Goal: Task Accomplishment & Management: Use online tool/utility

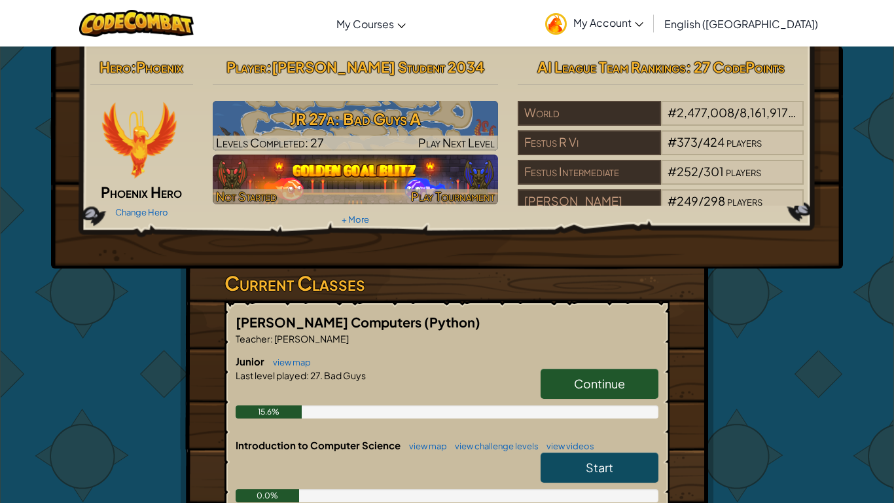
click at [460, 196] on span "Play Tournament" at bounding box center [453, 196] width 84 height 15
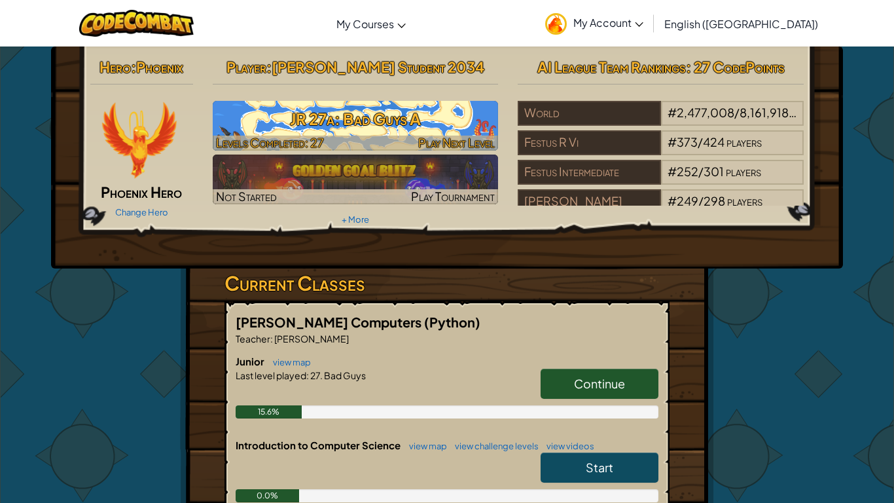
click at [339, 122] on h3 "JR 27a: Bad Guys A" at bounding box center [356, 118] width 286 height 29
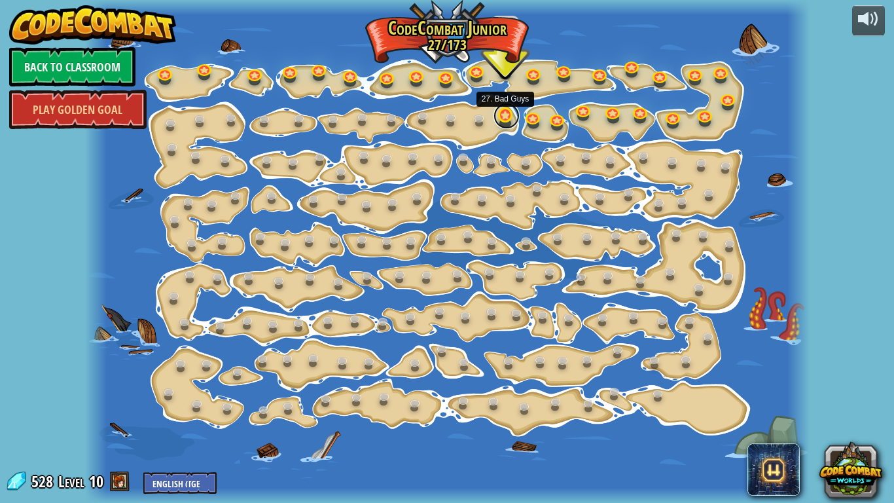
click at [511, 117] on link at bounding box center [507, 116] width 26 height 26
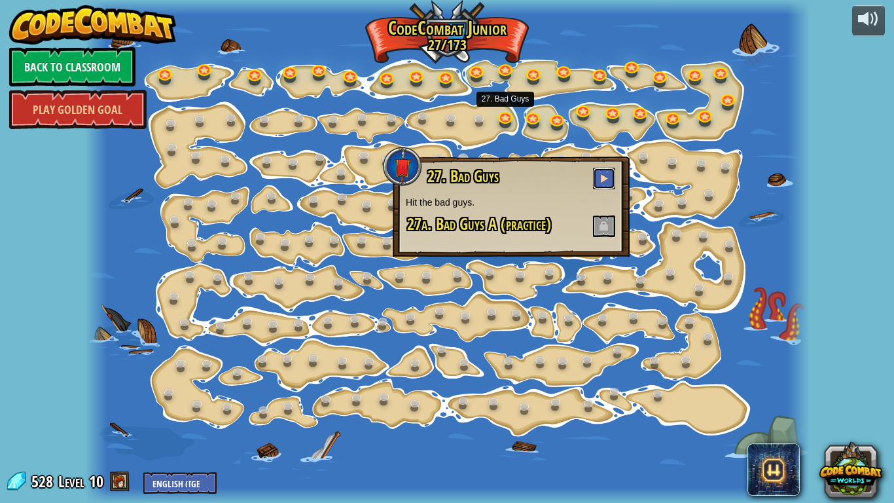
click at [614, 179] on button at bounding box center [604, 179] width 22 height 22
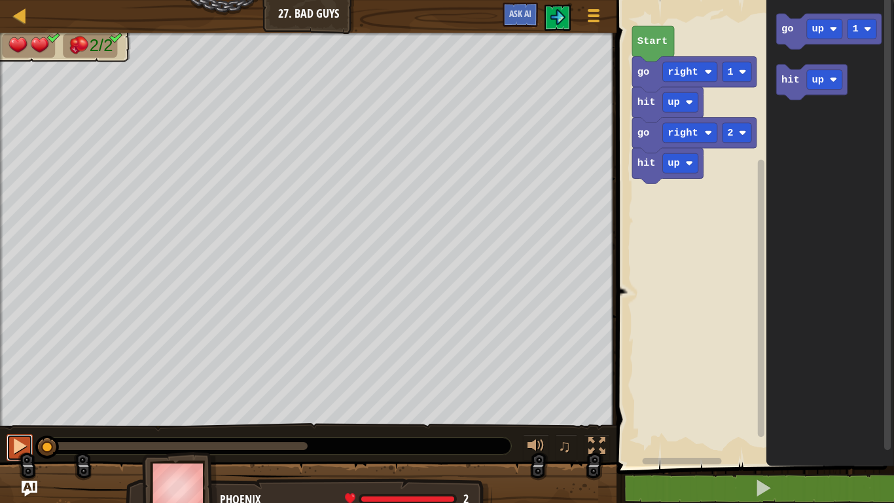
click at [13, 452] on div at bounding box center [19, 445] width 17 height 17
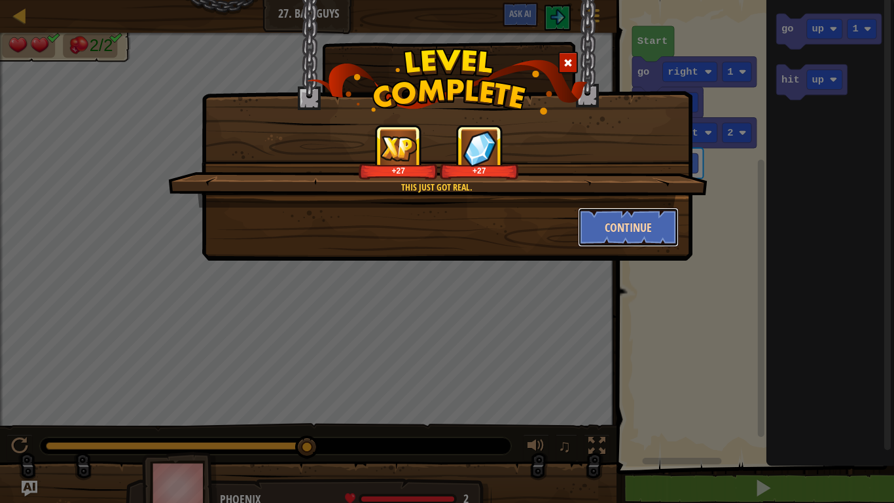
click at [643, 235] on button "Continue" at bounding box center [628, 227] width 101 height 39
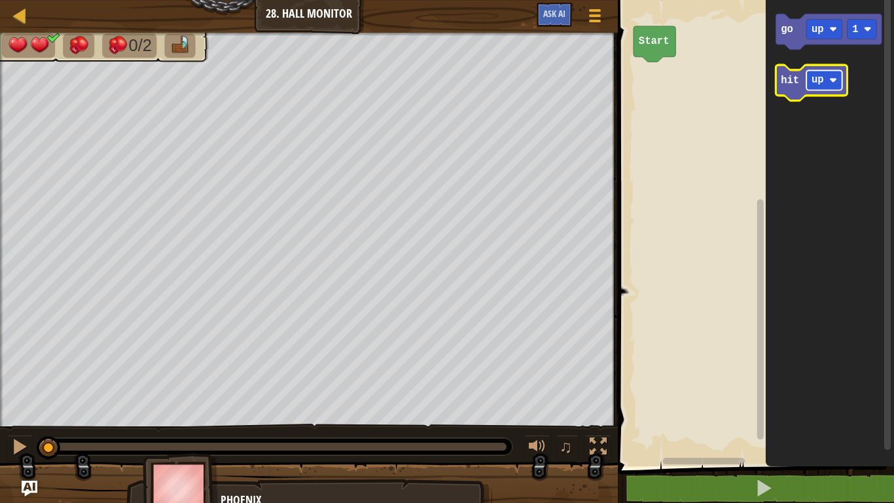
click at [825, 76] on rect "Blockly Workspace" at bounding box center [825, 80] width 36 height 20
click at [826, 77] on text "right" at bounding box center [827, 81] width 31 height 12
click at [799, 90] on icon "Blockly Workspace" at bounding box center [822, 83] width 90 height 36
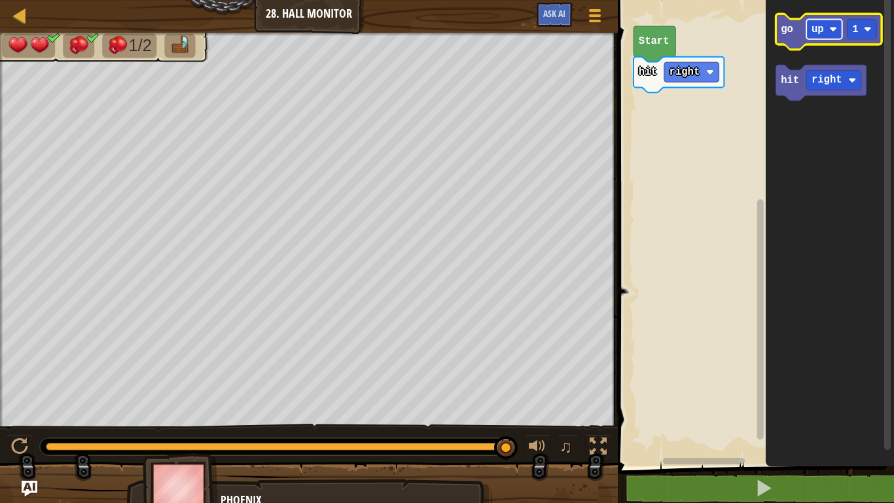
click at [815, 33] on text "up" at bounding box center [818, 30] width 12 height 12
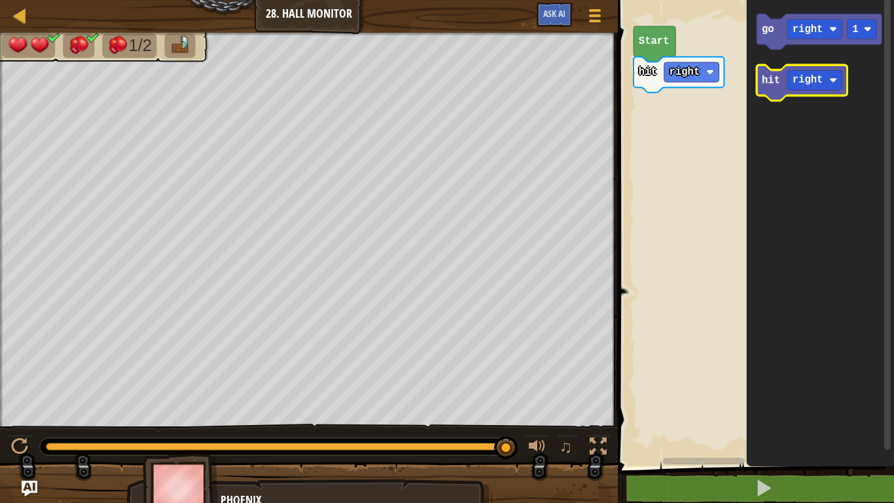
click at [767, 83] on text "hit" at bounding box center [771, 81] width 18 height 12
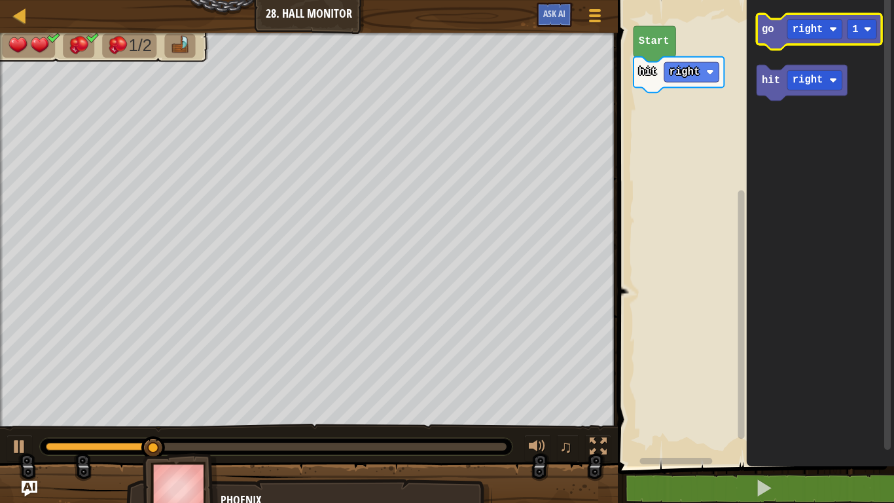
click at [780, 38] on icon "Blockly Workspace" at bounding box center [819, 32] width 125 height 36
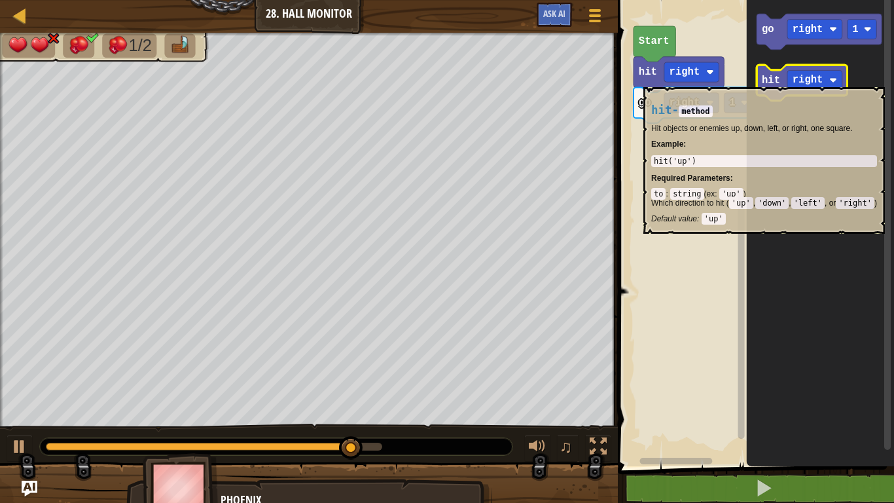
click at [772, 81] on text "hit" at bounding box center [771, 81] width 18 height 12
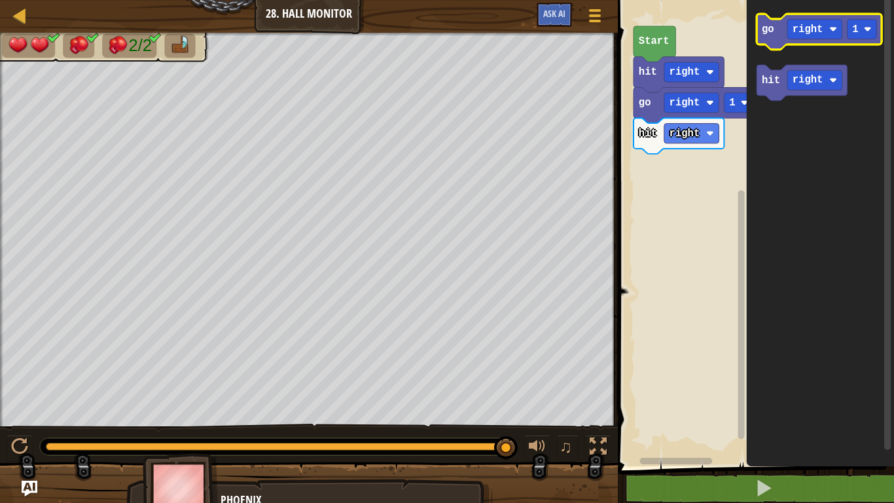
click at [778, 33] on icon "Blockly Workspace" at bounding box center [819, 32] width 125 height 36
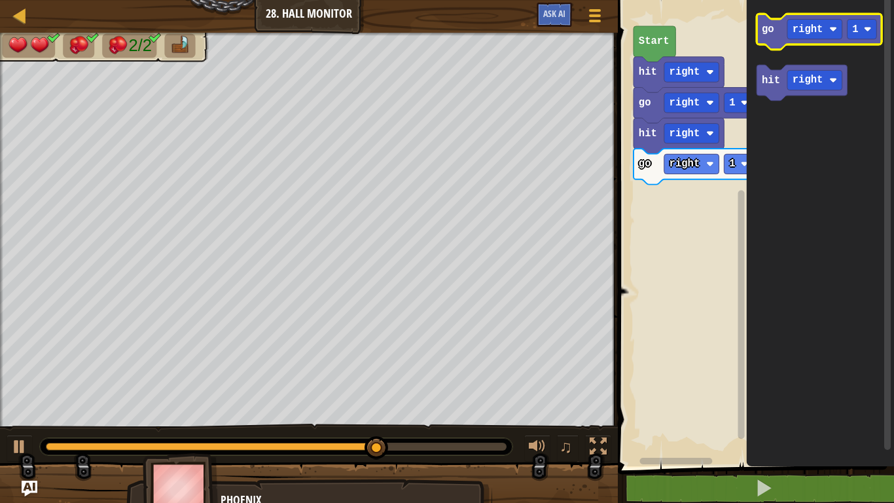
click at [777, 33] on icon "Blockly Workspace" at bounding box center [819, 32] width 125 height 36
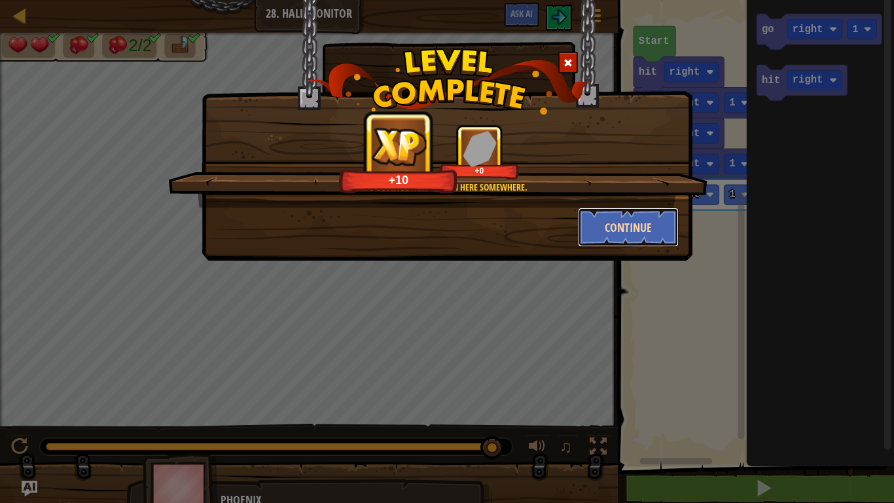
click at [620, 225] on button "Continue" at bounding box center [628, 227] width 101 height 39
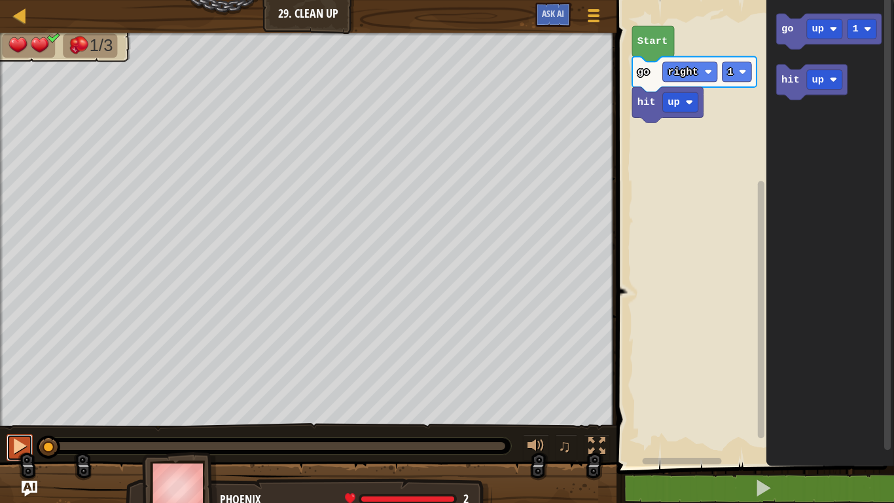
click at [16, 443] on div at bounding box center [19, 445] width 17 height 17
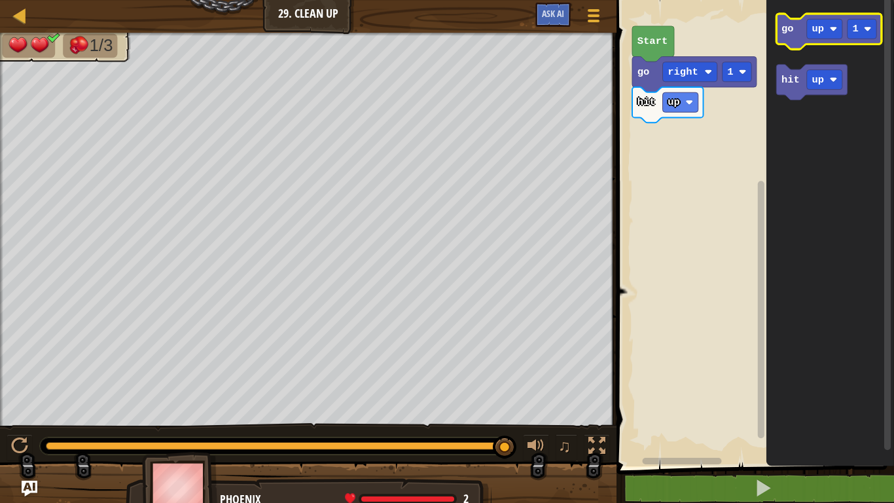
click at [792, 29] on text "go" at bounding box center [788, 29] width 12 height 12
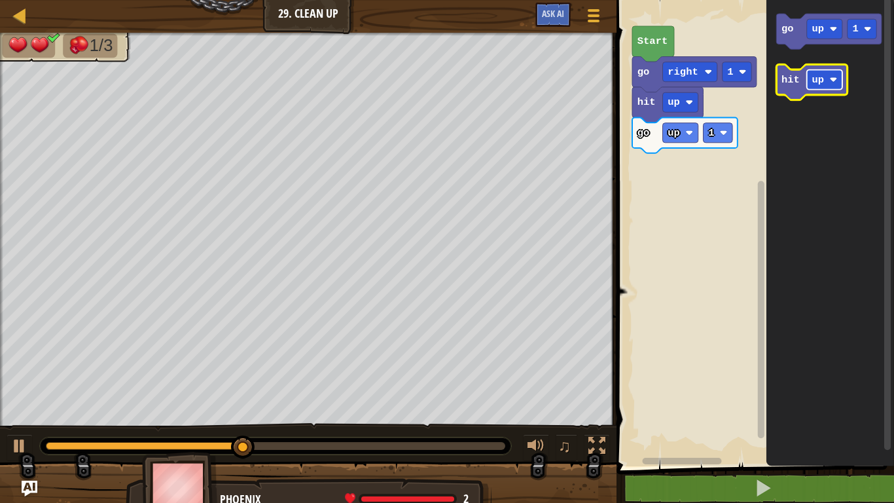
click at [816, 74] on text "up" at bounding box center [819, 80] width 12 height 12
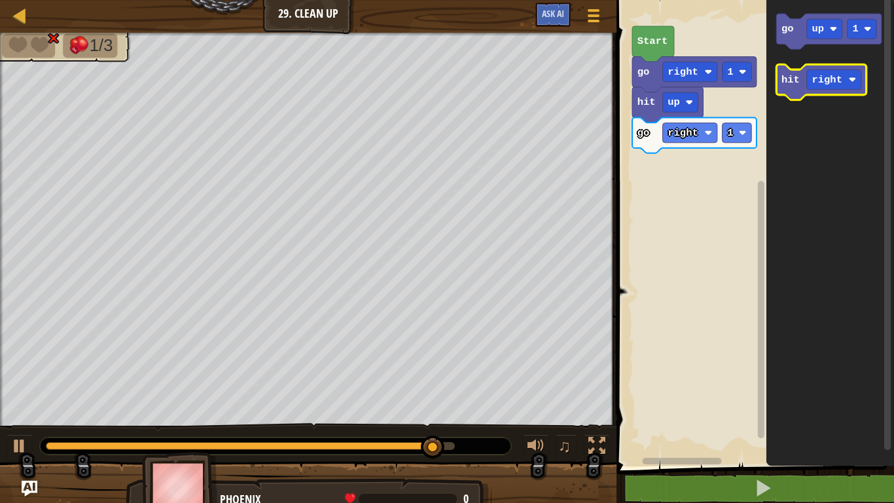
click at [798, 91] on icon "Blockly Workspace" at bounding box center [822, 82] width 90 height 35
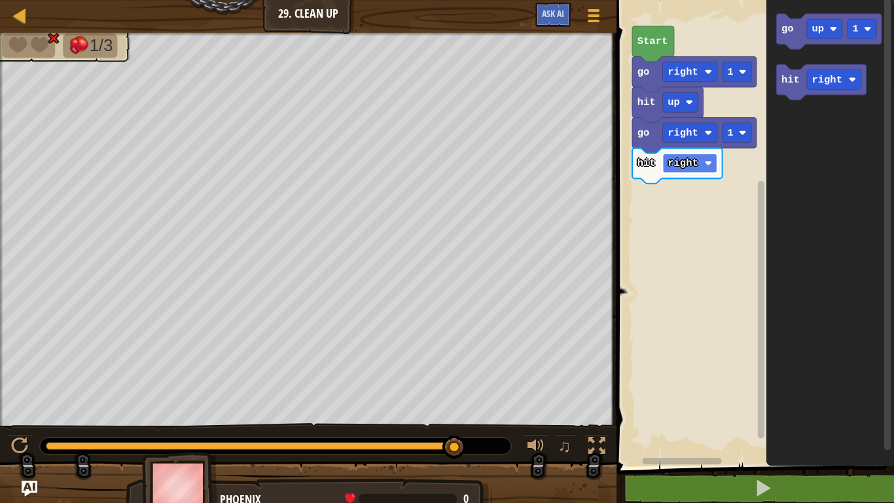
click at [701, 165] on rect "Blockly Workspace" at bounding box center [690, 163] width 54 height 20
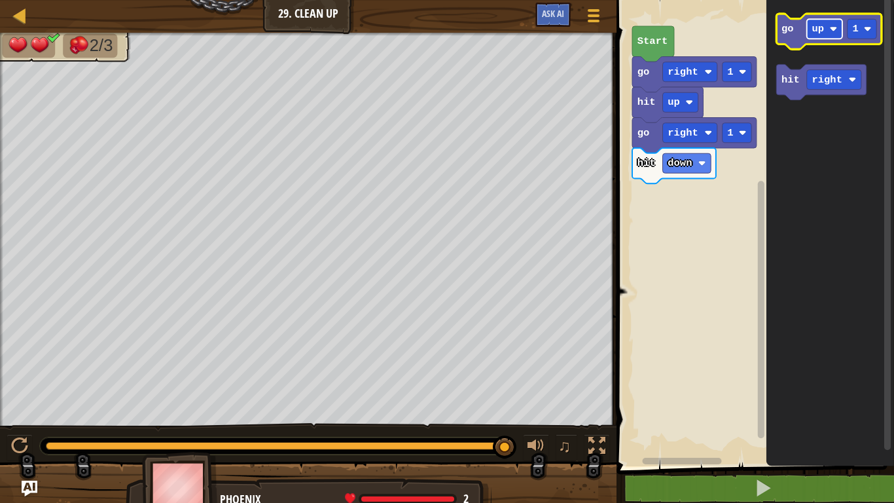
click at [830, 32] on rect "Blockly Workspace" at bounding box center [824, 29] width 35 height 20
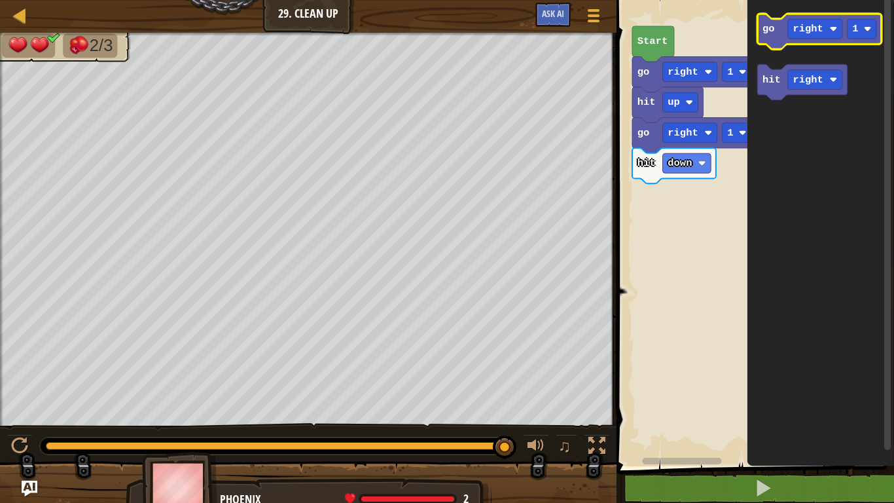
click at [763, 38] on icon "Blockly Workspace" at bounding box center [820, 31] width 124 height 35
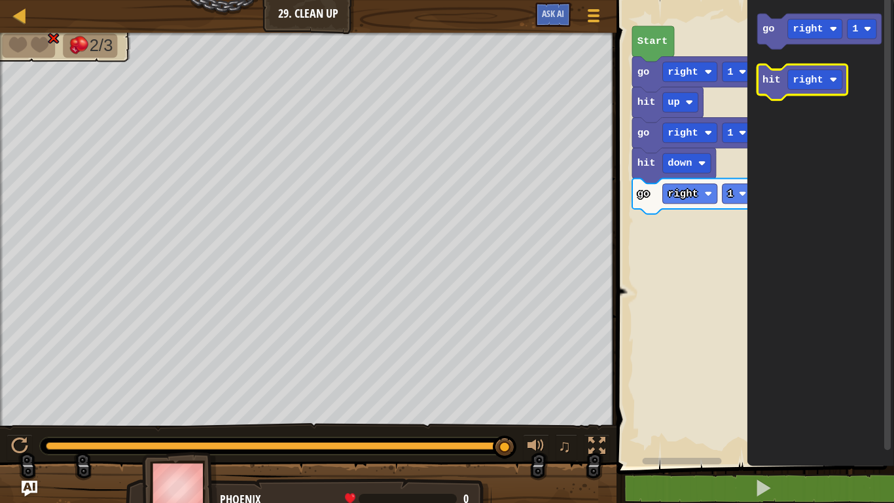
click at [767, 84] on text "hit" at bounding box center [772, 80] width 18 height 12
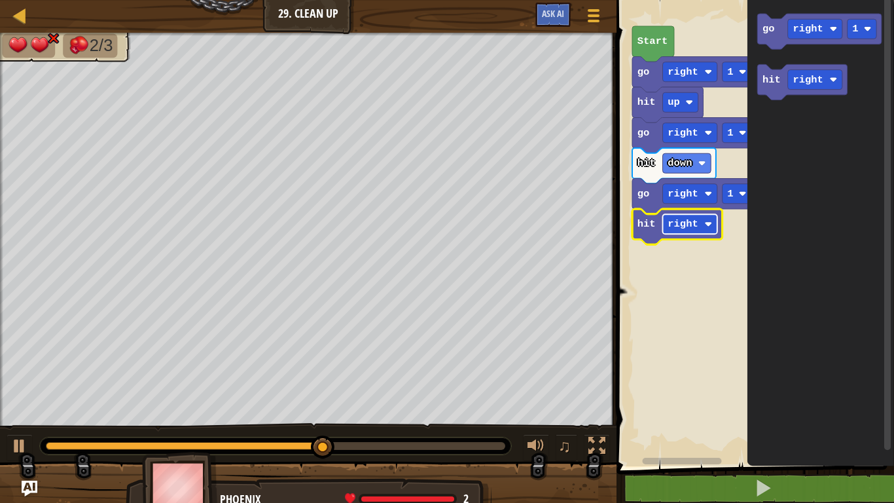
click at [713, 223] on rect "Blockly Workspace" at bounding box center [690, 224] width 54 height 20
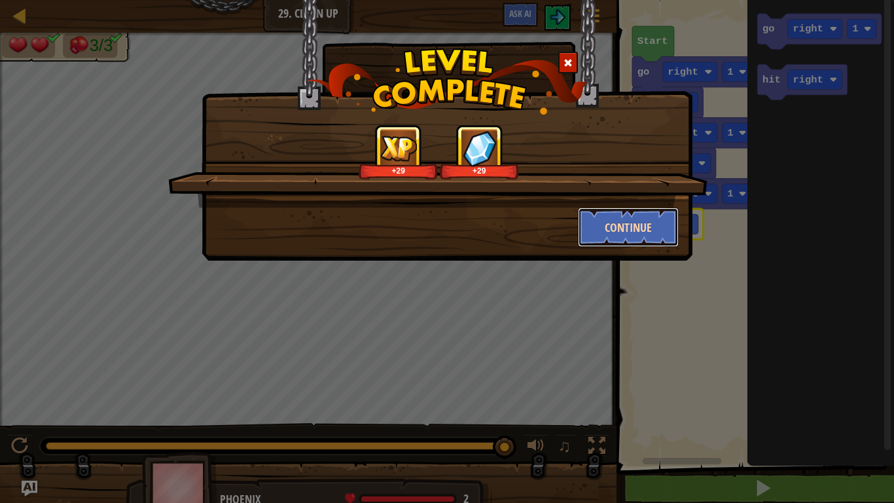
click at [632, 242] on button "Continue" at bounding box center [628, 227] width 101 height 39
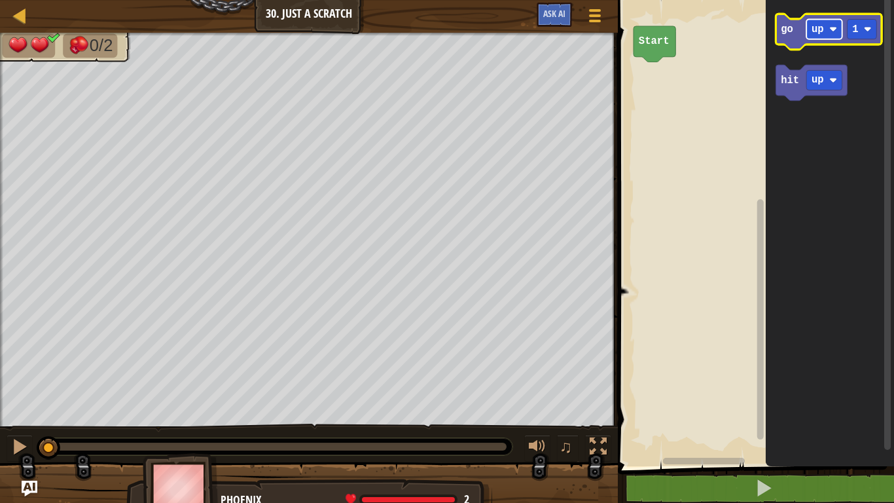
click at [820, 32] on text "up" at bounding box center [818, 30] width 12 height 12
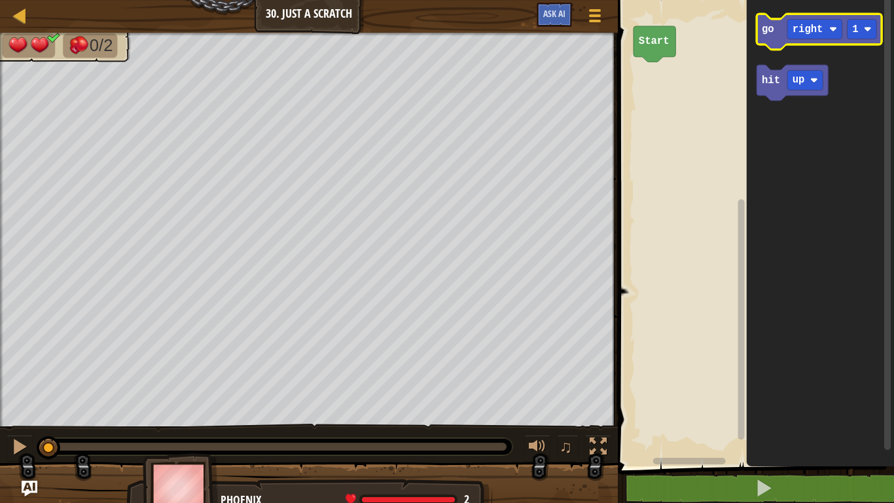
click at [773, 38] on icon "Blockly Workspace" at bounding box center [819, 32] width 125 height 36
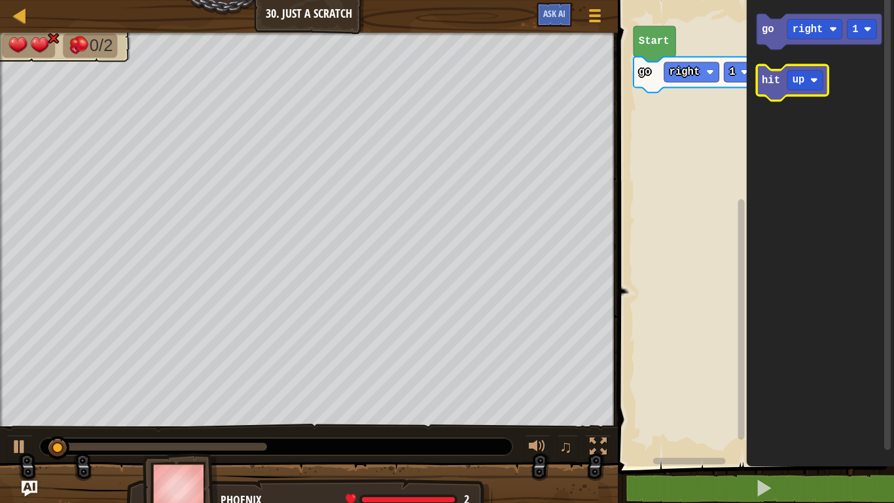
click at [763, 84] on text "hit" at bounding box center [771, 81] width 18 height 12
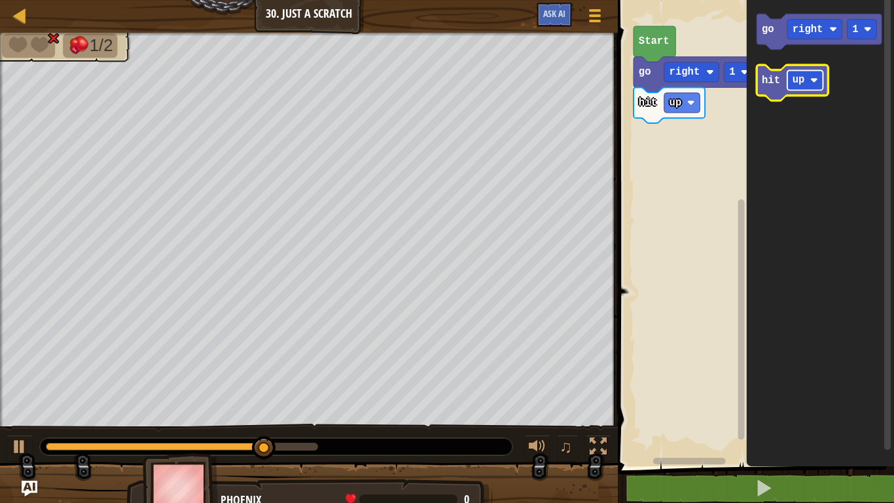
click at [799, 81] on text "up" at bounding box center [799, 81] width 12 height 12
click at [771, 79] on text "hit" at bounding box center [771, 81] width 18 height 12
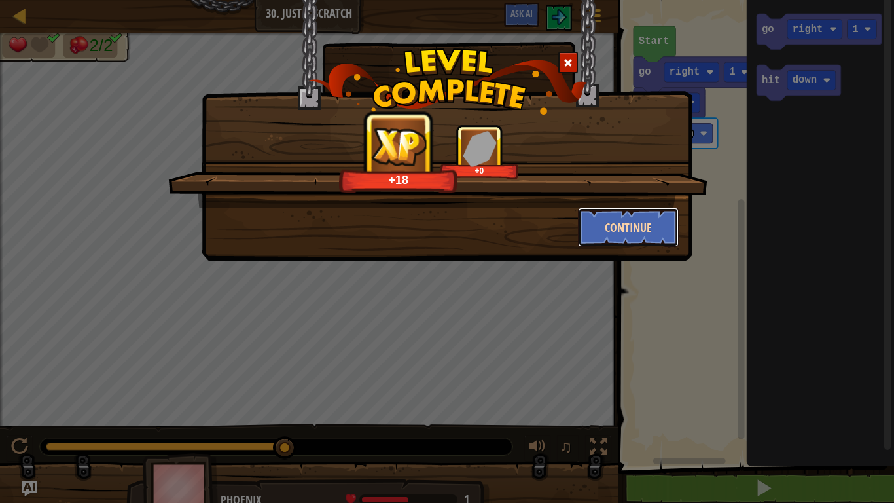
click at [630, 233] on button "Continue" at bounding box center [628, 227] width 101 height 39
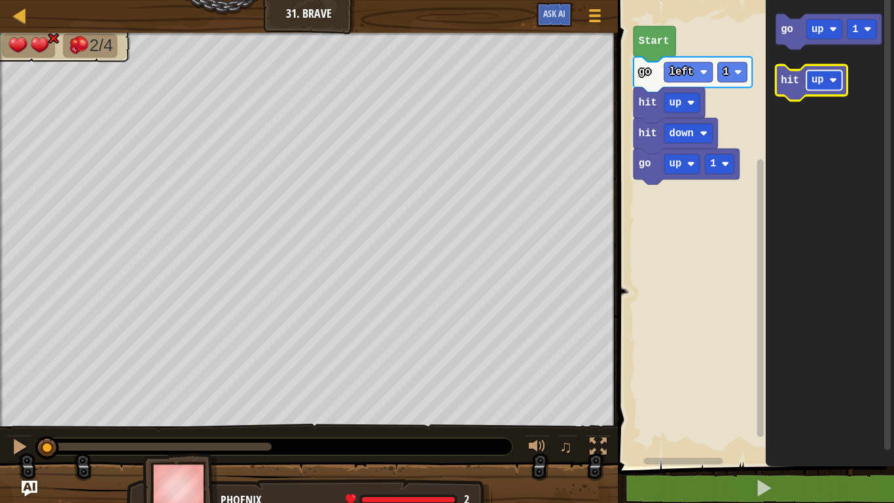
click at [835, 72] on rect "Blockly Workspace" at bounding box center [825, 80] width 36 height 20
click at [788, 82] on text "hit" at bounding box center [791, 81] width 18 height 12
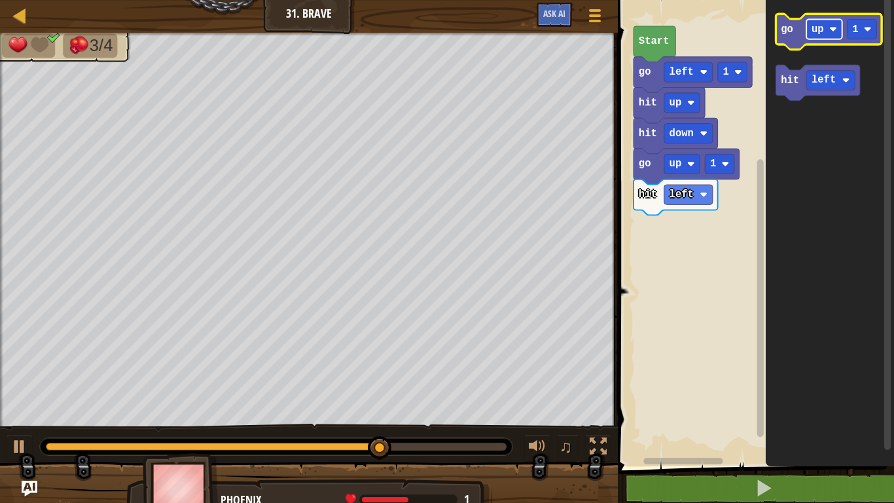
click at [828, 34] on rect "Blockly Workspace" at bounding box center [825, 29] width 36 height 20
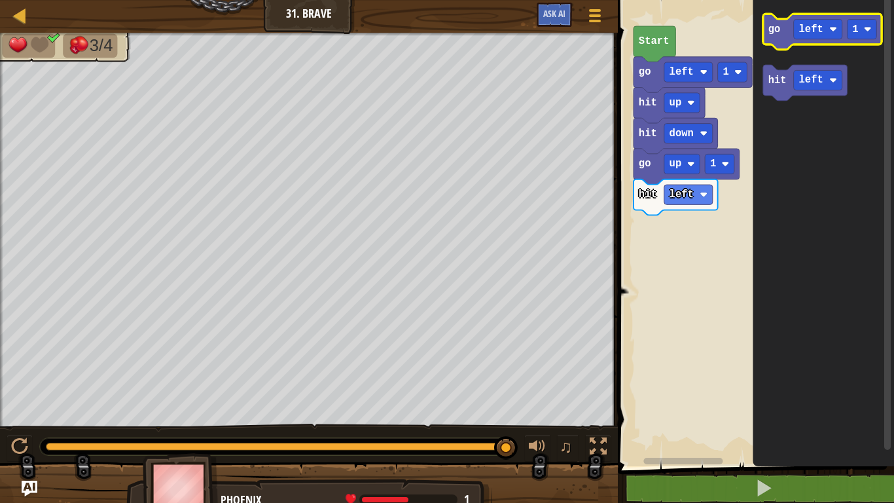
click at [780, 27] on icon "Blockly Workspace" at bounding box center [822, 32] width 119 height 36
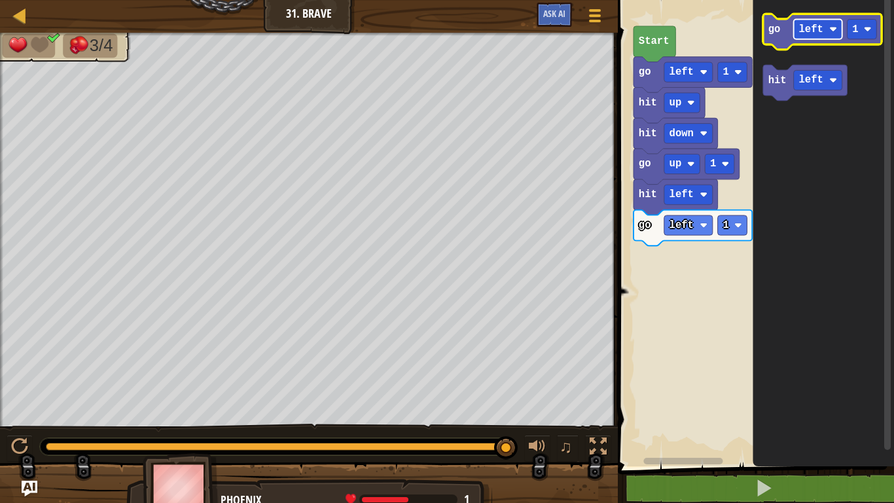
click at [822, 28] on text "left" at bounding box center [811, 30] width 24 height 12
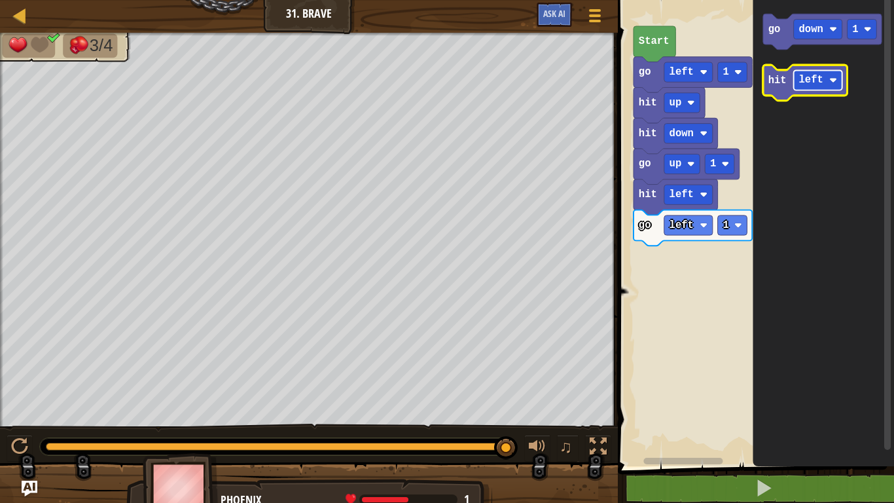
click at [818, 78] on text "left" at bounding box center [811, 81] width 24 height 12
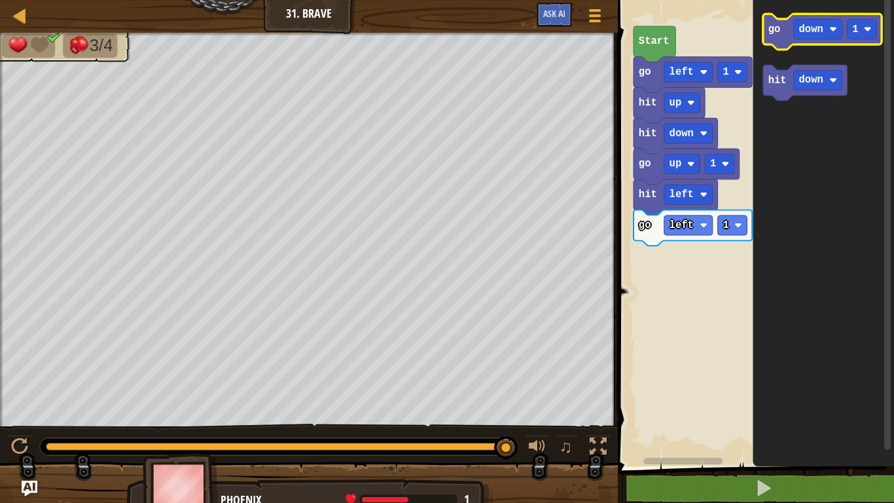
click at [777, 45] on icon "Blockly Workspace" at bounding box center [822, 32] width 119 height 36
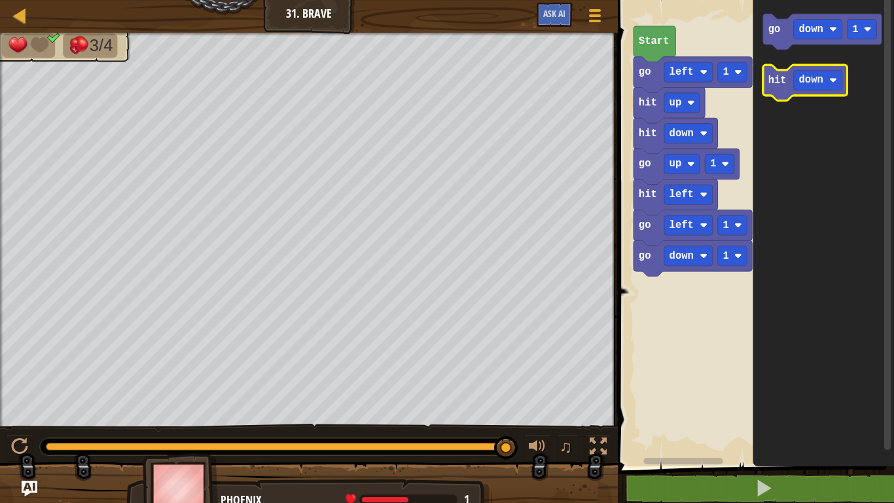
click at [776, 76] on text "hit" at bounding box center [778, 81] width 18 height 12
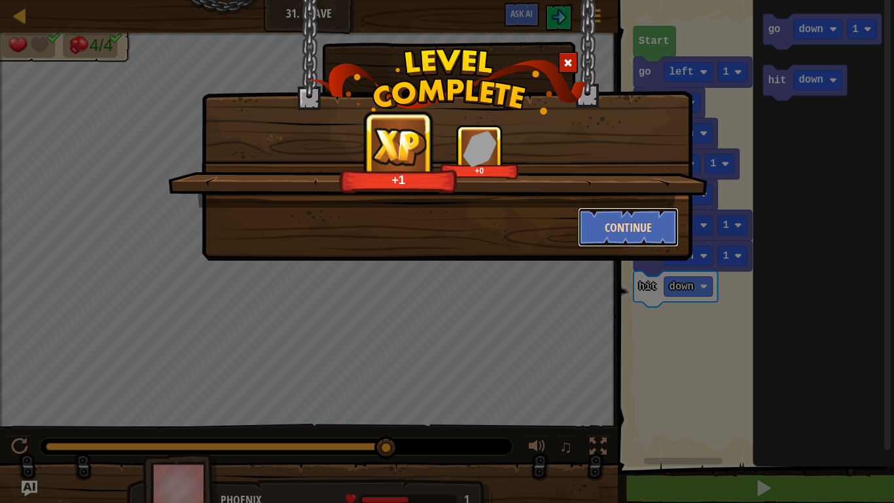
click at [607, 222] on button "Continue" at bounding box center [628, 227] width 101 height 39
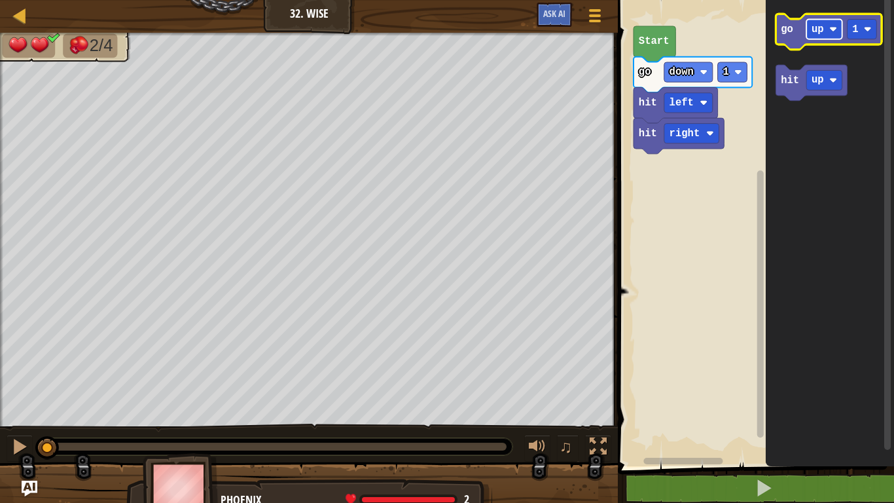
click at [832, 27] on image "Blockly Workspace" at bounding box center [834, 30] width 8 height 8
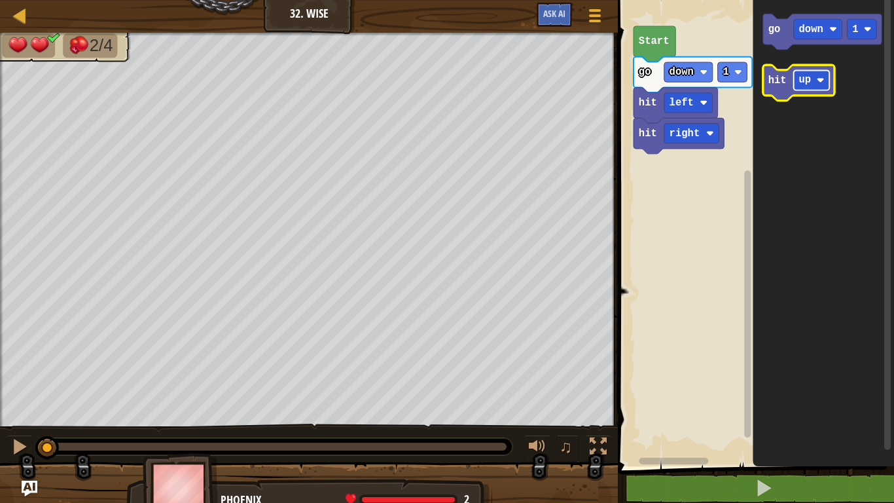
click at [820, 79] on image "Blockly Workspace" at bounding box center [821, 81] width 8 height 8
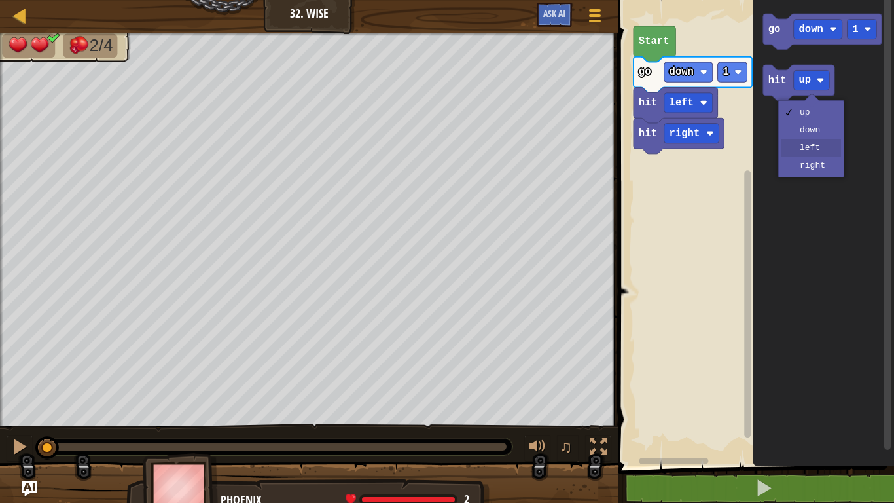
drag, startPoint x: 804, startPoint y: 143, endPoint x: 804, endPoint y: 110, distance: 32.7
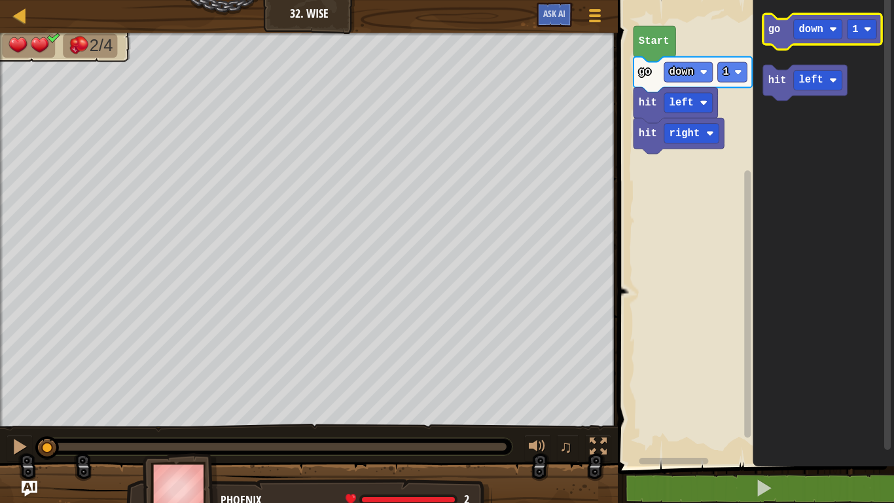
click at [777, 36] on icon "Blockly Workspace" at bounding box center [822, 32] width 119 height 36
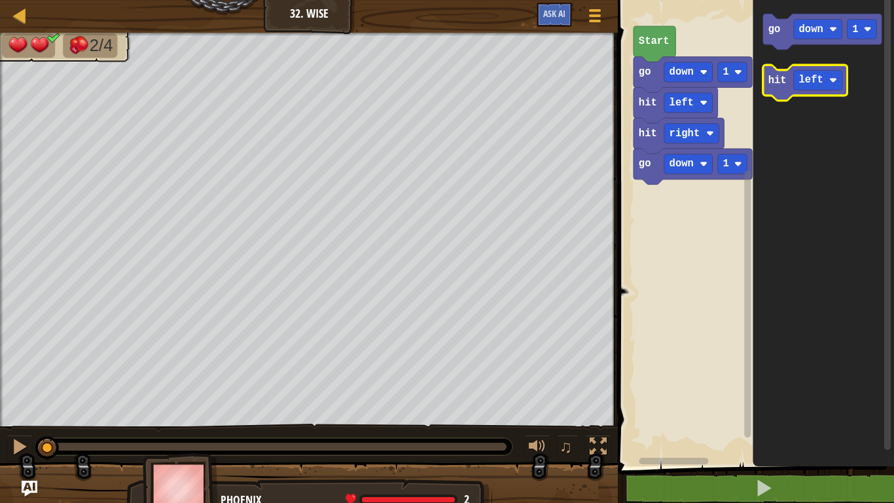
click at [775, 75] on text "hit" at bounding box center [778, 81] width 18 height 12
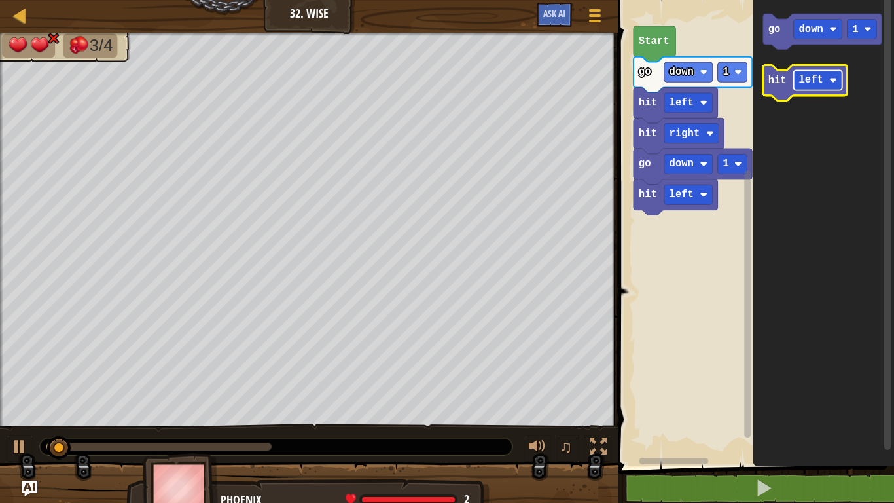
click at [815, 79] on text "left" at bounding box center [811, 81] width 24 height 12
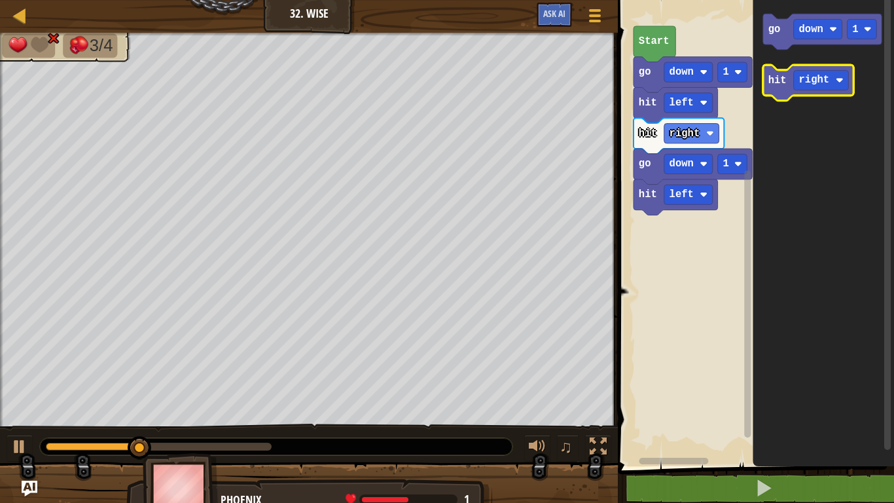
click at [784, 83] on text "hit" at bounding box center [778, 81] width 18 height 12
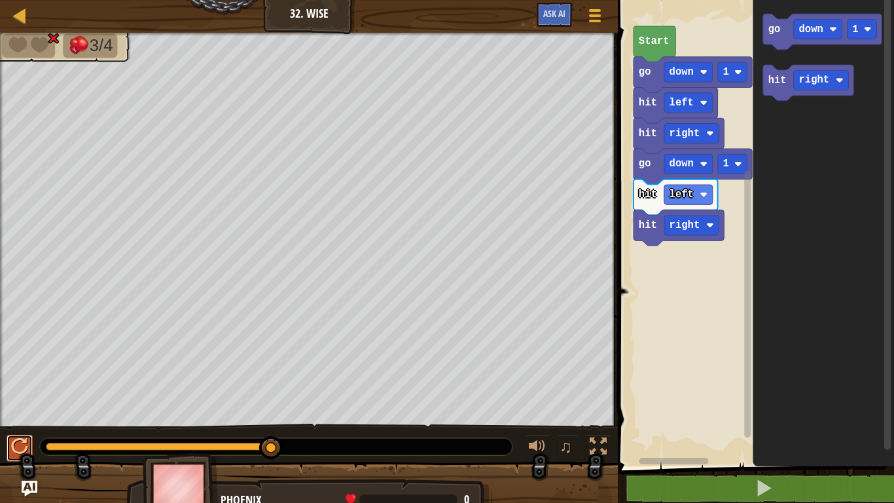
click at [23, 438] on div at bounding box center [19, 446] width 17 height 17
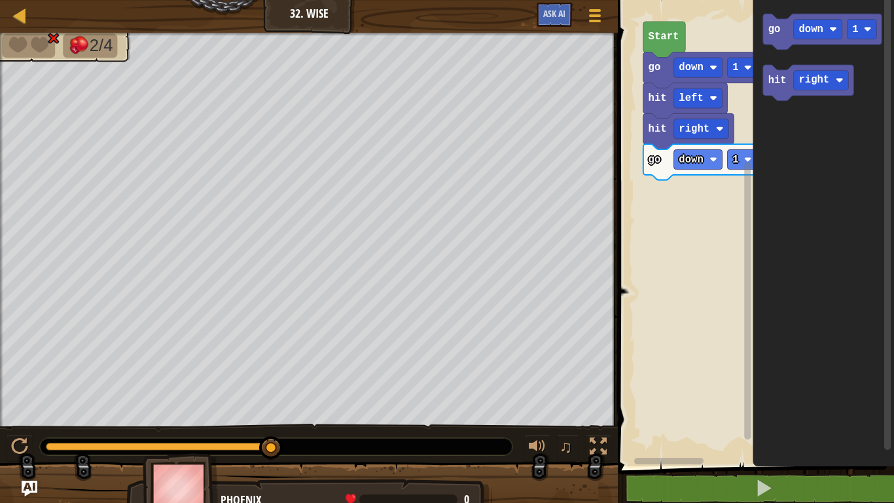
click at [640, 155] on rect "Blockly Workspace" at bounding box center [754, 229] width 280 height 473
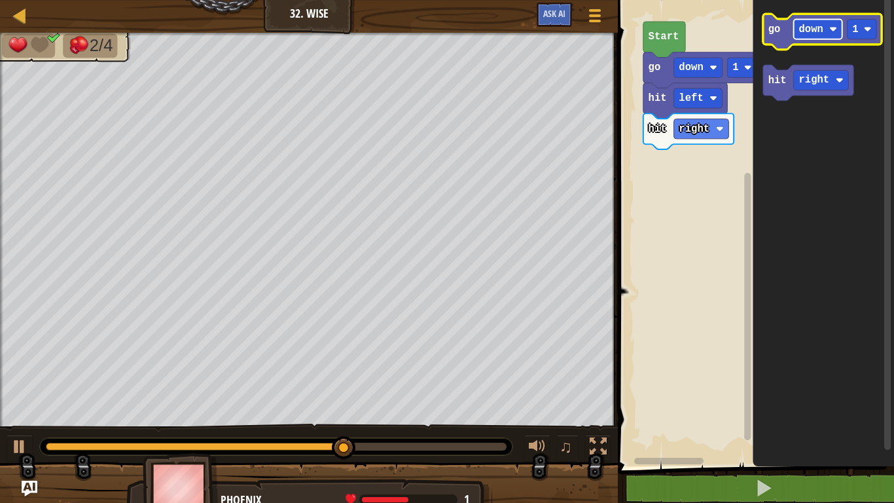
click at [828, 33] on rect "Blockly Workspace" at bounding box center [818, 29] width 48 height 20
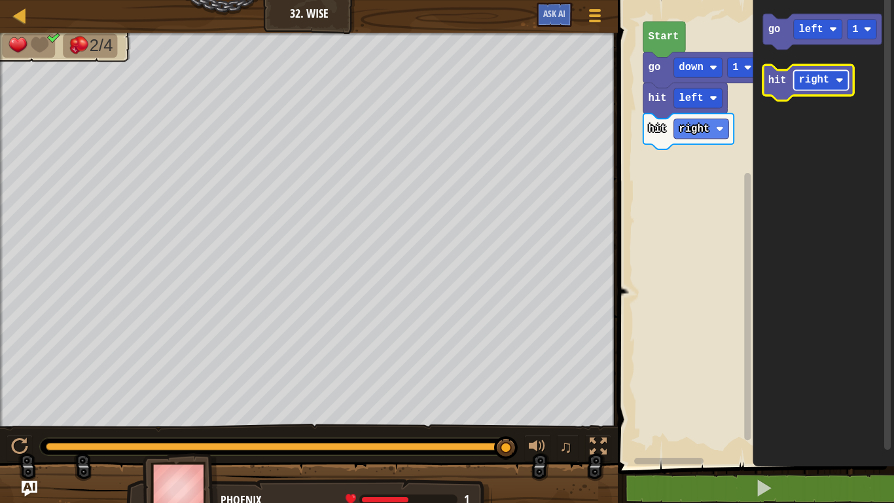
click at [810, 81] on text "right" at bounding box center [814, 81] width 31 height 12
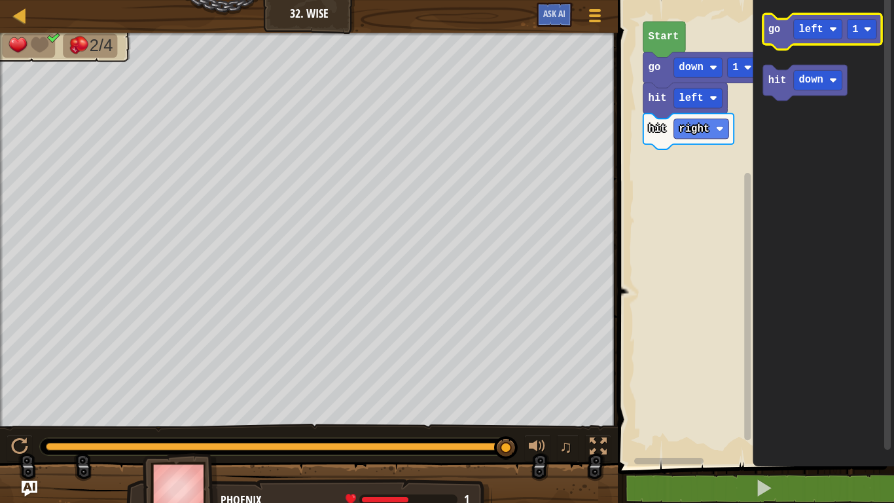
click at [778, 34] on text "go" at bounding box center [775, 30] width 12 height 12
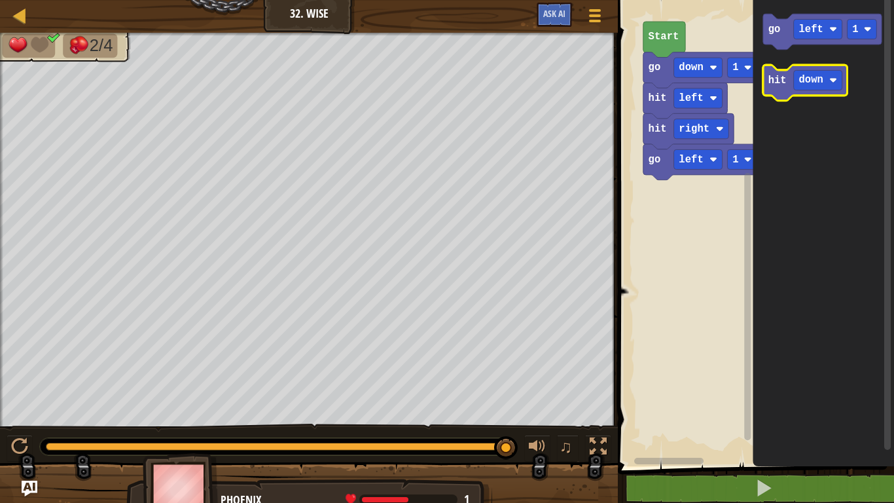
click at [775, 75] on text "hit" at bounding box center [778, 81] width 18 height 12
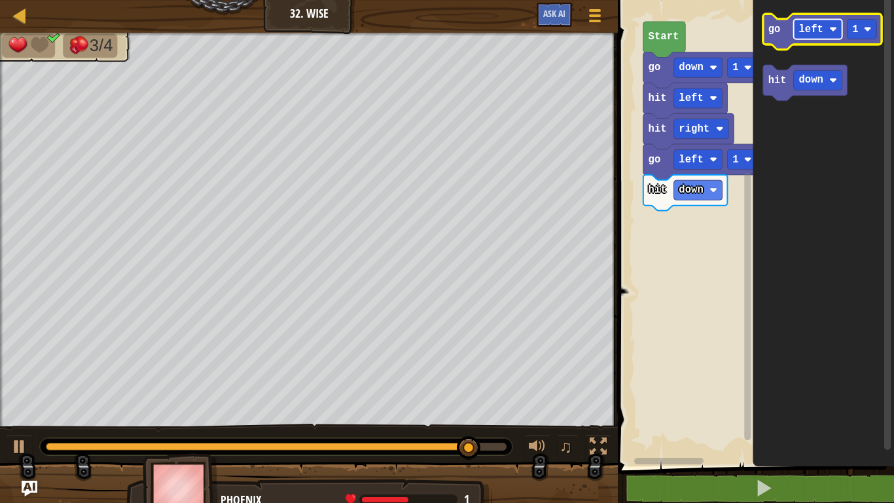
click at [810, 28] on text "left" at bounding box center [811, 30] width 24 height 12
click at [782, 35] on icon "Blockly Workspace" at bounding box center [822, 32] width 119 height 36
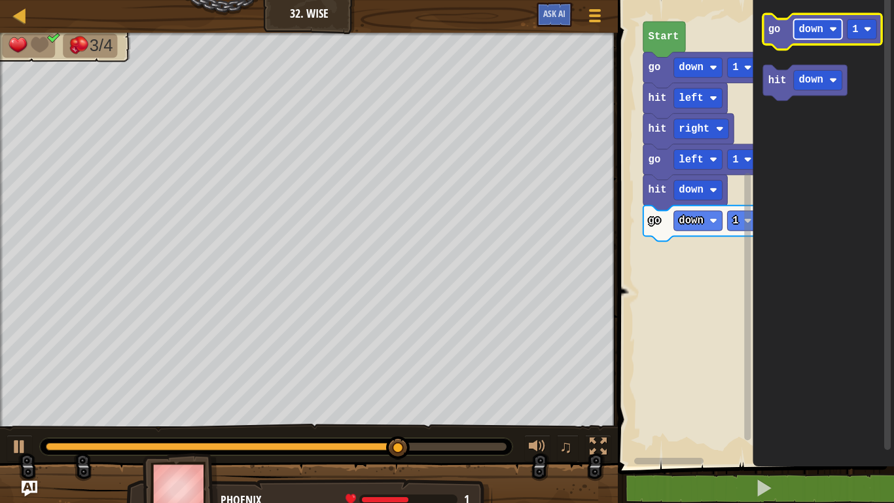
click at [797, 34] on rect "Blockly Workspace" at bounding box center [818, 29] width 48 height 20
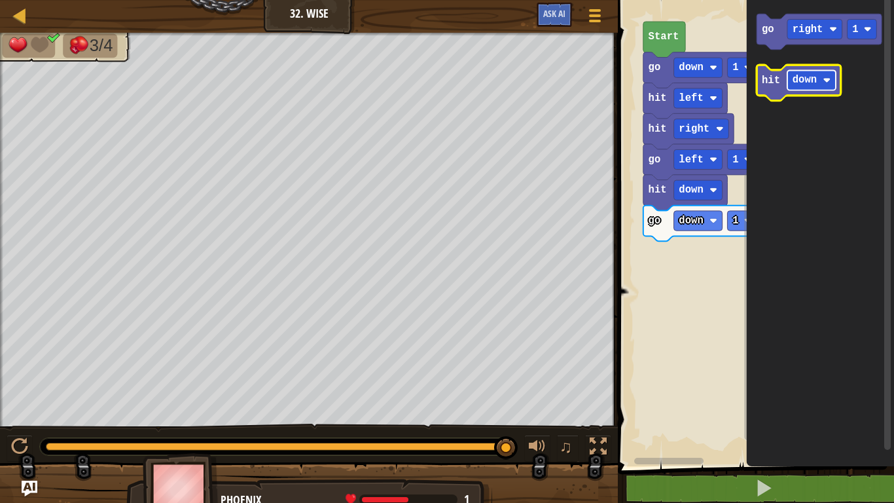
click at [813, 83] on text "down" at bounding box center [805, 81] width 24 height 12
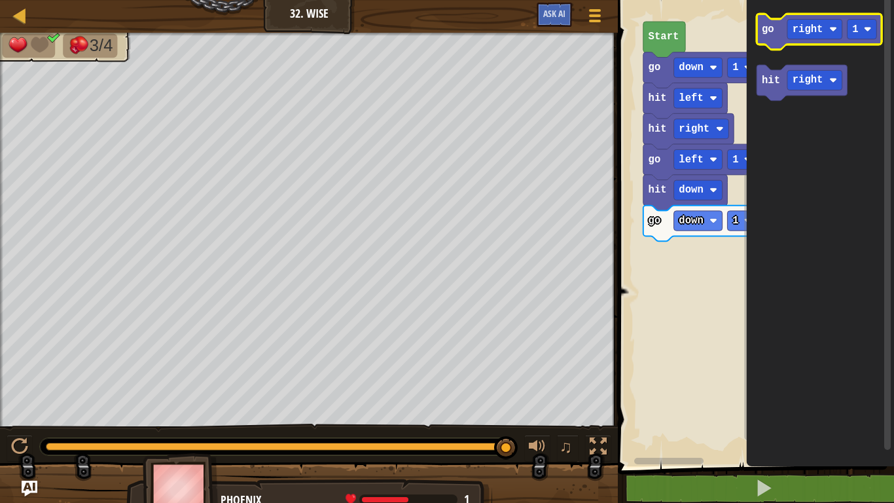
click at [769, 27] on text "go" at bounding box center [768, 30] width 12 height 12
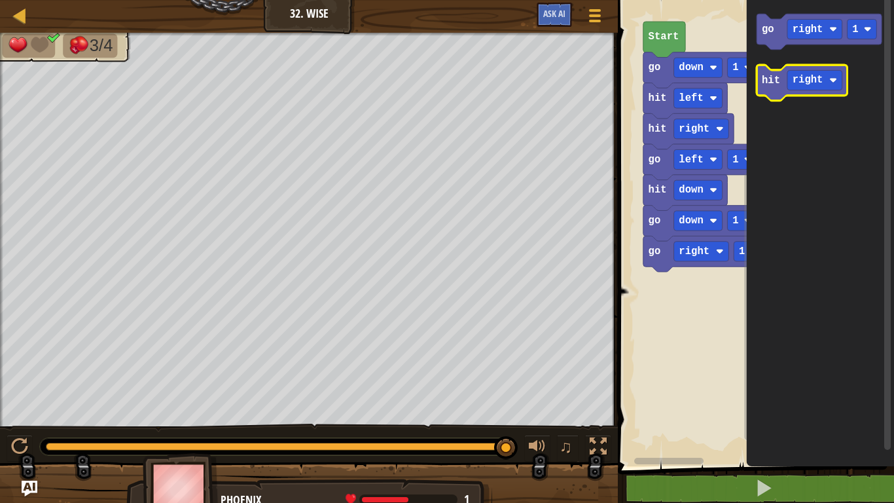
click at [777, 84] on text "hit" at bounding box center [771, 81] width 18 height 12
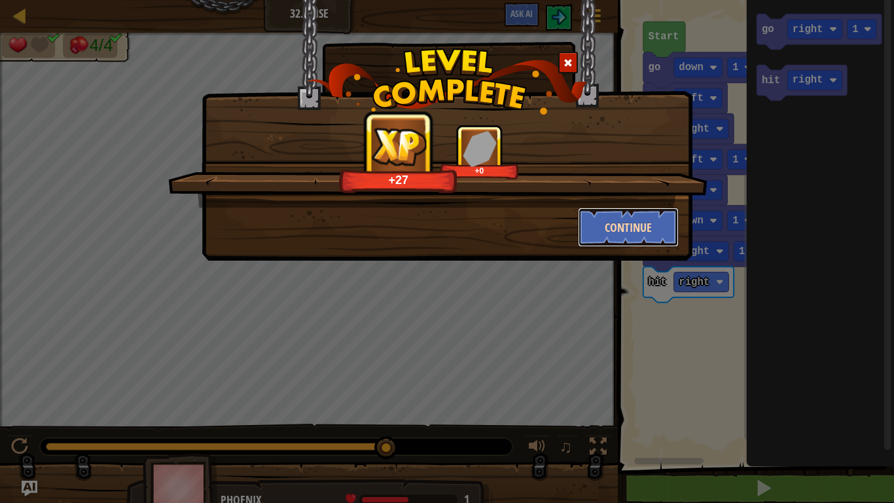
click at [604, 220] on button "Continue" at bounding box center [628, 227] width 101 height 39
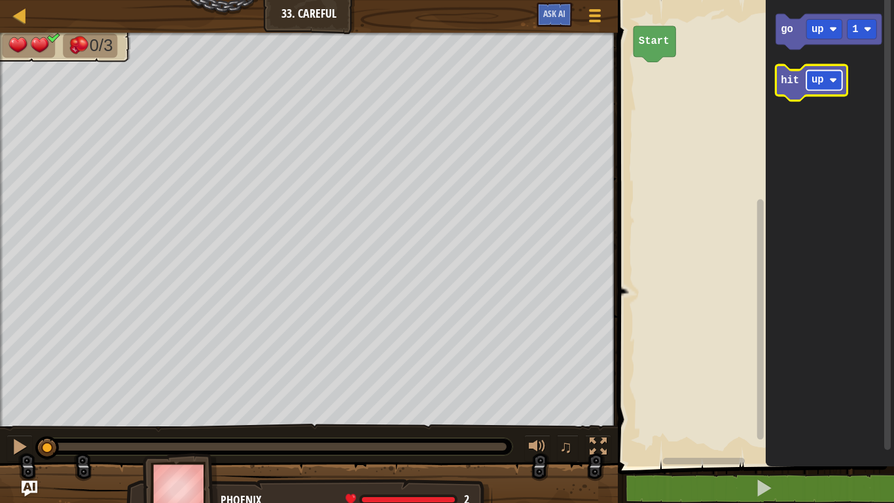
click at [814, 79] on text "up" at bounding box center [818, 81] width 12 height 12
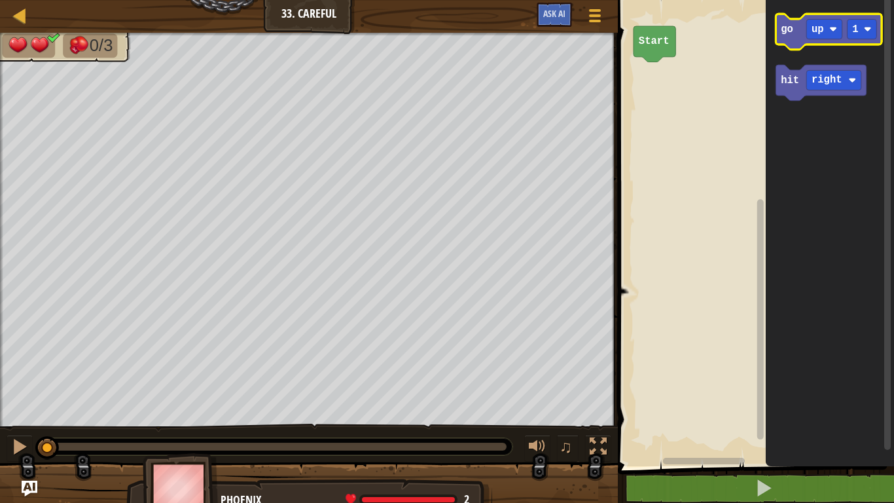
click at [782, 20] on icon "Blockly Workspace" at bounding box center [830, 32] width 106 height 36
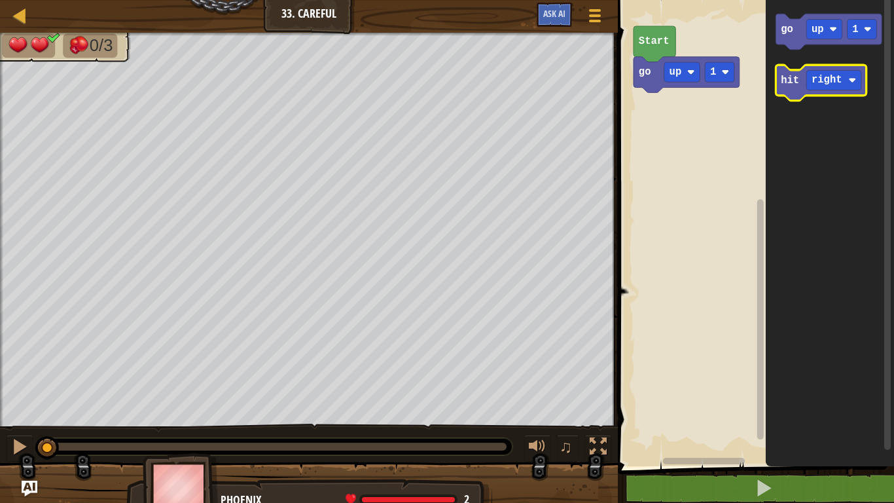
click at [782, 79] on text "hit" at bounding box center [791, 81] width 18 height 12
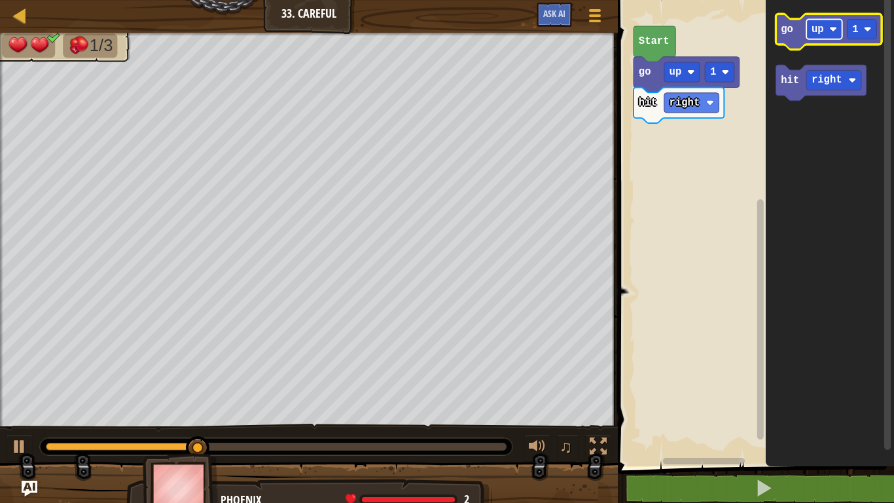
click at [813, 28] on text "up" at bounding box center [818, 30] width 12 height 12
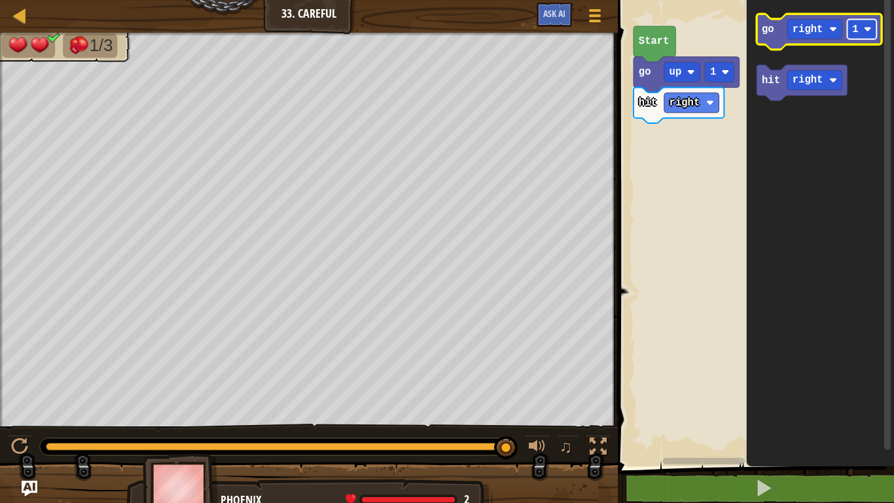
click at [858, 28] on text "1" at bounding box center [856, 30] width 6 height 12
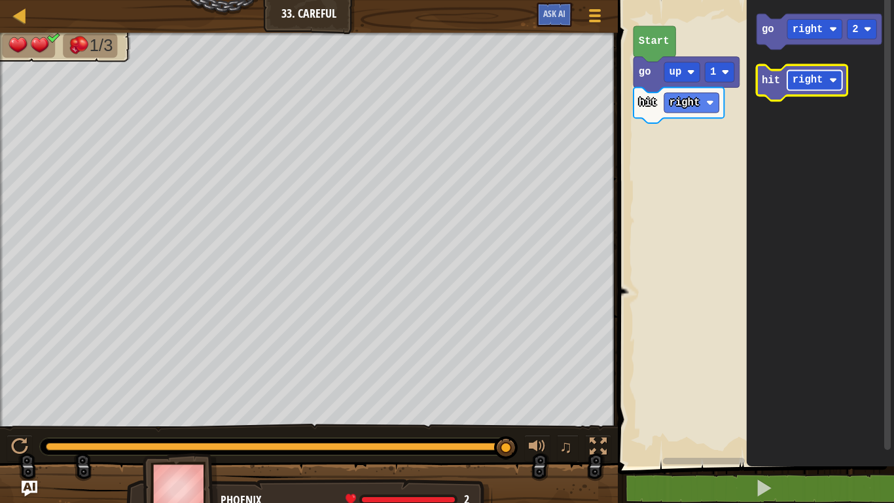
click at [800, 82] on text "right" at bounding box center [808, 81] width 31 height 12
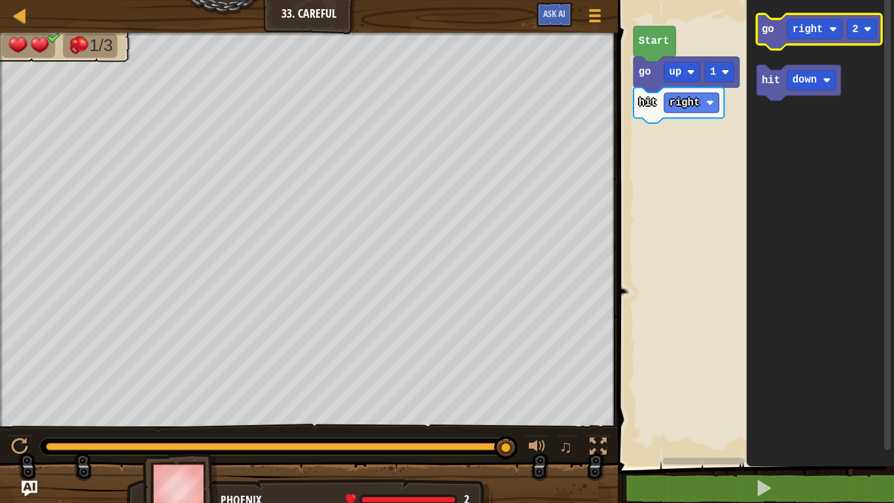
click at [761, 35] on icon "Blockly Workspace" at bounding box center [819, 32] width 125 height 36
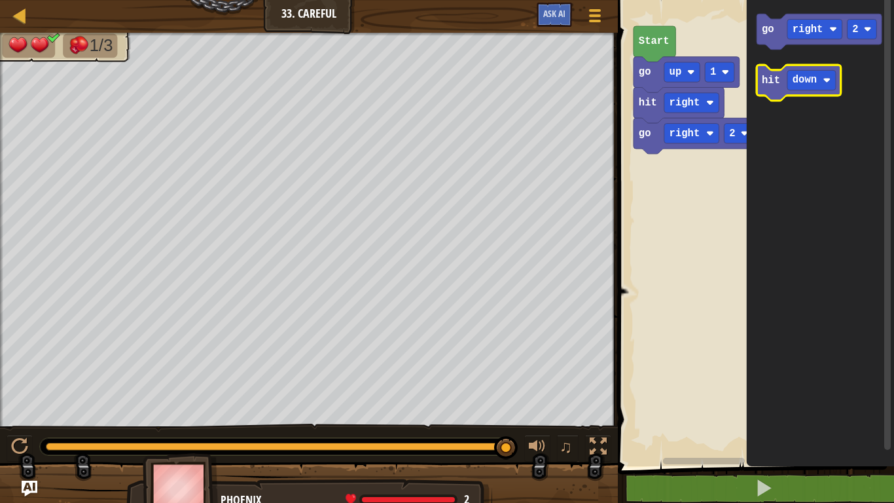
click at [771, 75] on text "hit" at bounding box center [771, 81] width 18 height 12
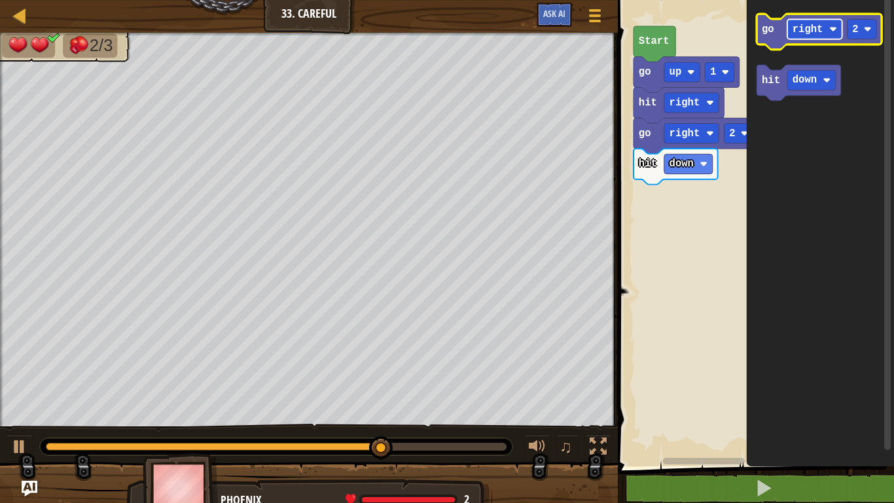
click at [808, 35] on rect "Blockly Workspace" at bounding box center [815, 29] width 55 height 20
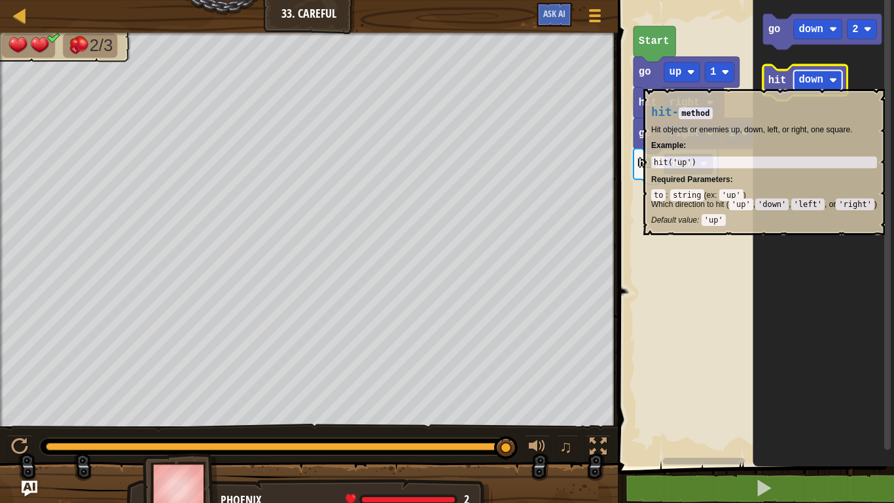
click at [811, 82] on text "down" at bounding box center [811, 81] width 24 height 12
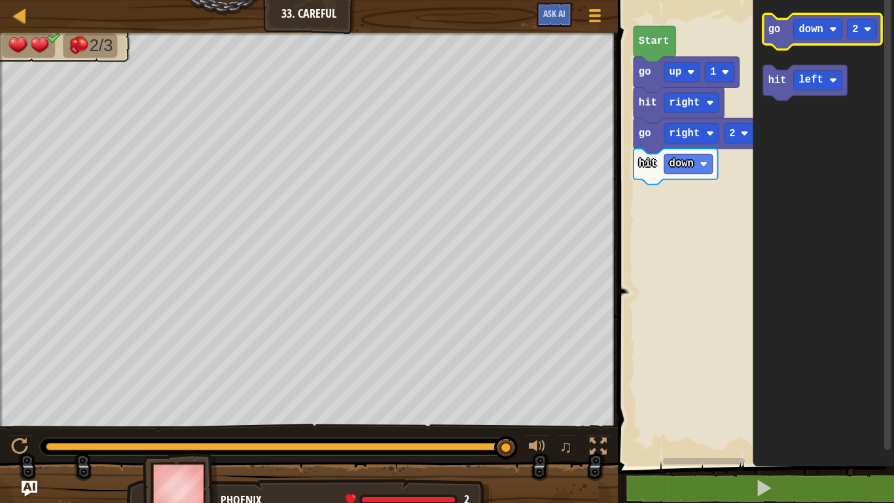
click at [786, 30] on icon "Blockly Workspace" at bounding box center [822, 32] width 119 height 36
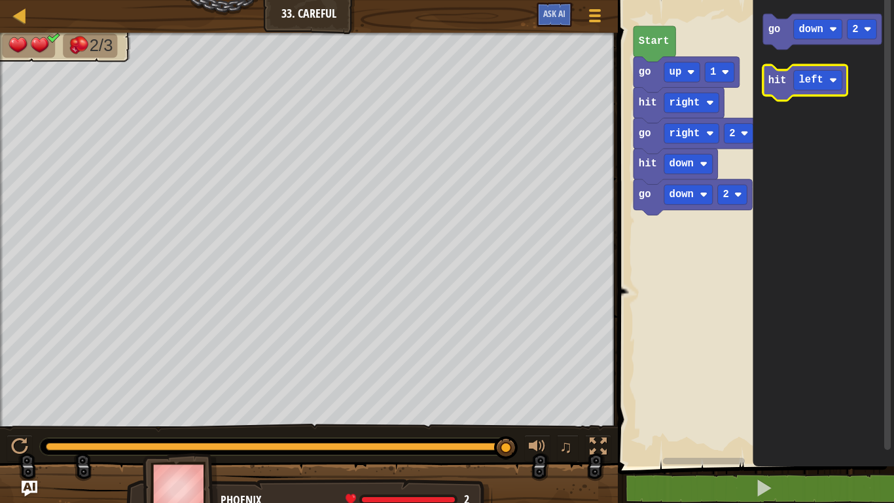
click at [784, 81] on text "hit" at bounding box center [778, 81] width 18 height 12
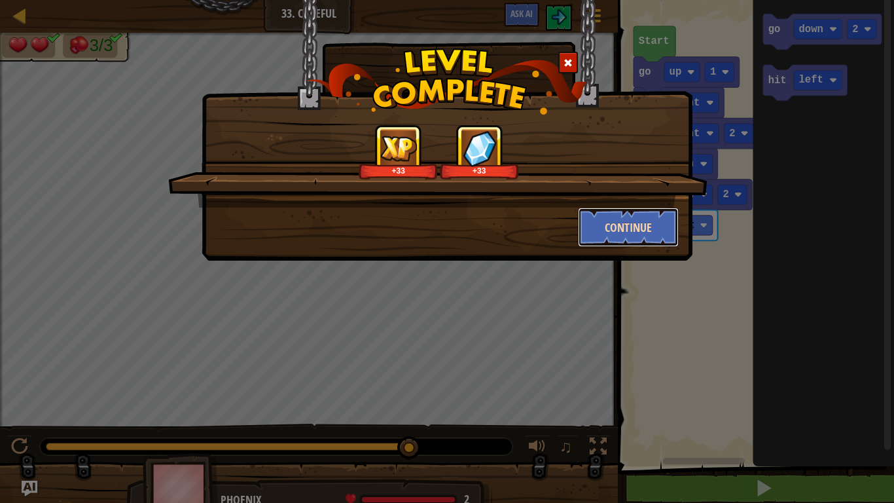
click at [657, 238] on button "Continue" at bounding box center [628, 227] width 101 height 39
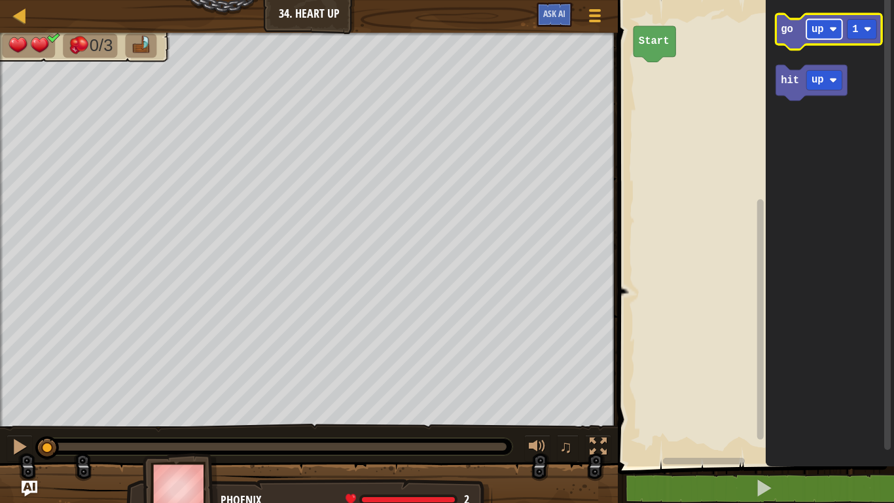
click at [821, 19] on rect "Blockly Workspace" at bounding box center [825, 29] width 36 height 20
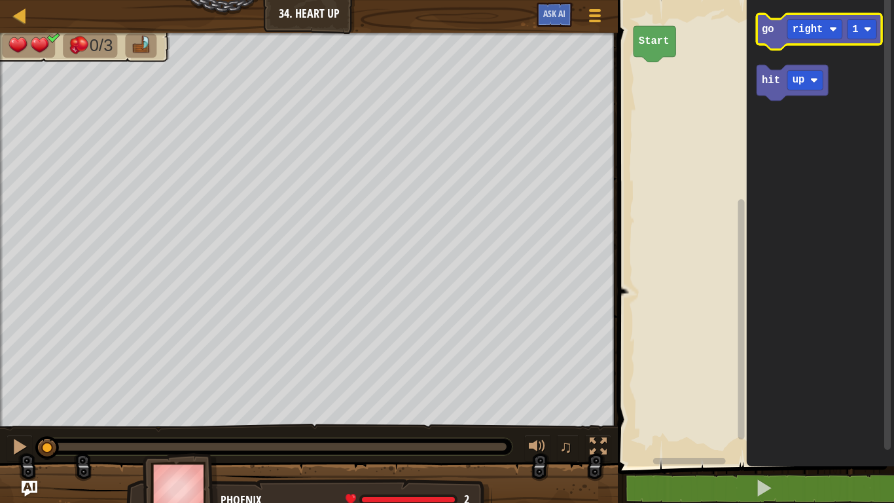
click at [772, 41] on icon "Blockly Workspace" at bounding box center [819, 32] width 125 height 36
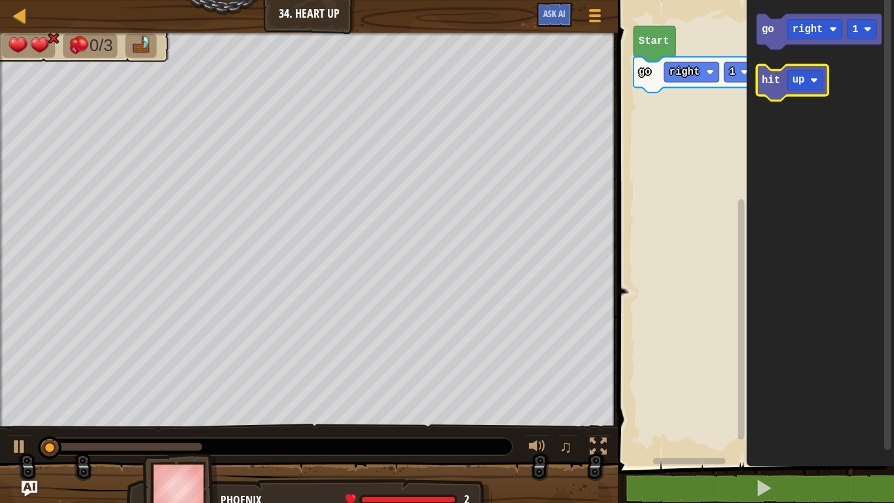
click at [775, 72] on icon "Blockly Workspace" at bounding box center [792, 83] width 71 height 36
click at [796, 79] on text "up" at bounding box center [799, 81] width 12 height 12
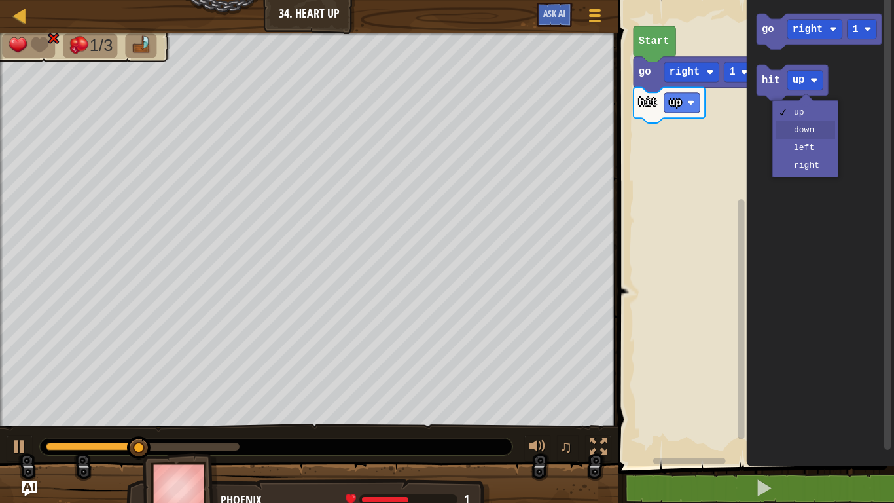
drag, startPoint x: 810, startPoint y: 132, endPoint x: 796, endPoint y: 106, distance: 29.6
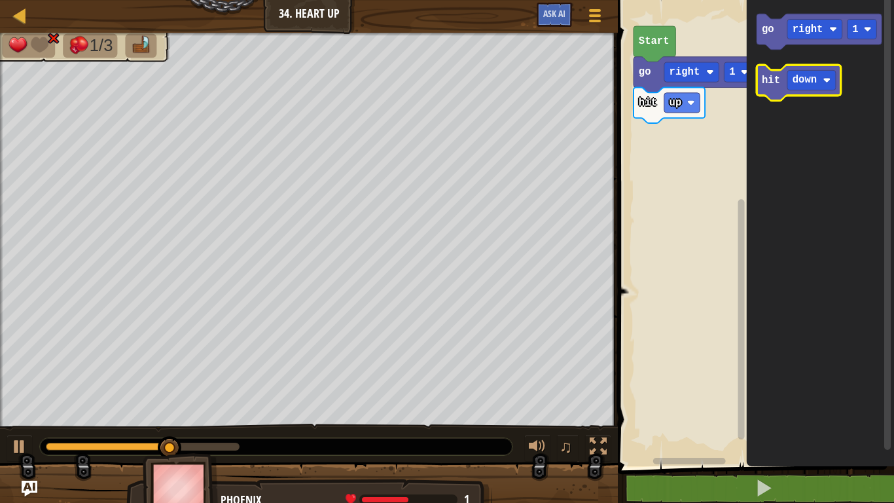
click at [771, 87] on icon "Blockly Workspace" at bounding box center [799, 83] width 84 height 36
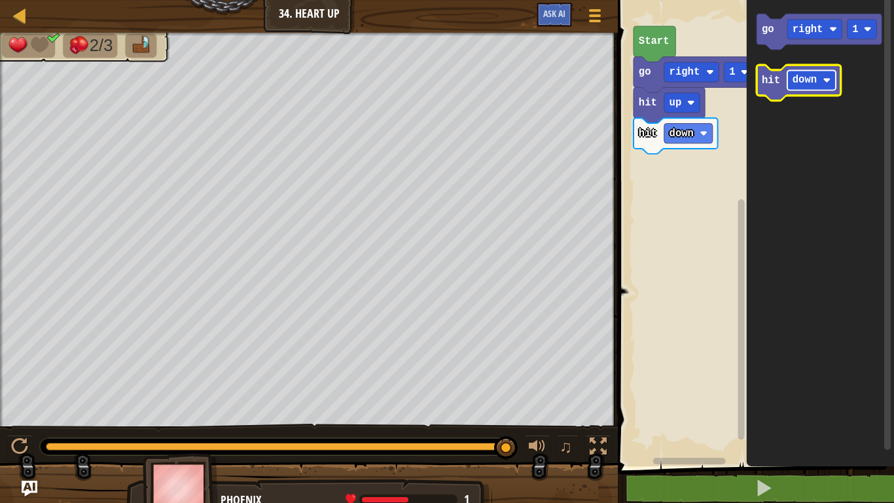
click at [809, 83] on text "down" at bounding box center [805, 81] width 24 height 12
click at [773, 76] on text "hit" at bounding box center [771, 81] width 18 height 12
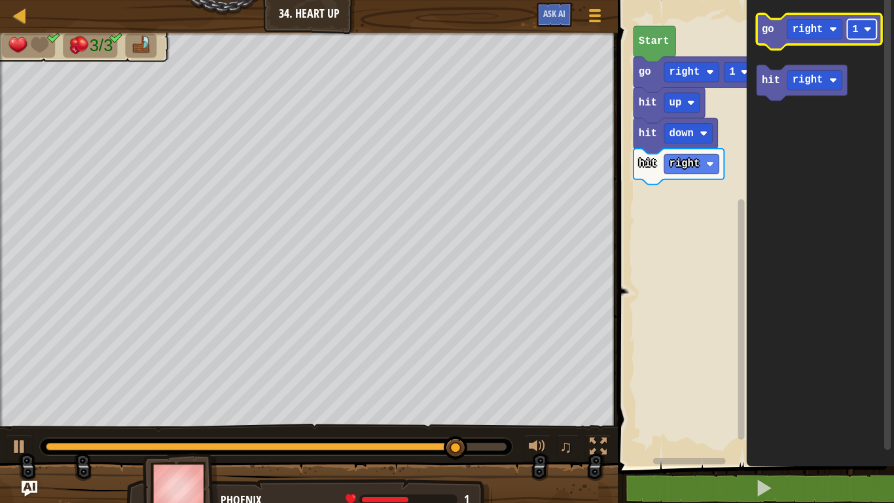
click at [871, 30] on image "Blockly Workspace" at bounding box center [868, 30] width 8 height 8
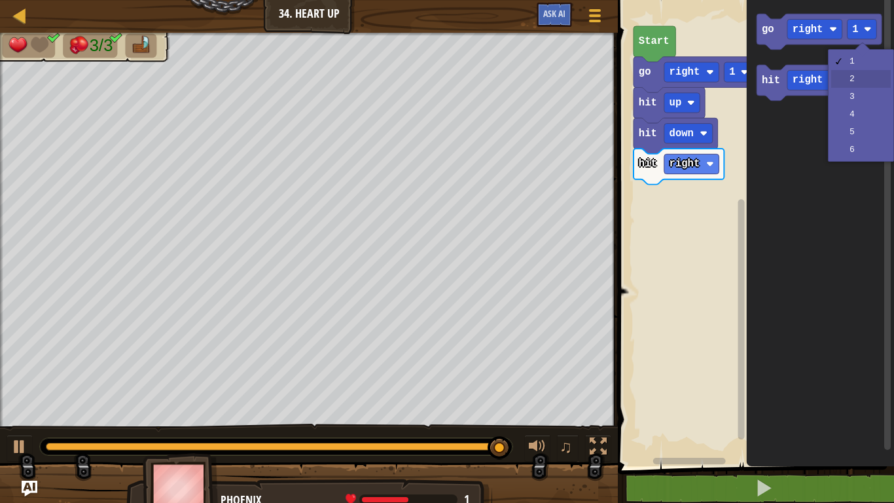
drag, startPoint x: 864, startPoint y: 78, endPoint x: 836, endPoint y: 52, distance: 38.0
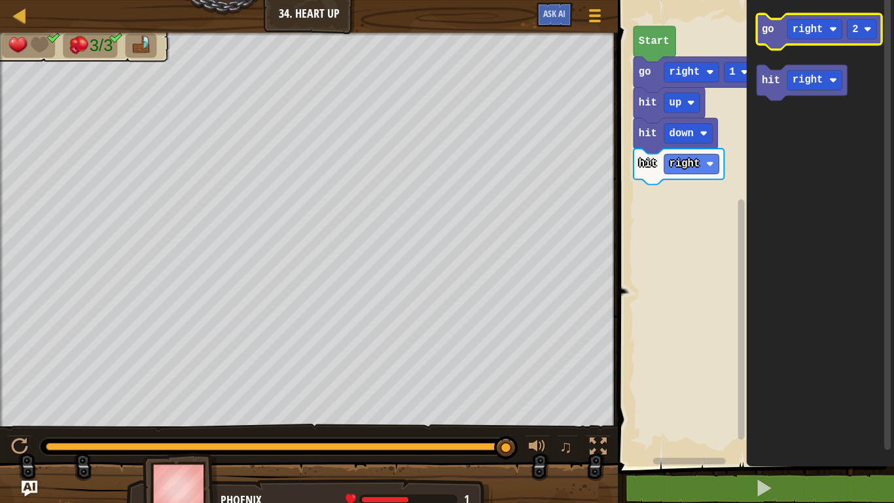
click at [778, 27] on icon "Blockly Workspace" at bounding box center [819, 32] width 125 height 36
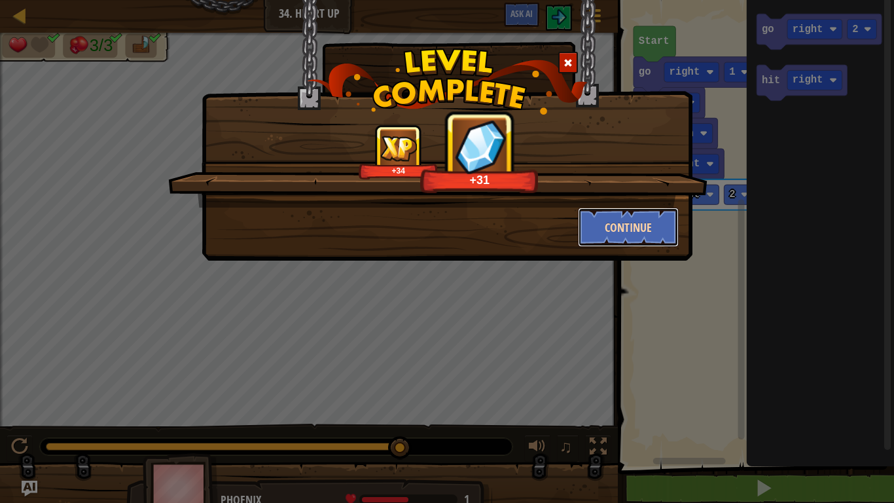
drag, startPoint x: 640, startPoint y: 230, endPoint x: 658, endPoint y: 246, distance: 23.2
click at [658, 246] on button "Continue" at bounding box center [628, 227] width 101 height 39
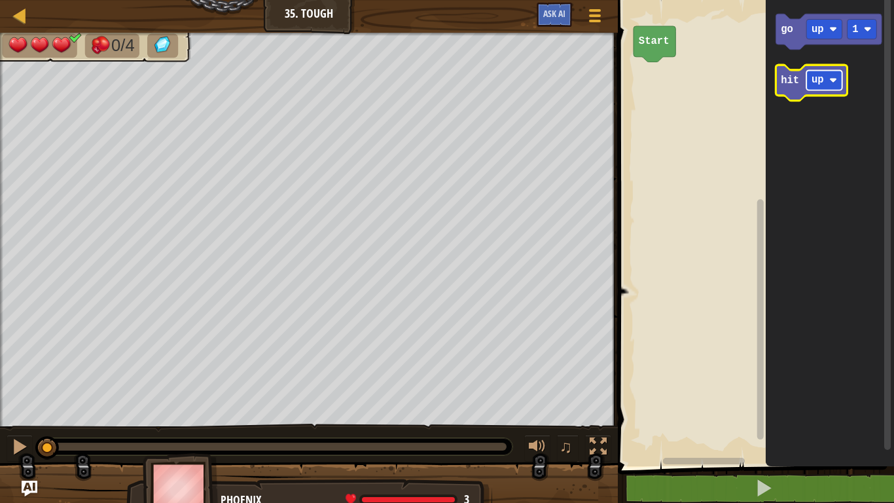
click at [814, 77] on text "up" at bounding box center [818, 81] width 12 height 12
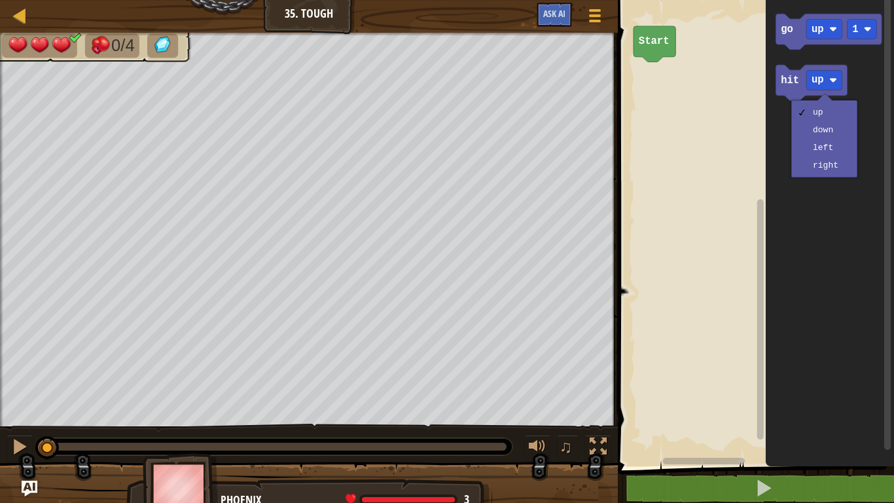
drag, startPoint x: 822, startPoint y: 169, endPoint x: 821, endPoint y: 196, distance: 27.5
click at [821, 0] on body "Map Junior 35. Tough Game Menu Ask AI 1 ההההההההההההההההההההההההההההההההההההההה…" at bounding box center [447, 0] width 894 height 0
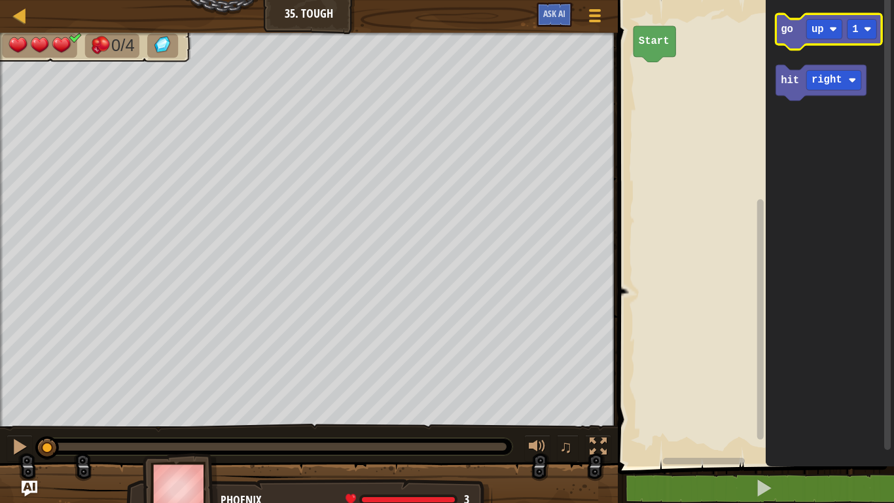
click at [788, 18] on icon "Blockly Workspace" at bounding box center [830, 32] width 106 height 36
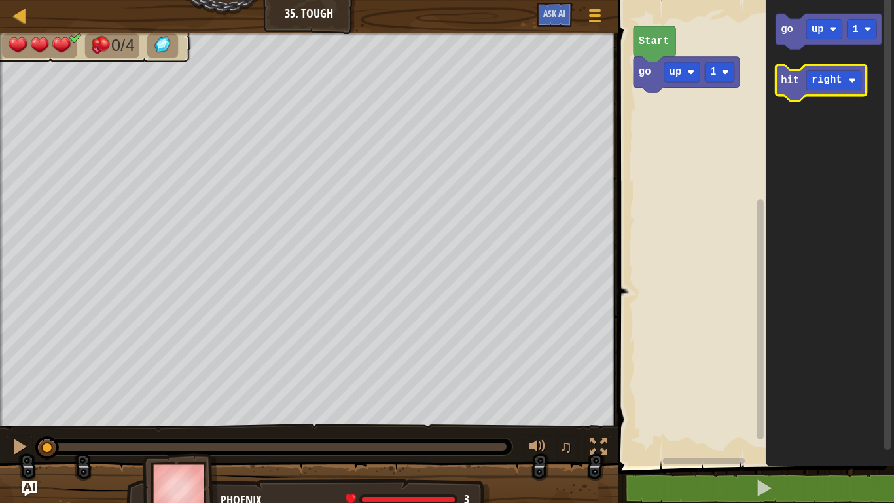
click at [790, 83] on text "hit" at bounding box center [791, 81] width 18 height 12
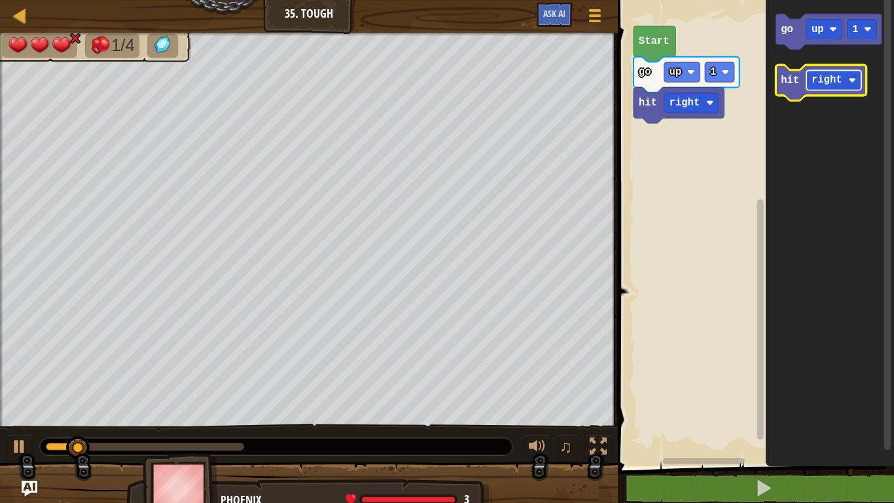
click at [825, 75] on text "right" at bounding box center [827, 81] width 31 height 12
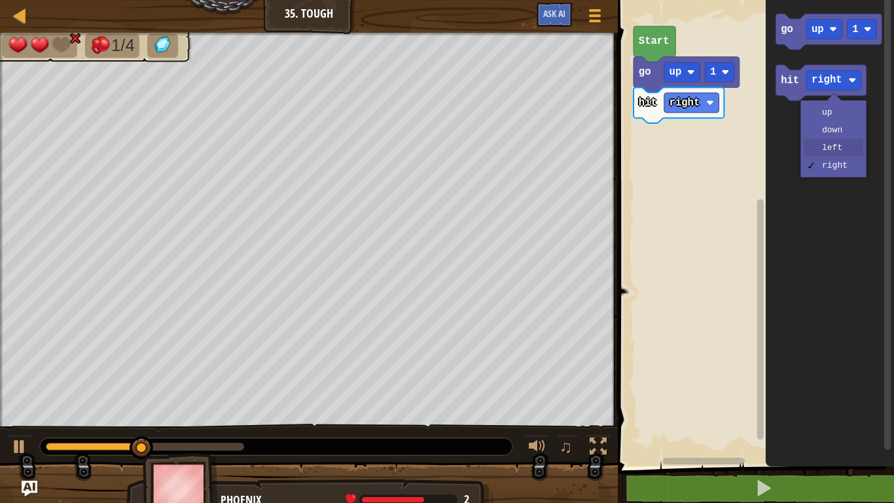
drag, startPoint x: 829, startPoint y: 143, endPoint x: 817, endPoint y: 118, distance: 27.5
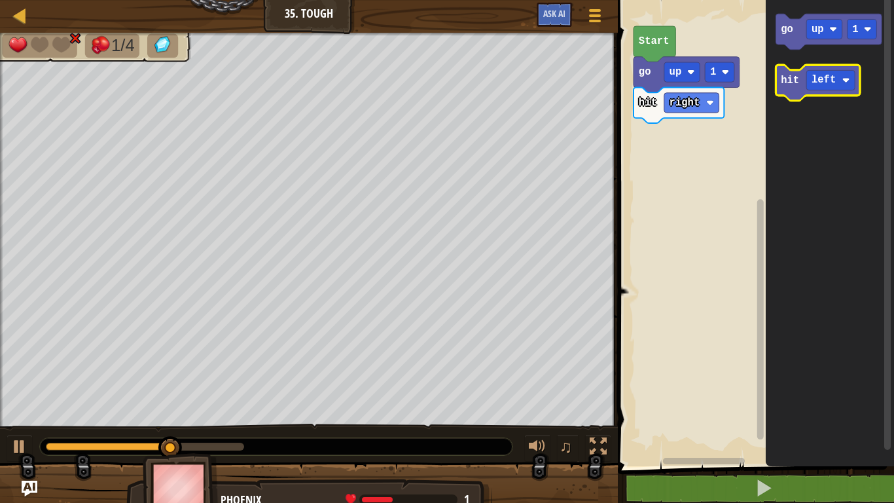
click at [790, 80] on text "hit" at bounding box center [791, 81] width 18 height 12
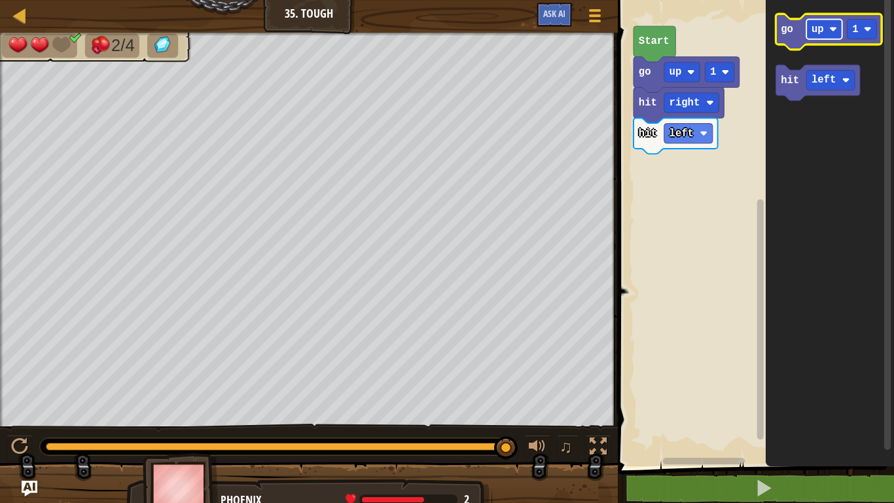
click at [811, 34] on rect "Blockly Workspace" at bounding box center [825, 29] width 36 height 20
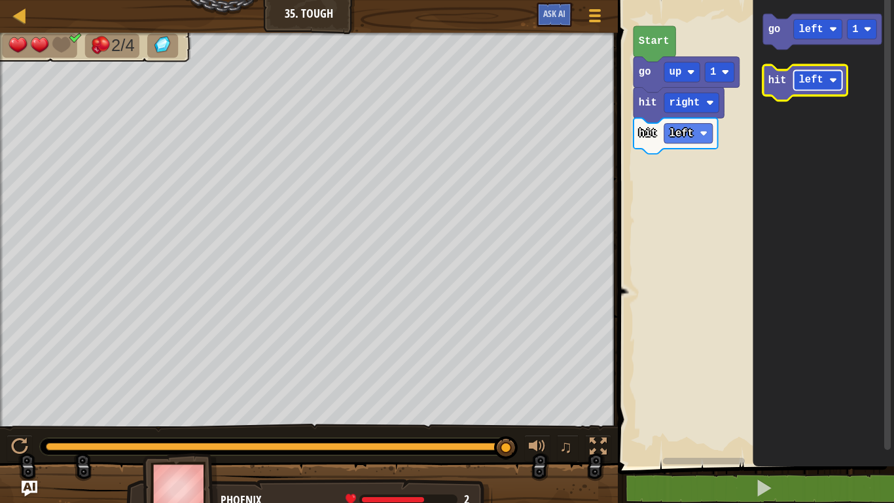
click at [803, 88] on rect "Blockly Workspace" at bounding box center [818, 80] width 48 height 20
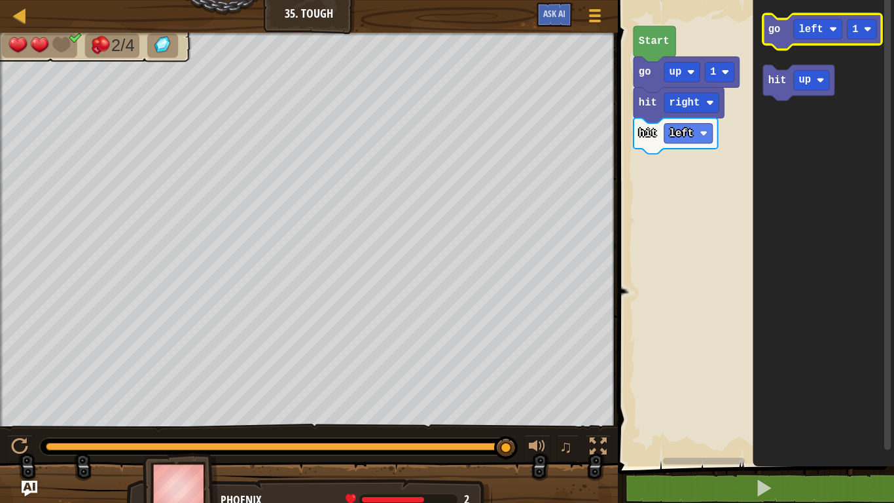
click at [777, 43] on icon "Blockly Workspace" at bounding box center [822, 32] width 119 height 36
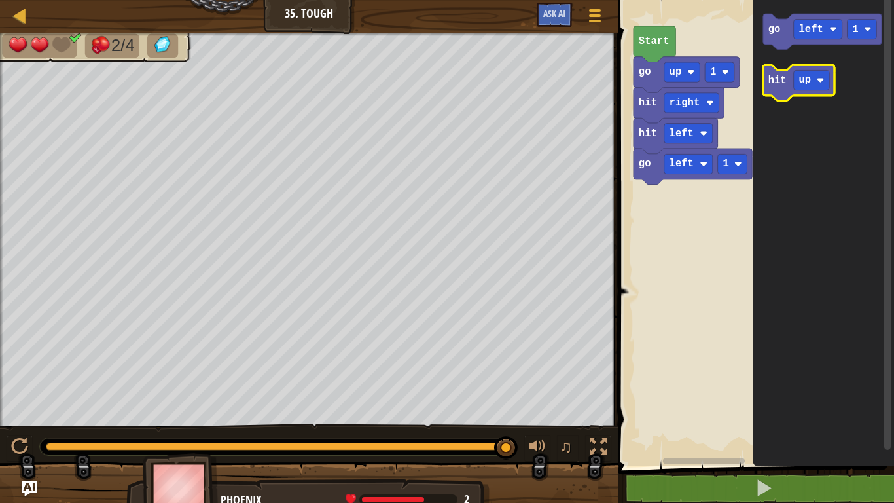
click at [776, 88] on icon "Blockly Workspace" at bounding box center [798, 83] width 71 height 36
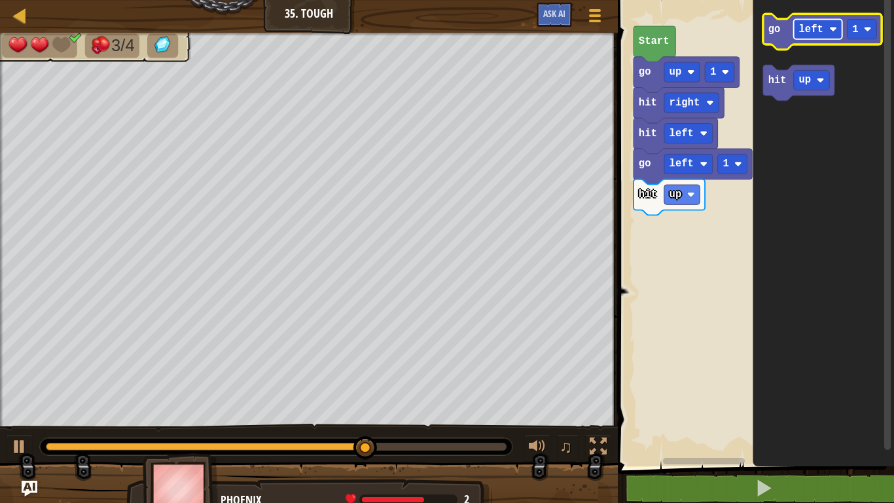
click at [814, 26] on text "left" at bounding box center [811, 30] width 24 height 12
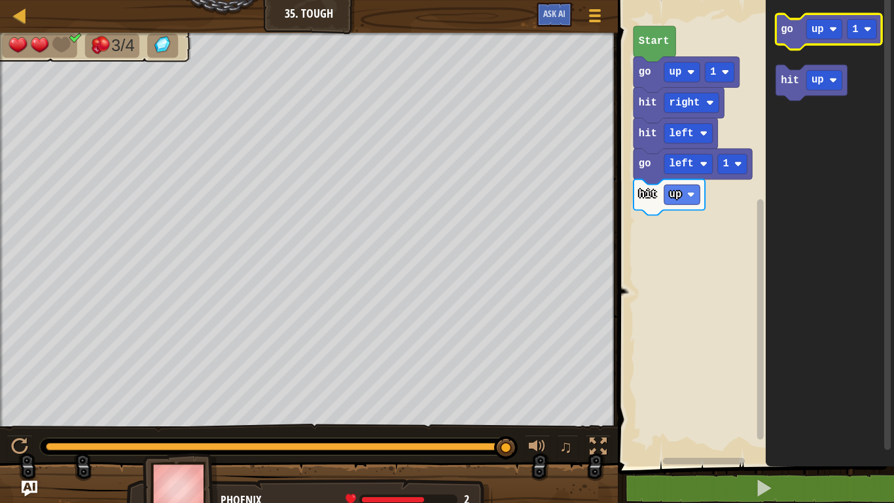
click at [790, 35] on icon "Blockly Workspace" at bounding box center [830, 32] width 106 height 36
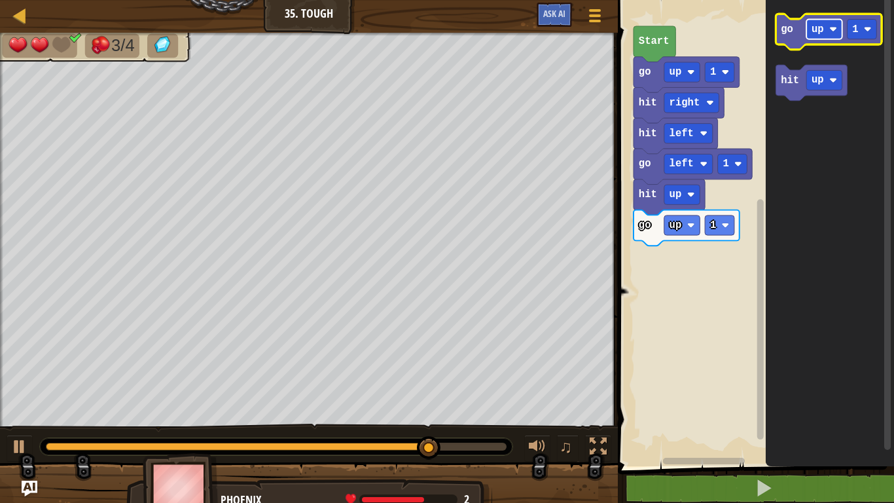
click at [820, 36] on rect "Blockly Workspace" at bounding box center [825, 29] width 36 height 20
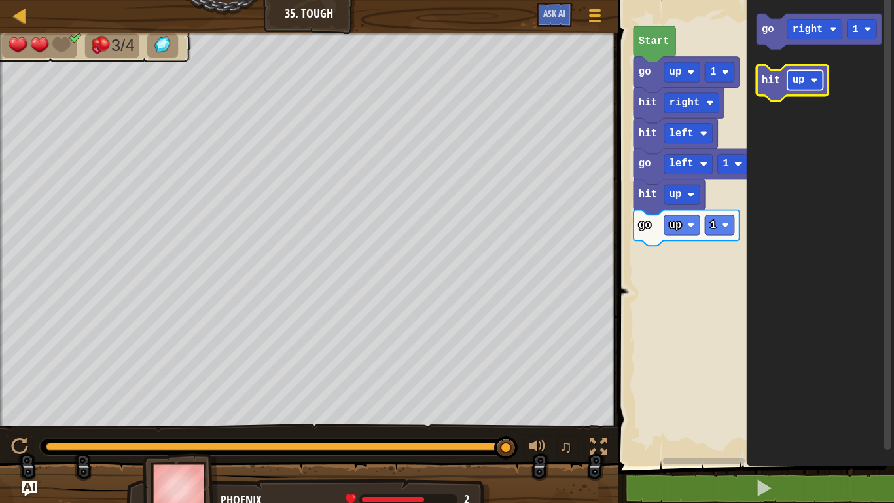
click at [811, 80] on image "Blockly Workspace" at bounding box center [815, 81] width 8 height 8
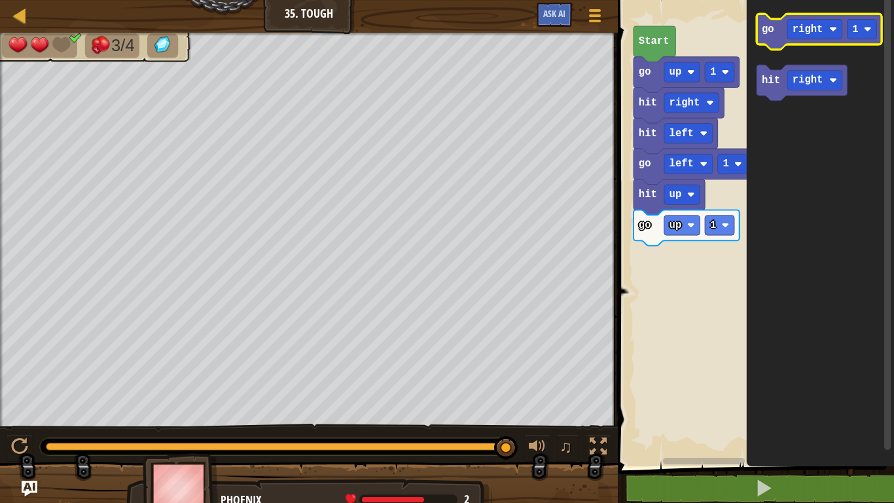
click at [765, 27] on text "go" at bounding box center [768, 30] width 12 height 12
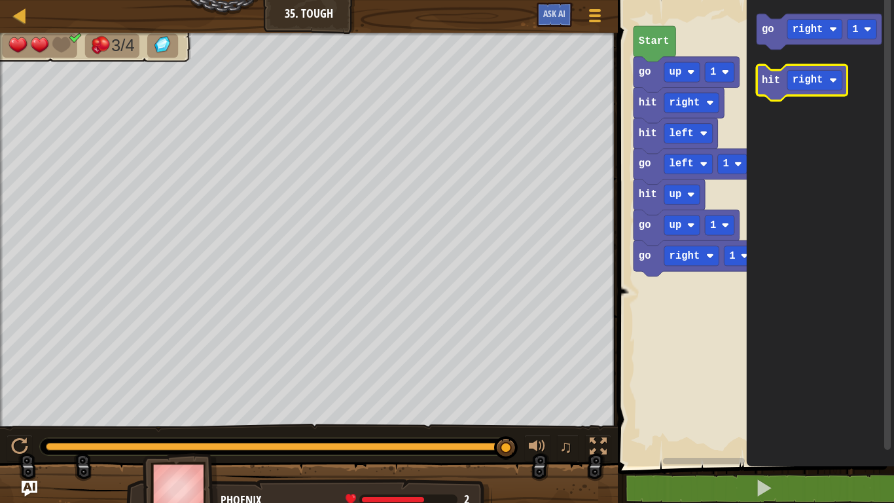
click at [772, 79] on text "hit" at bounding box center [771, 81] width 18 height 12
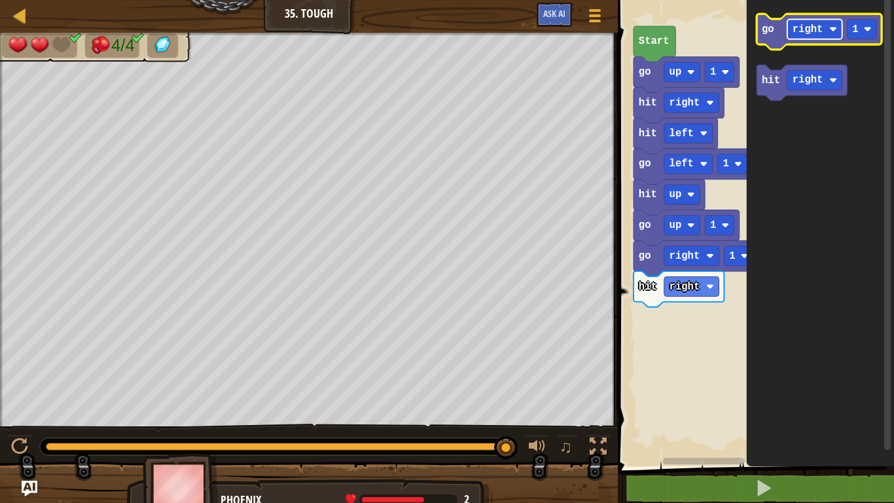
click at [815, 31] on text "right" at bounding box center [808, 30] width 31 height 12
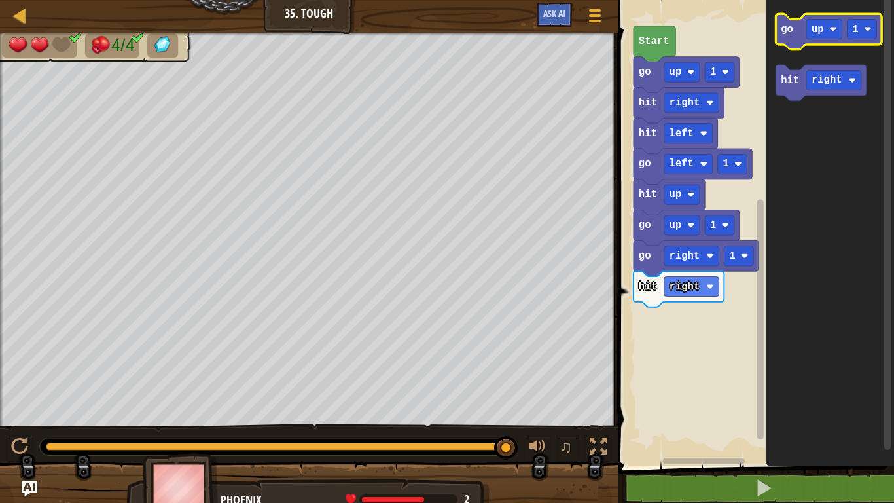
click at [796, 31] on icon "Blockly Workspace" at bounding box center [830, 32] width 106 height 36
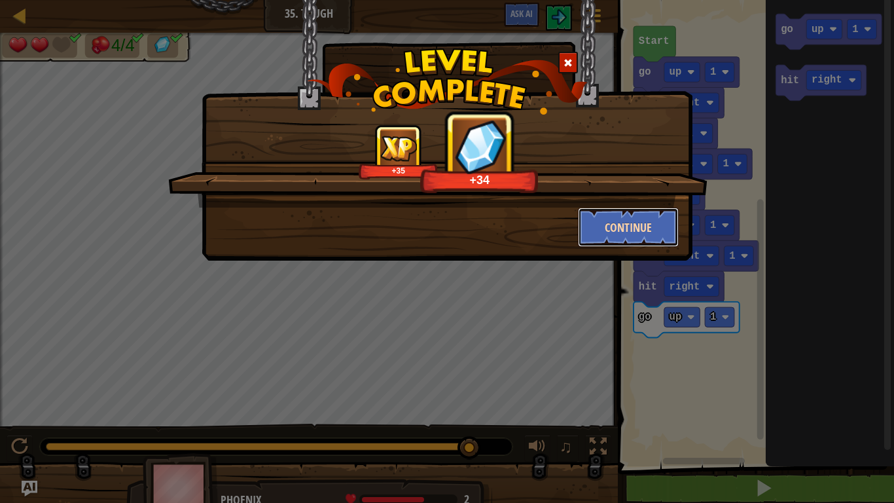
click at [597, 225] on button "Continue" at bounding box center [628, 227] width 101 height 39
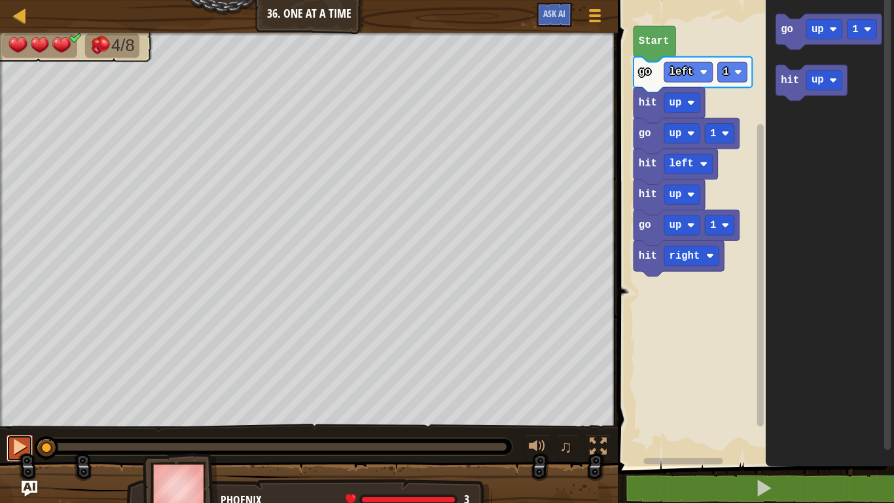
click at [16, 449] on div at bounding box center [19, 446] width 17 height 17
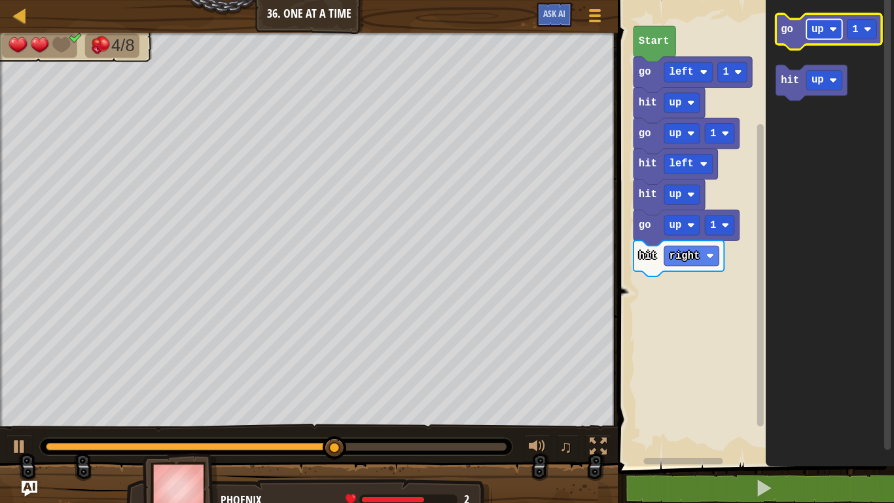
click at [820, 22] on rect "Blockly Workspace" at bounding box center [825, 29] width 36 height 20
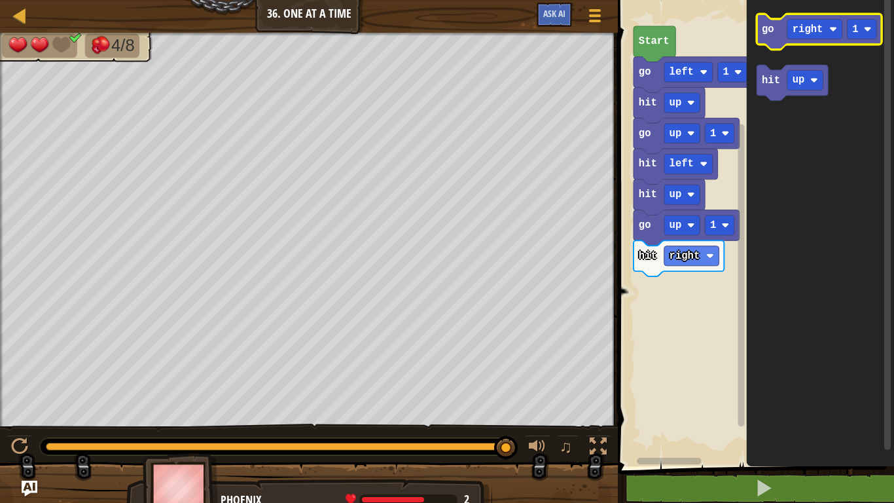
click at [770, 43] on icon "Blockly Workspace" at bounding box center [819, 32] width 125 height 36
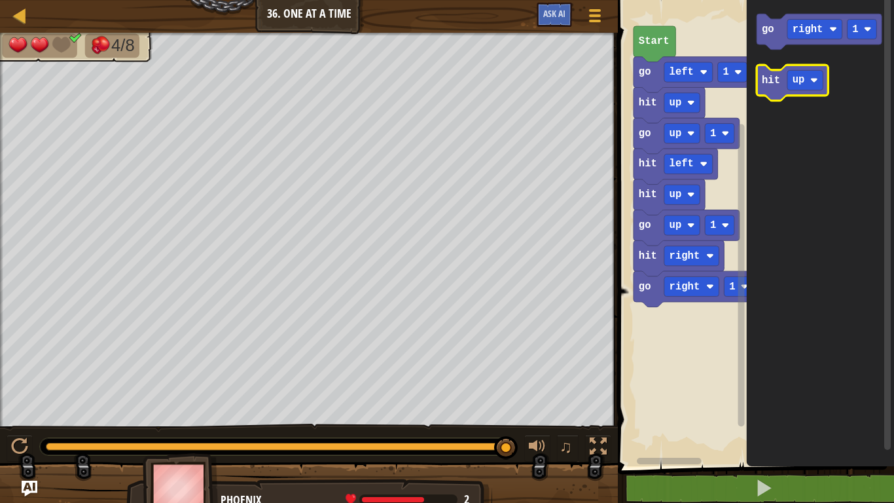
click at [763, 79] on text "hit" at bounding box center [771, 81] width 18 height 12
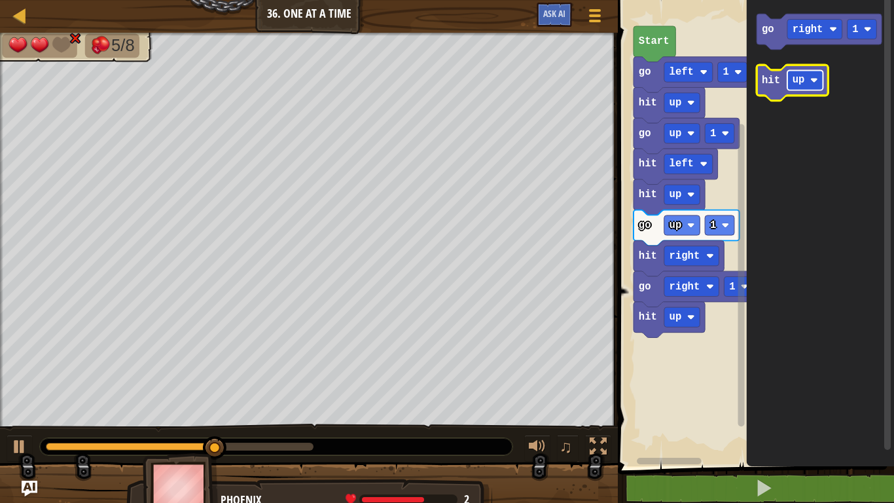
click at [809, 75] on rect "Blockly Workspace" at bounding box center [806, 80] width 36 height 20
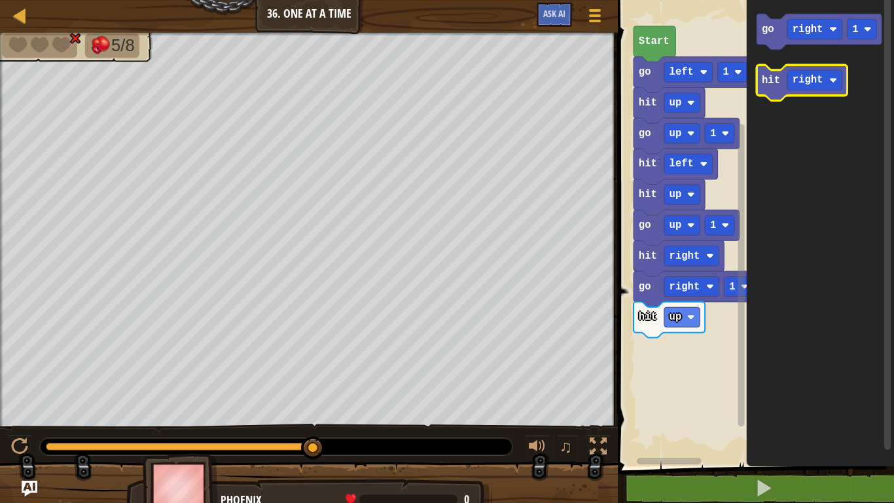
click at [769, 78] on text "hit" at bounding box center [771, 81] width 18 height 12
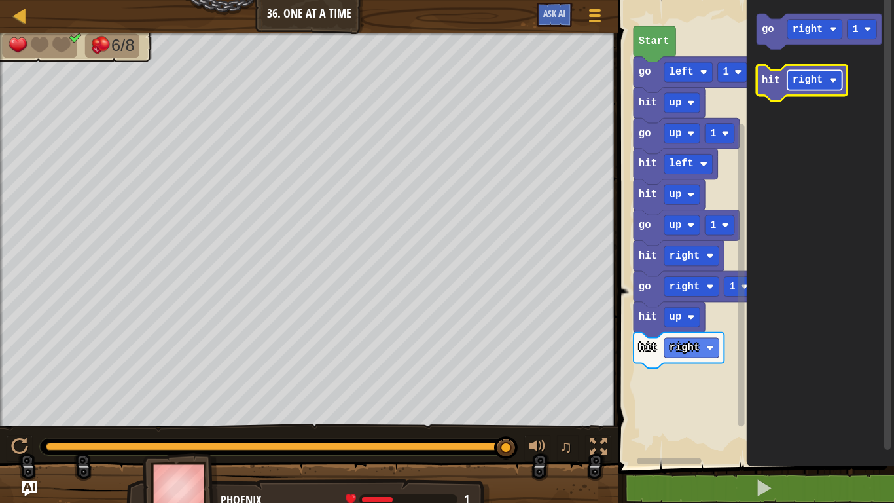
click at [822, 80] on rect "Blockly Workspace" at bounding box center [815, 80] width 55 height 20
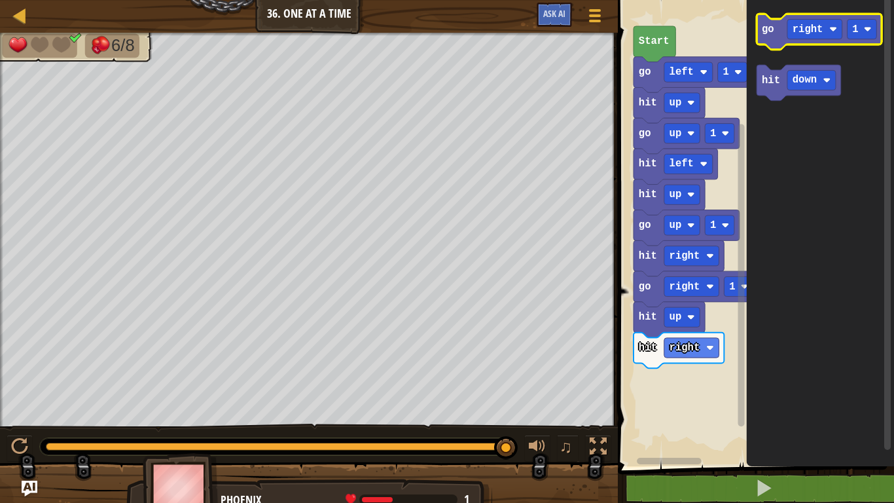
click at [765, 43] on icon "Blockly Workspace" at bounding box center [819, 32] width 125 height 36
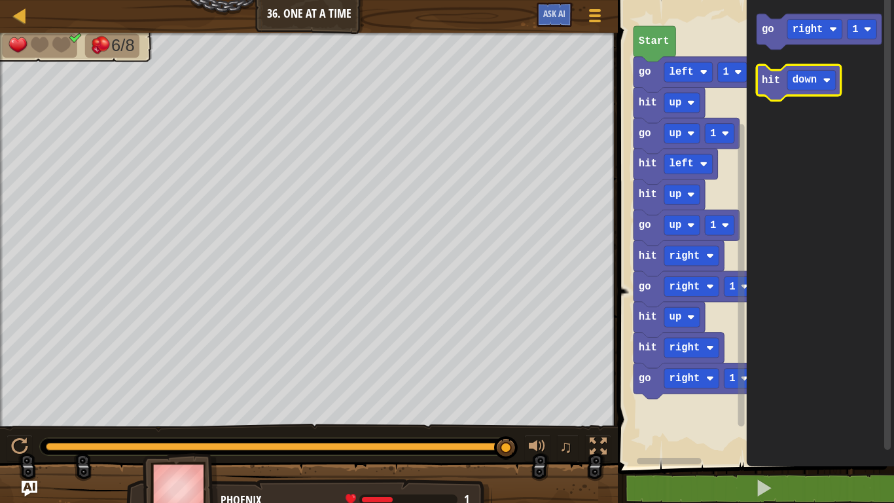
click at [771, 79] on text "hit" at bounding box center [771, 81] width 18 height 12
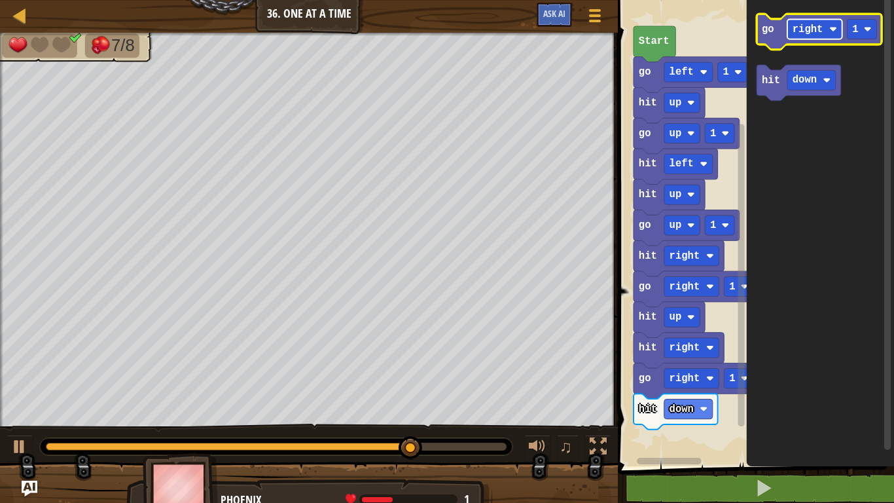
click at [801, 32] on text "right" at bounding box center [808, 30] width 31 height 12
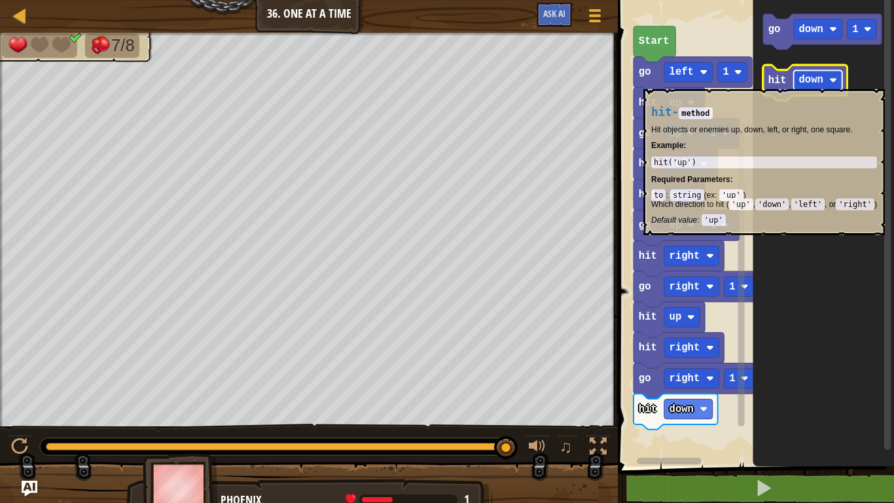
click at [807, 82] on text "down" at bounding box center [811, 81] width 24 height 12
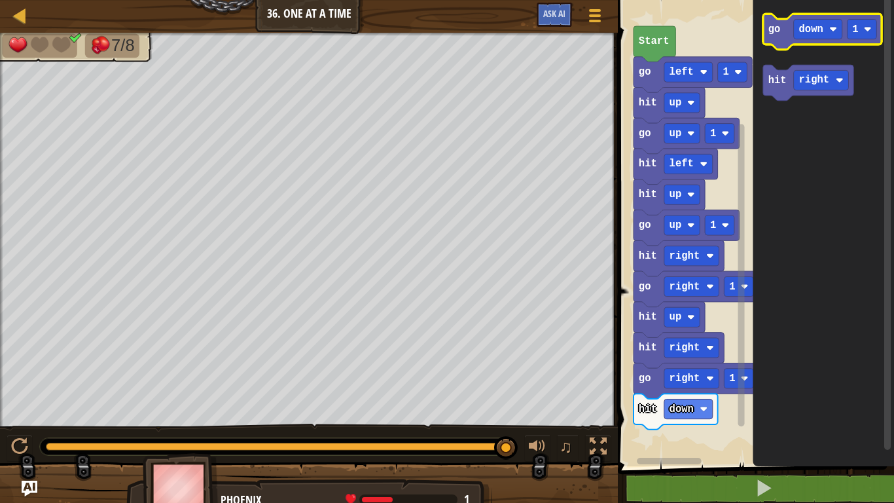
click at [775, 33] on text "go" at bounding box center [775, 30] width 12 height 12
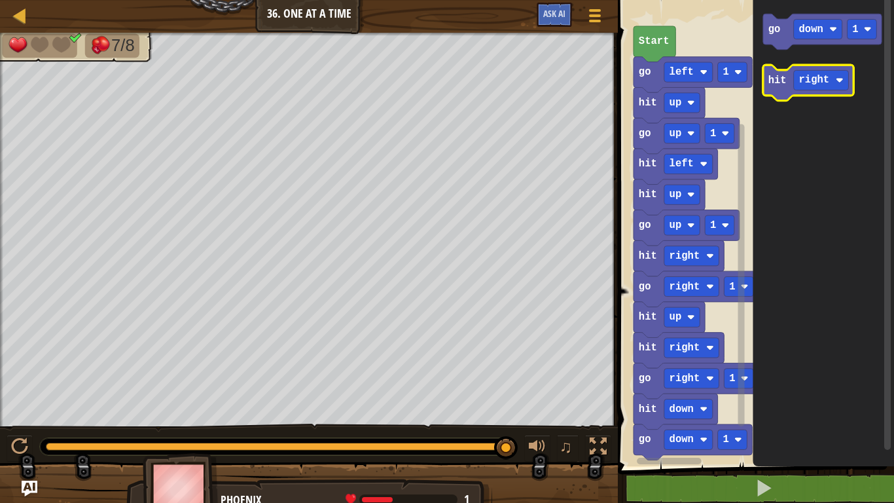
click at [779, 82] on text "hit" at bounding box center [778, 81] width 18 height 12
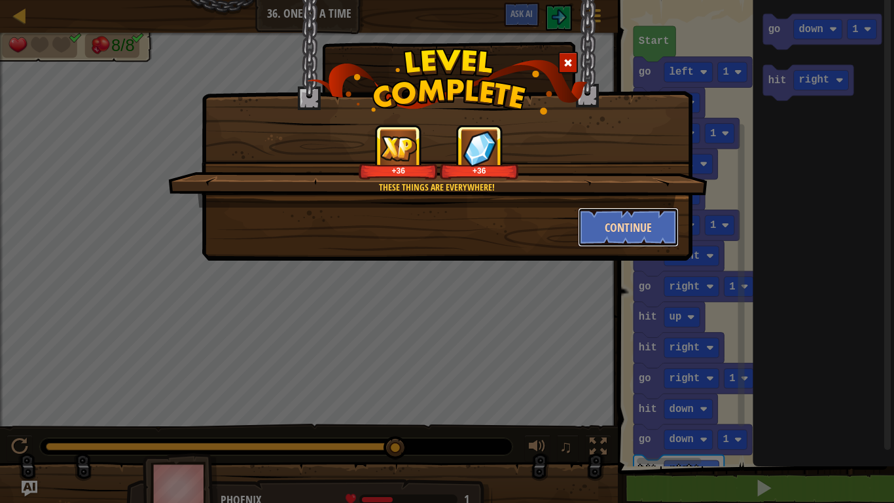
click at [620, 225] on button "Continue" at bounding box center [628, 227] width 101 height 39
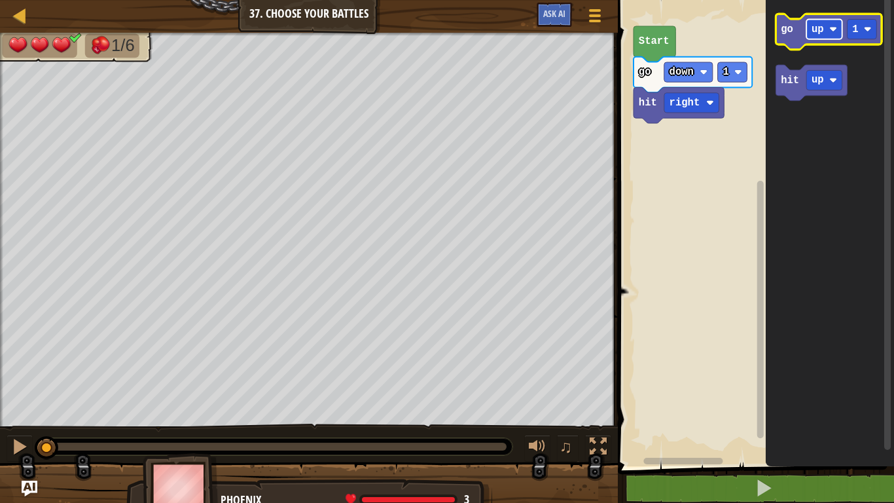
click at [833, 24] on rect "Blockly Workspace" at bounding box center [825, 29] width 36 height 20
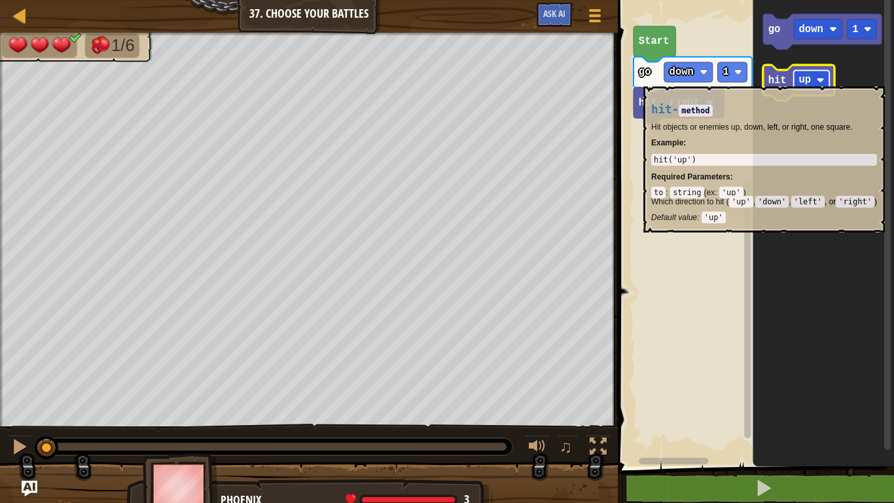
click at [798, 80] on rect "Blockly Workspace" at bounding box center [812, 80] width 36 height 20
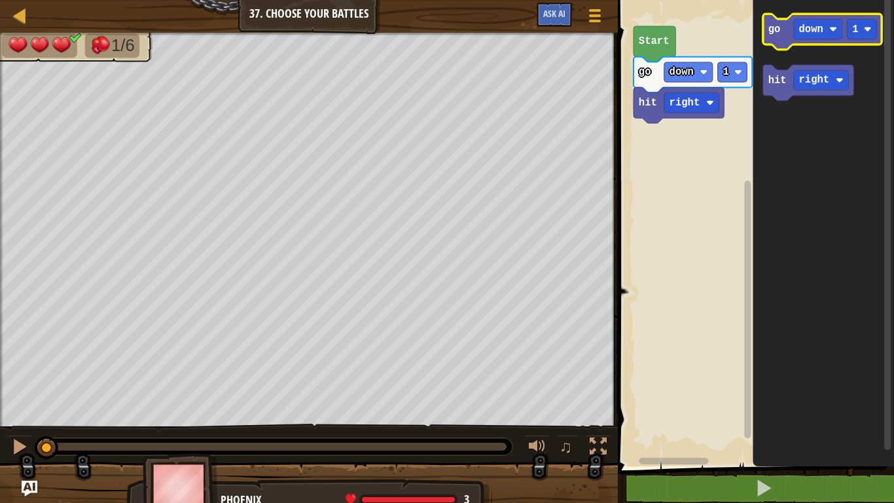
click at [767, 32] on icon "Blockly Workspace" at bounding box center [822, 32] width 119 height 36
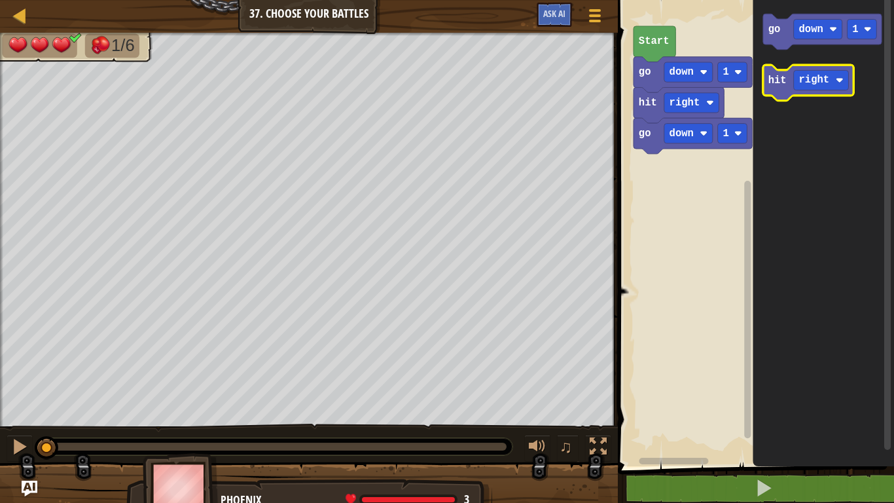
click at [773, 79] on text "hit" at bounding box center [778, 81] width 18 height 12
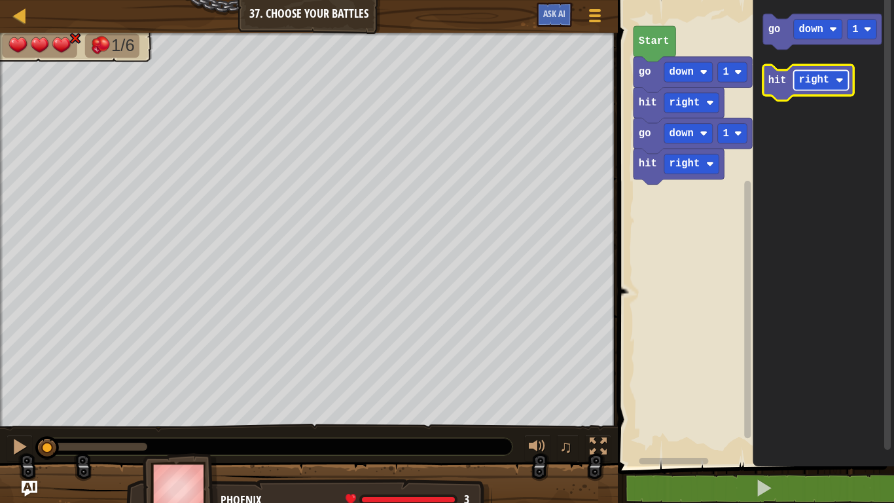
click at [818, 79] on text "right" at bounding box center [814, 81] width 31 height 12
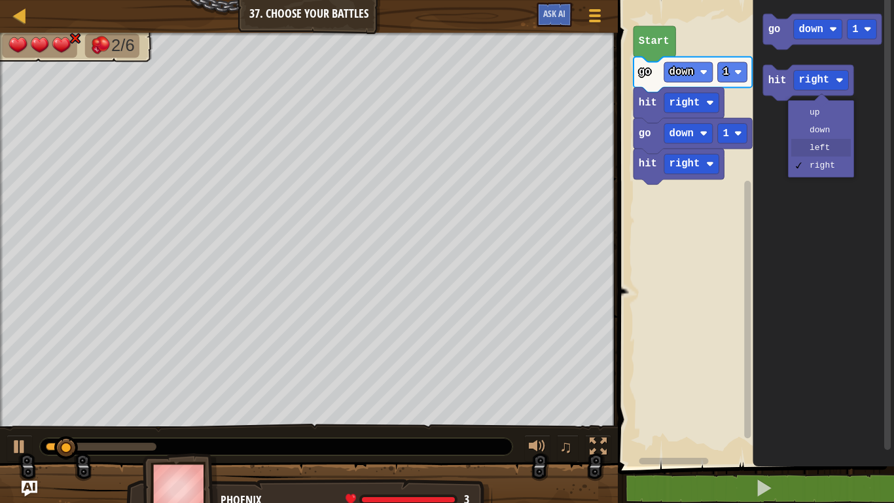
drag, startPoint x: 830, startPoint y: 149, endPoint x: 809, endPoint y: 128, distance: 29.6
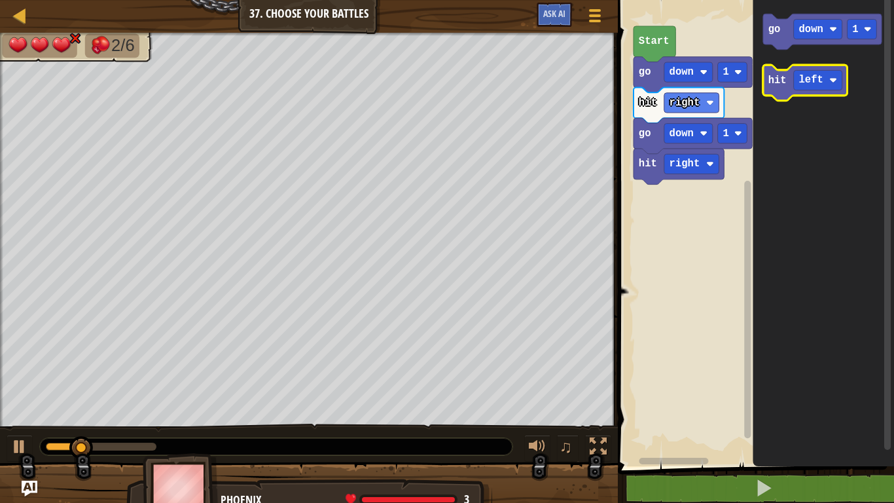
click at [773, 83] on text "hit" at bounding box center [778, 81] width 18 height 12
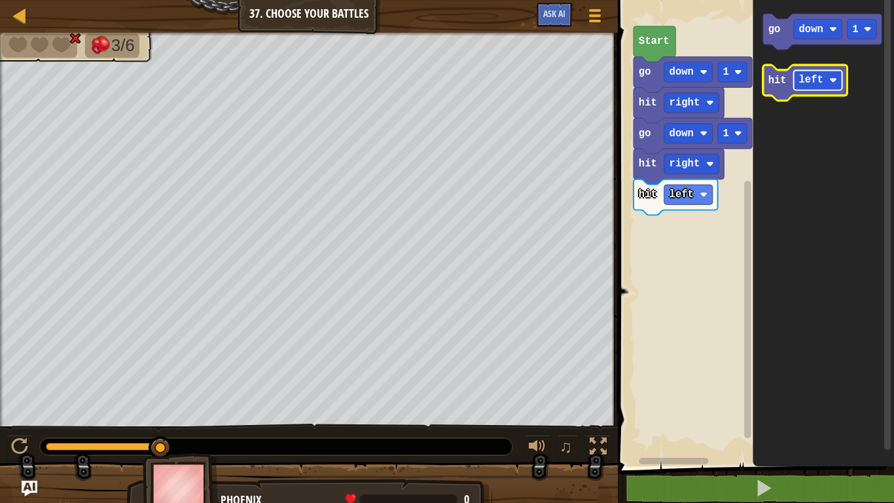
click at [803, 73] on rect "Blockly Workspace" at bounding box center [818, 80] width 48 height 20
click at [783, 75] on text "hit" at bounding box center [778, 81] width 18 height 12
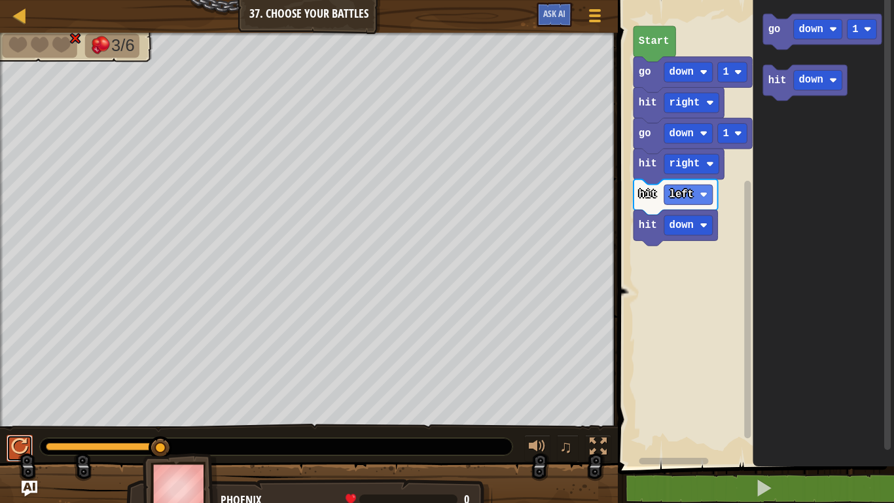
click at [12, 454] on div at bounding box center [19, 446] width 17 height 17
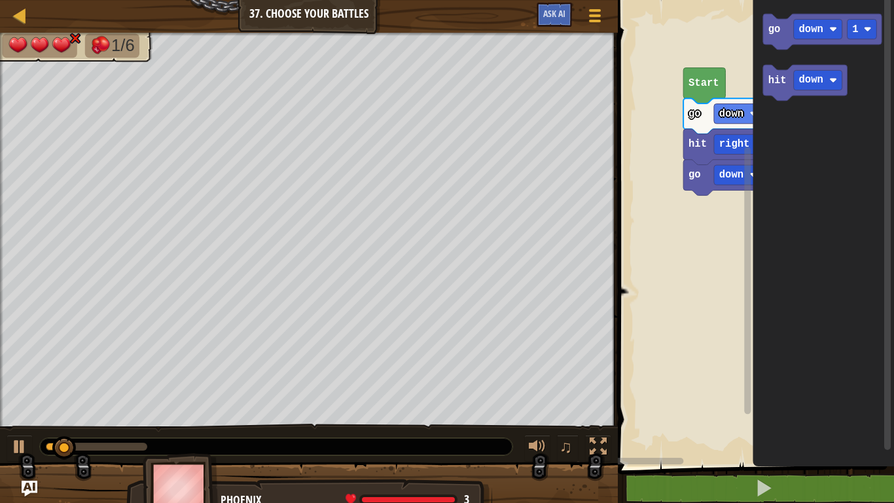
click at [756, 115] on div "hit right go down 1 go down 1 Start go down 1 hit down" at bounding box center [754, 229] width 280 height 473
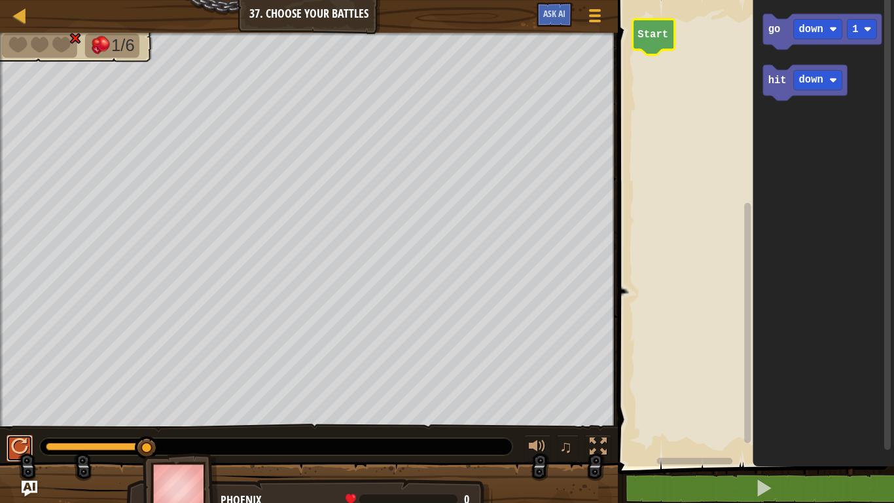
click at [28, 435] on button at bounding box center [20, 448] width 26 height 27
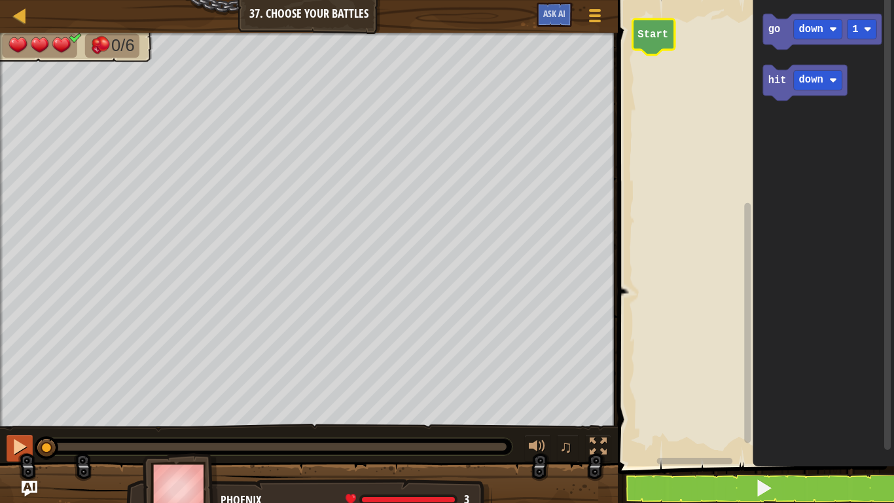
drag, startPoint x: 84, startPoint y: 446, endPoint x: 28, endPoint y: 441, distance: 57.1
click at [29, 439] on div "♫" at bounding box center [309, 443] width 618 height 39
click at [27, 444] on div at bounding box center [19, 446] width 17 height 17
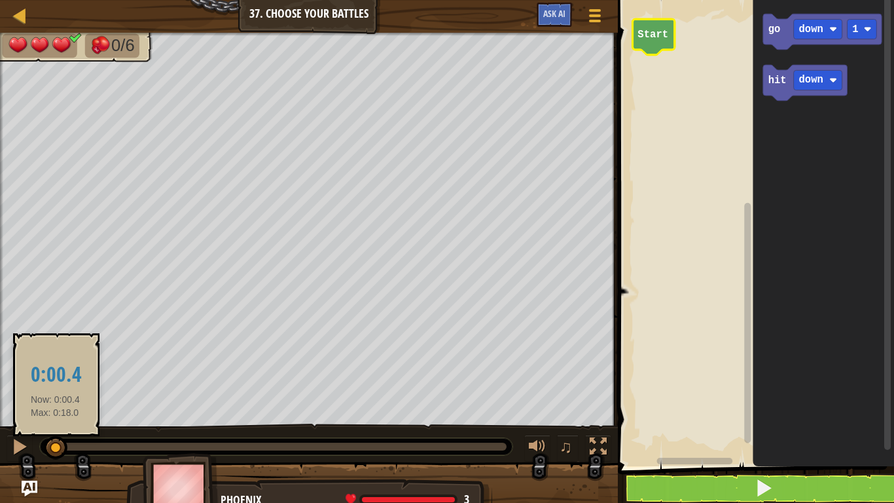
drag, startPoint x: 63, startPoint y: 449, endPoint x: 52, endPoint y: 447, distance: 10.7
click at [52, 447] on div at bounding box center [56, 448] width 24 height 24
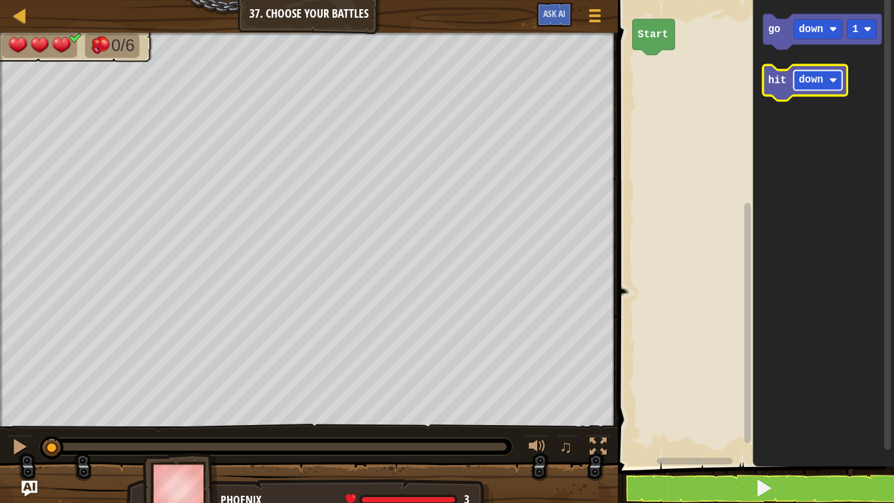
click at [836, 77] on image "Blockly Workspace" at bounding box center [834, 81] width 8 height 8
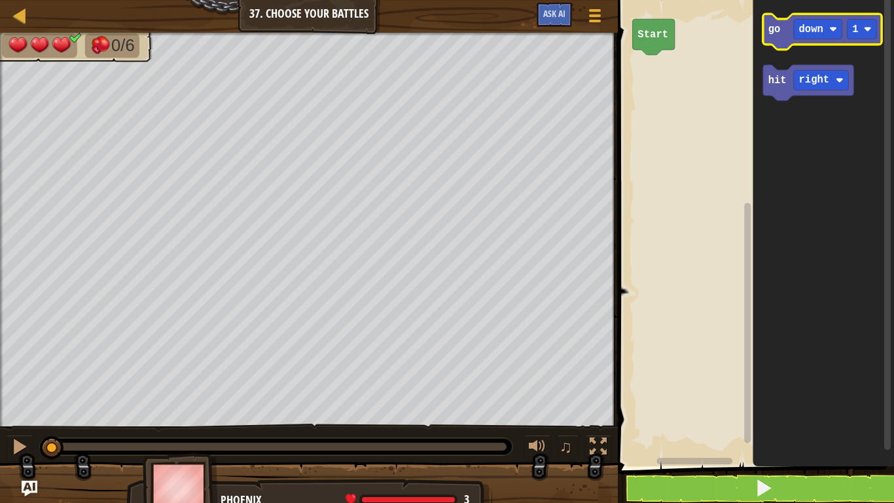
click at [767, 35] on icon "Blockly Workspace" at bounding box center [822, 32] width 119 height 36
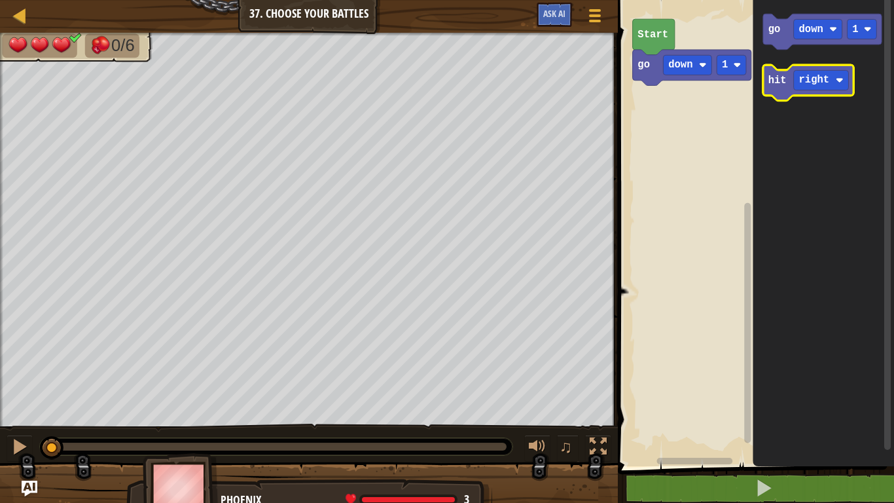
click at [771, 90] on icon "Blockly Workspace" at bounding box center [808, 83] width 90 height 36
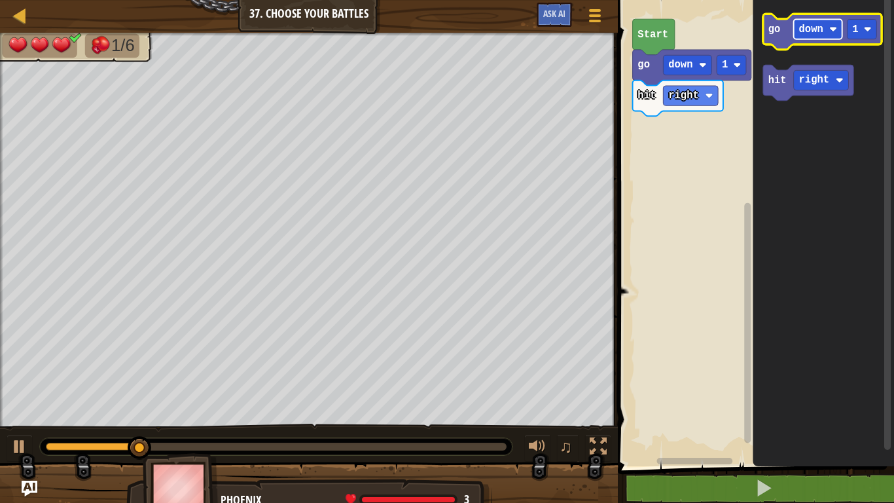
click at [821, 30] on text "down" at bounding box center [811, 30] width 24 height 12
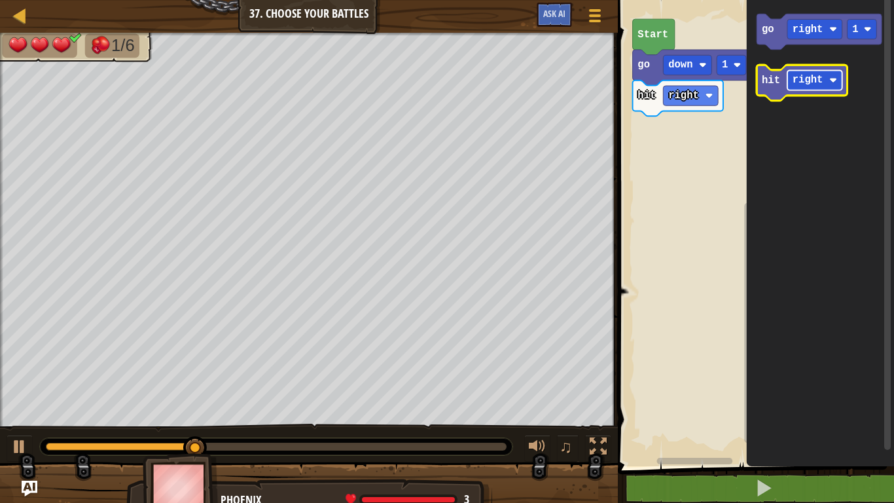
click at [807, 81] on text "right" at bounding box center [808, 81] width 31 height 12
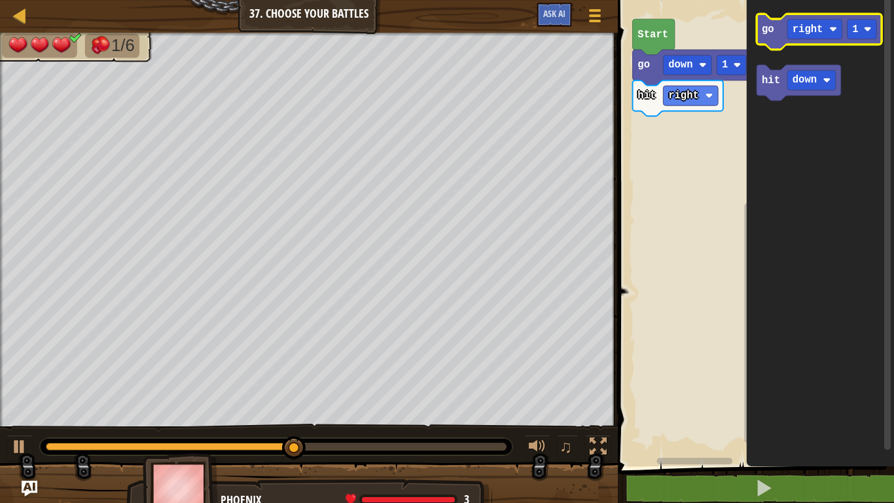
click at [776, 42] on icon "Blockly Workspace" at bounding box center [819, 32] width 125 height 36
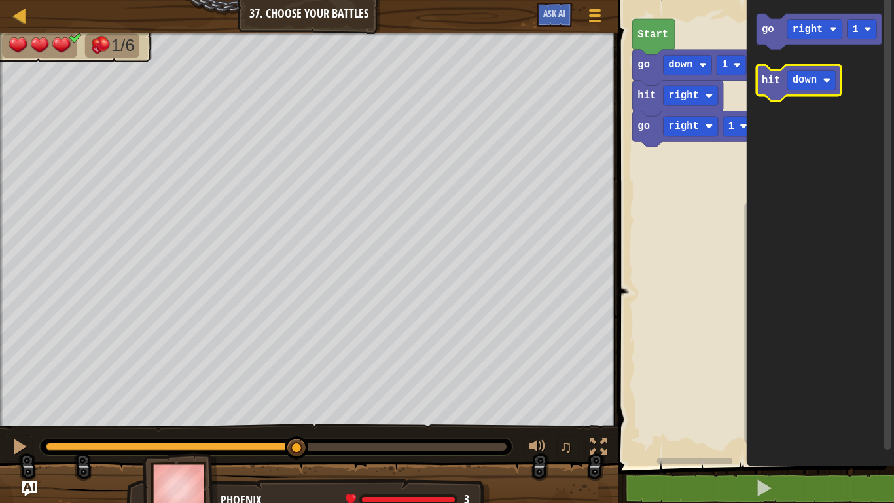
click at [777, 94] on icon "Blockly Workspace" at bounding box center [799, 83] width 84 height 36
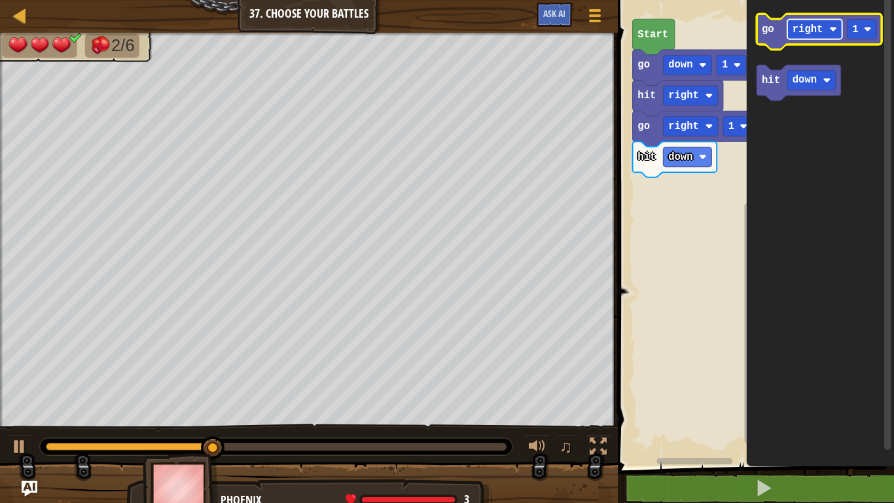
click at [800, 32] on text "right" at bounding box center [808, 30] width 31 height 12
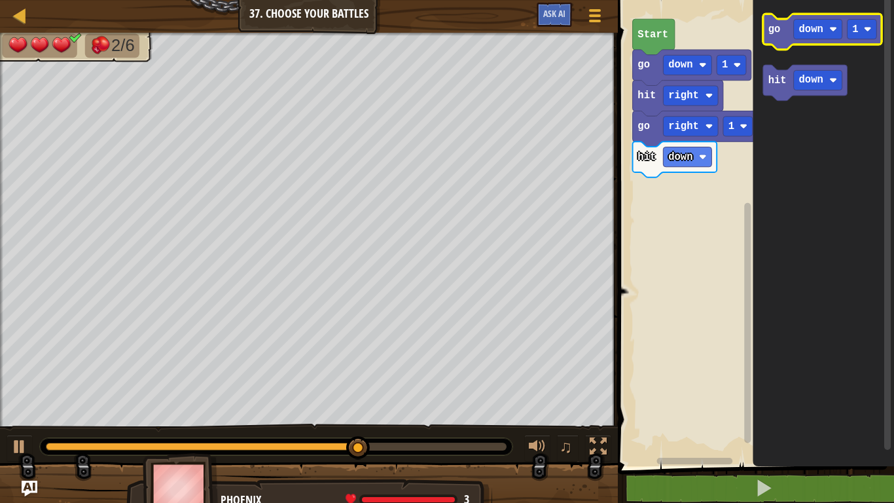
click at [775, 31] on text "go" at bounding box center [775, 30] width 12 height 12
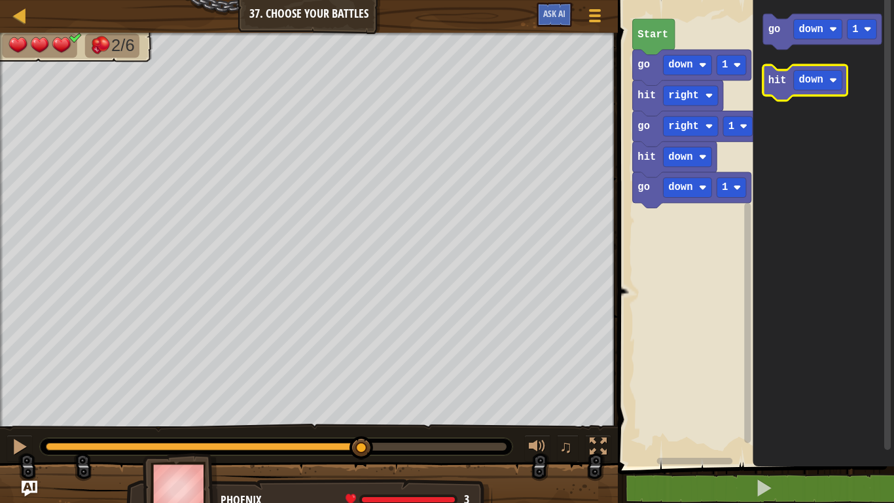
click at [786, 83] on text "hit" at bounding box center [778, 81] width 18 height 12
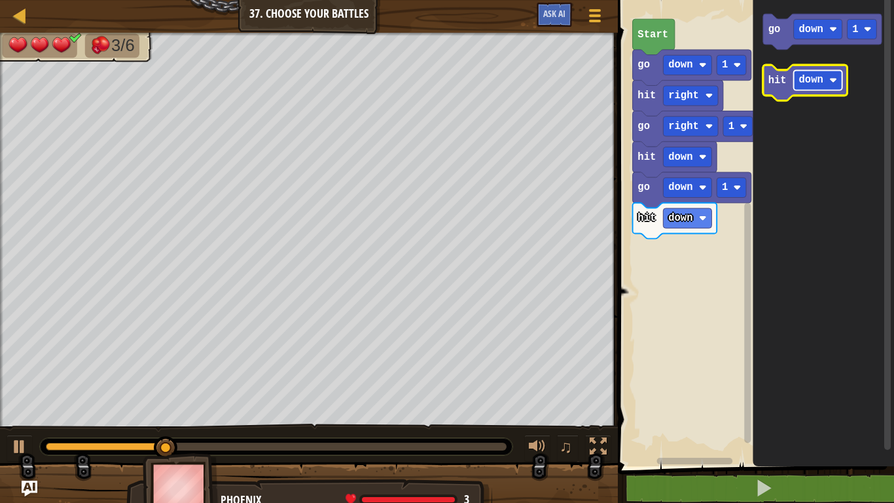
click at [796, 72] on rect "Blockly Workspace" at bounding box center [818, 80] width 48 height 20
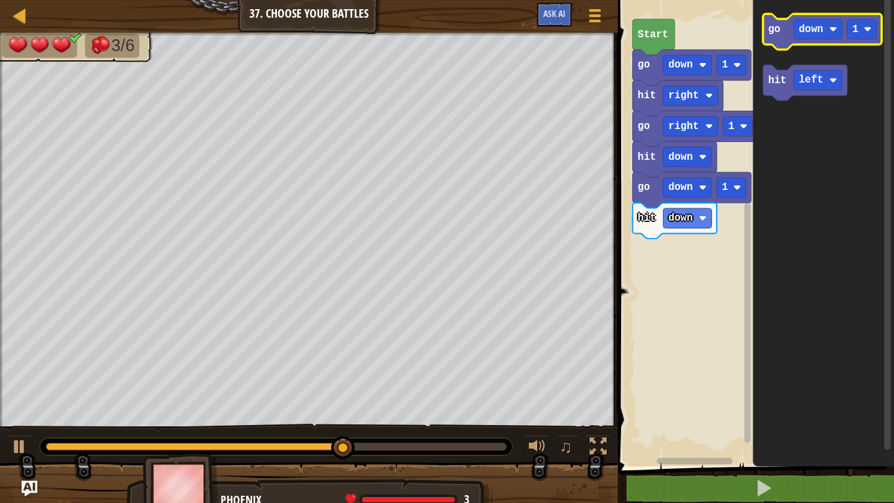
click at [774, 43] on icon "Blockly Workspace" at bounding box center [822, 32] width 119 height 36
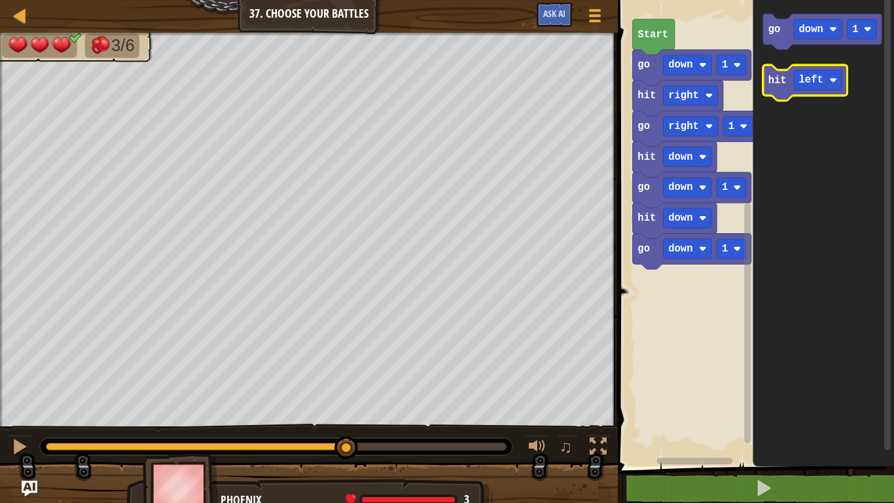
click at [780, 90] on icon "Blockly Workspace" at bounding box center [805, 83] width 84 height 36
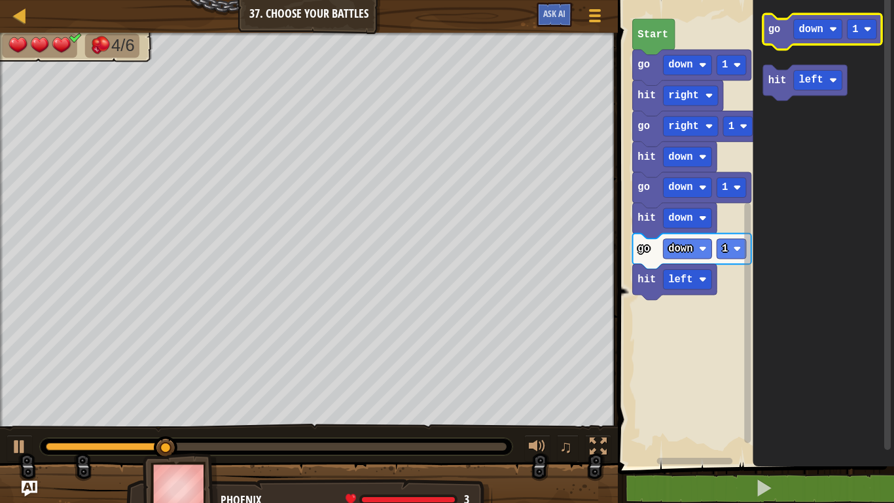
click at [819, 17] on icon "Blockly Workspace" at bounding box center [822, 32] width 119 height 36
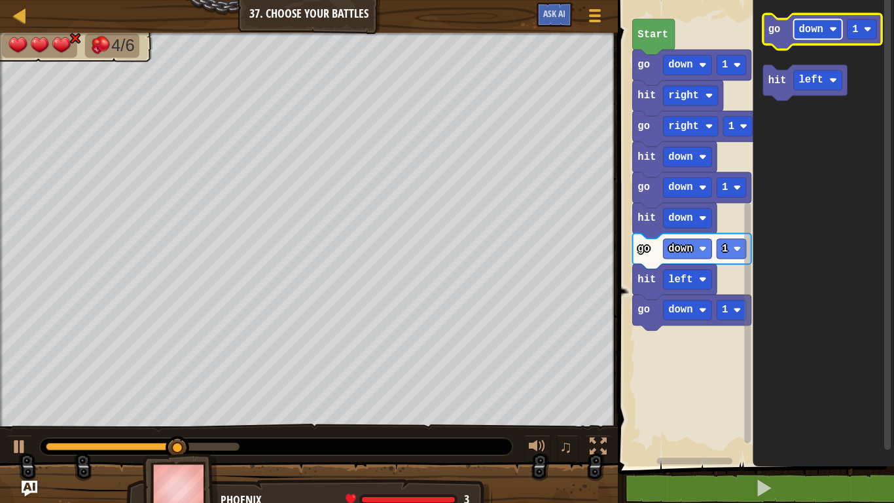
click at [817, 28] on text "down" at bounding box center [811, 30] width 24 height 12
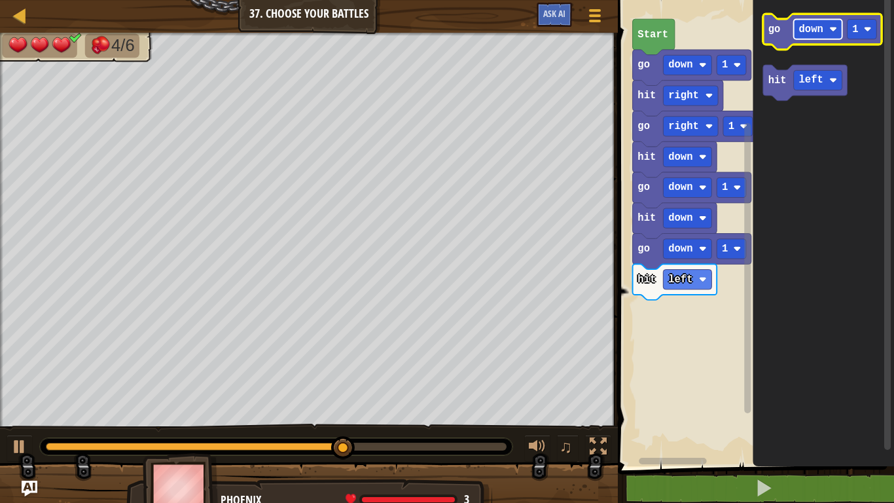
click at [828, 35] on rect "Blockly Workspace" at bounding box center [818, 29] width 48 height 20
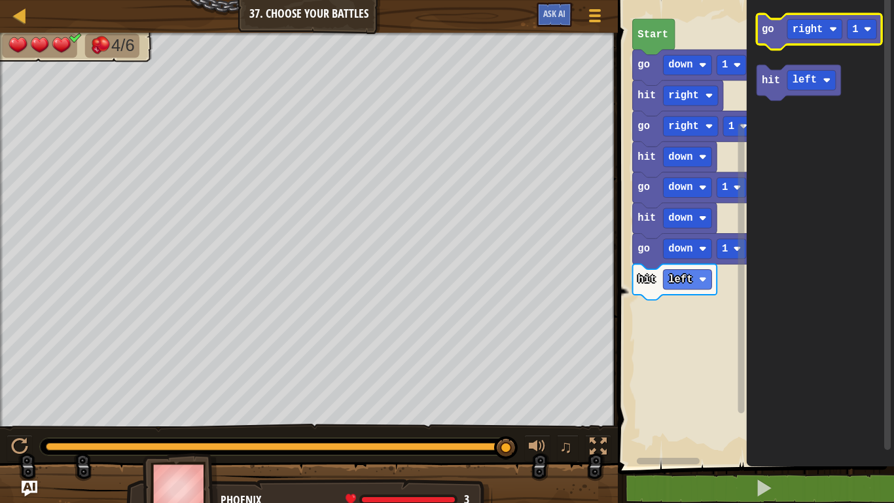
click at [765, 43] on icon "Blockly Workspace" at bounding box center [819, 32] width 125 height 36
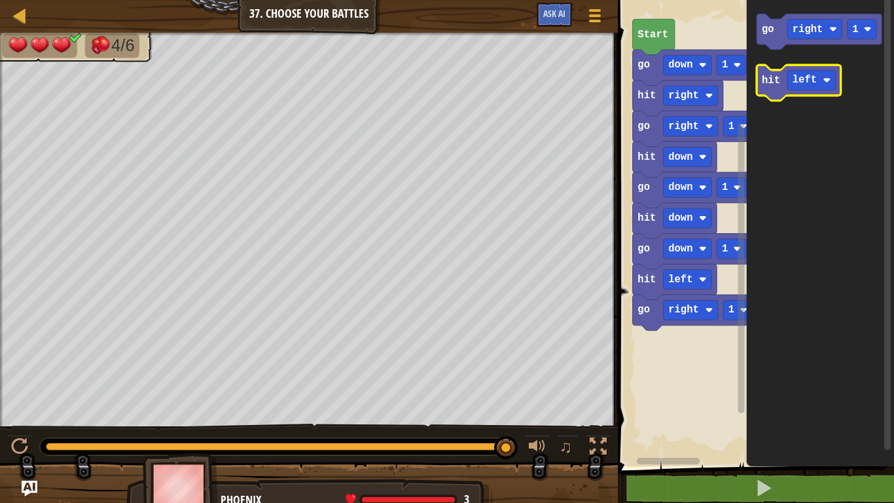
click at [768, 90] on icon "Blockly Workspace" at bounding box center [799, 83] width 84 height 36
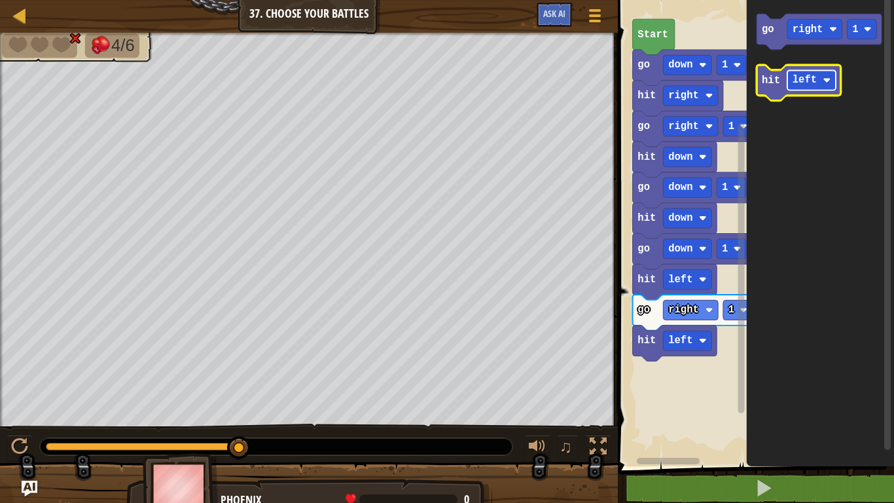
click at [818, 81] on rect "Blockly Workspace" at bounding box center [812, 80] width 48 height 20
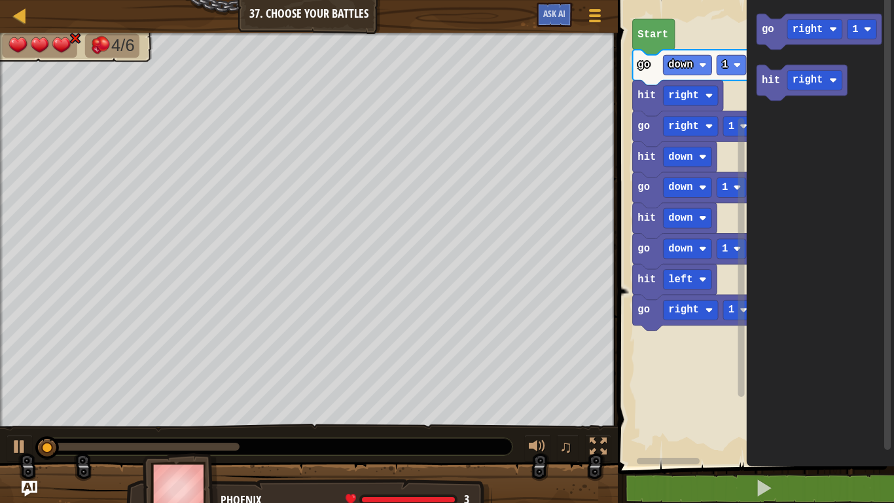
click at [761, 84] on icon "go right 1 hit right" at bounding box center [820, 229] width 147 height 473
click at [779, 84] on text "hit" at bounding box center [771, 81] width 18 height 12
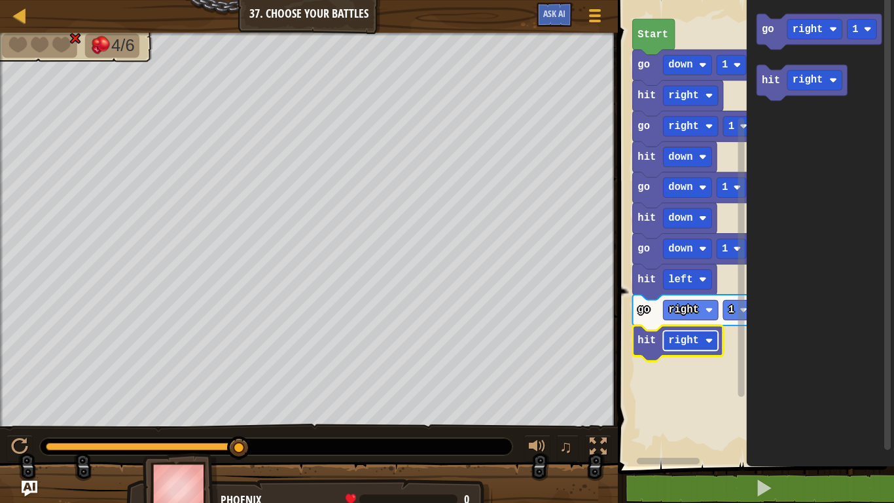
click at [693, 348] on rect "Blockly Workspace" at bounding box center [691, 341] width 55 height 20
click at [698, 301] on rect "Blockly Workspace" at bounding box center [691, 310] width 55 height 20
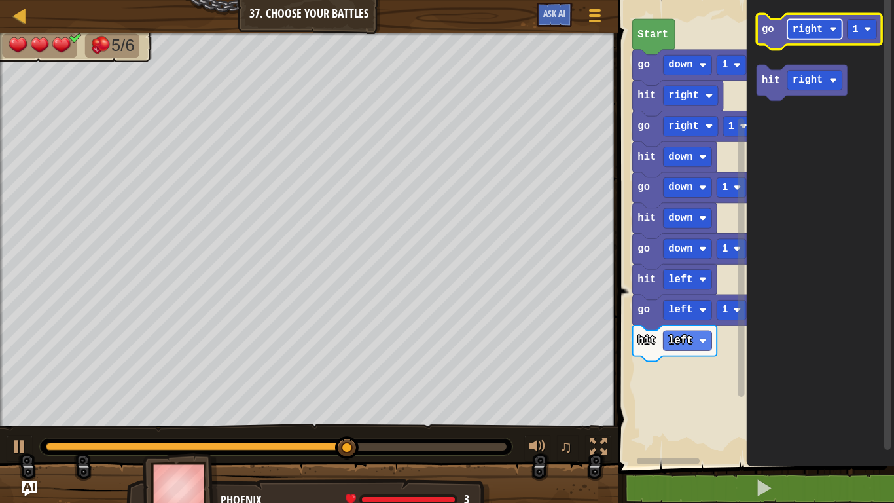
click at [822, 32] on rect "Blockly Workspace" at bounding box center [815, 29] width 55 height 20
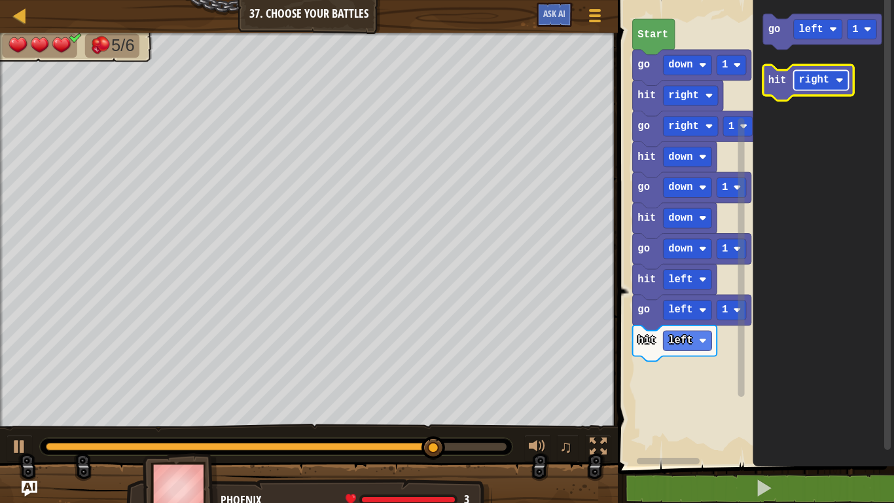
click at [815, 82] on text "right" at bounding box center [814, 81] width 31 height 12
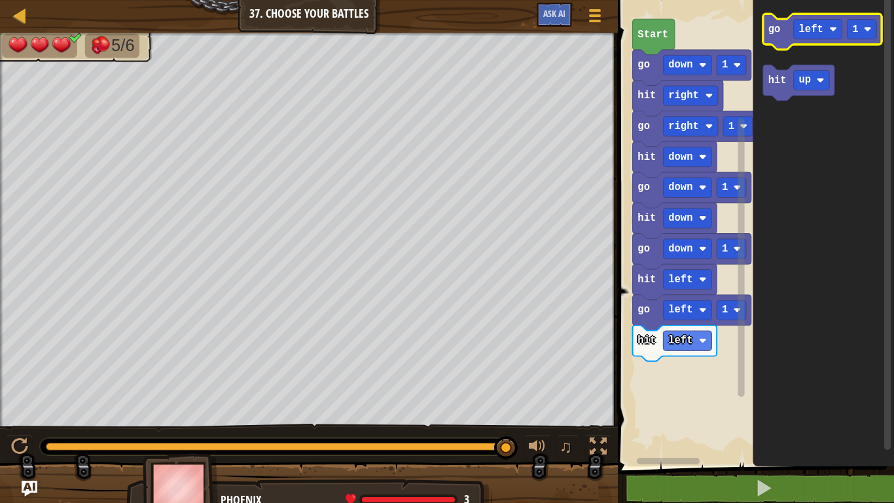
click at [774, 45] on icon "Blockly Workspace" at bounding box center [822, 32] width 119 height 36
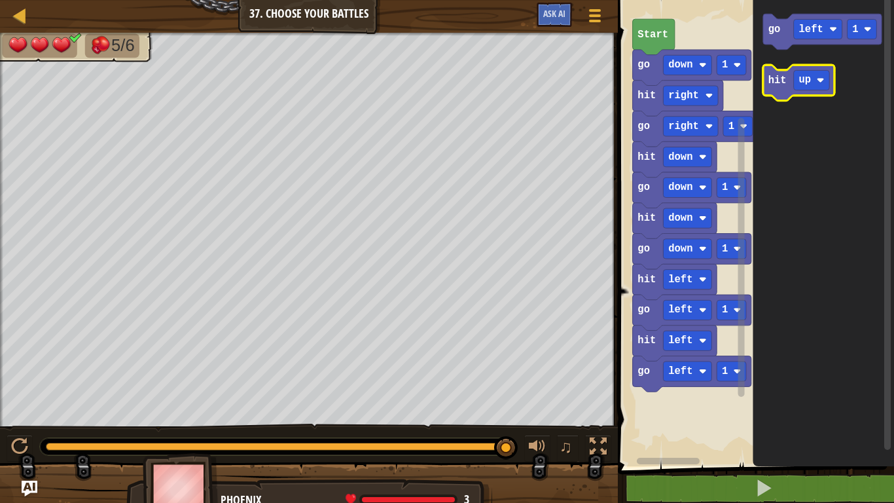
click at [781, 84] on text "hit" at bounding box center [778, 81] width 18 height 12
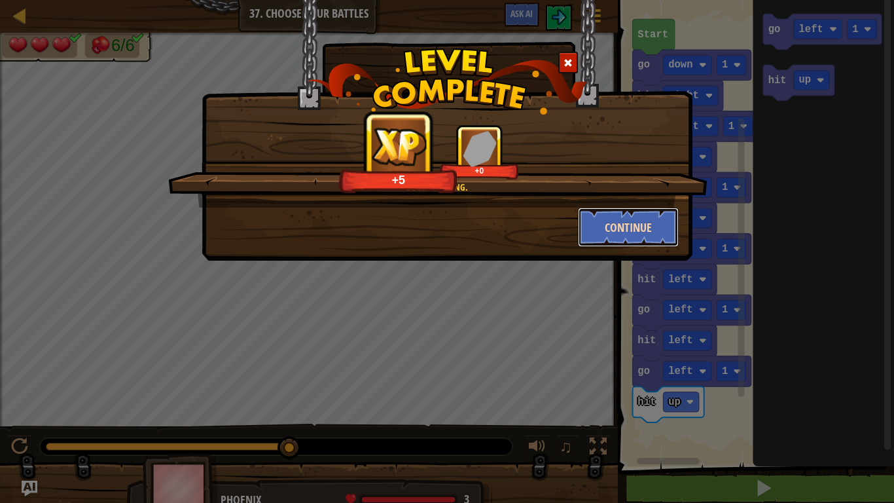
click at [648, 223] on button "Continue" at bounding box center [628, 227] width 101 height 39
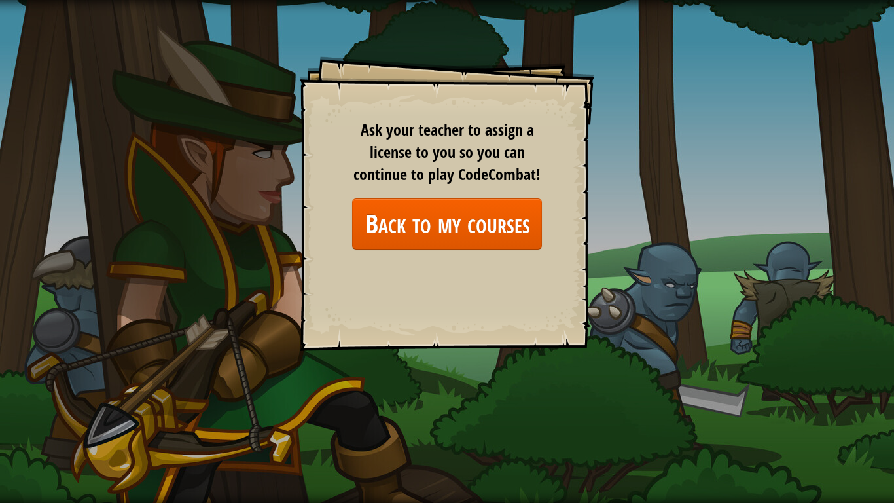
click at [574, 184] on div "Goals Start Level Error loading from server. Try refreshing the page. You'll ne…" at bounding box center [447, 203] width 295 height 295
